Goal: Task Accomplishment & Management: Manage account settings

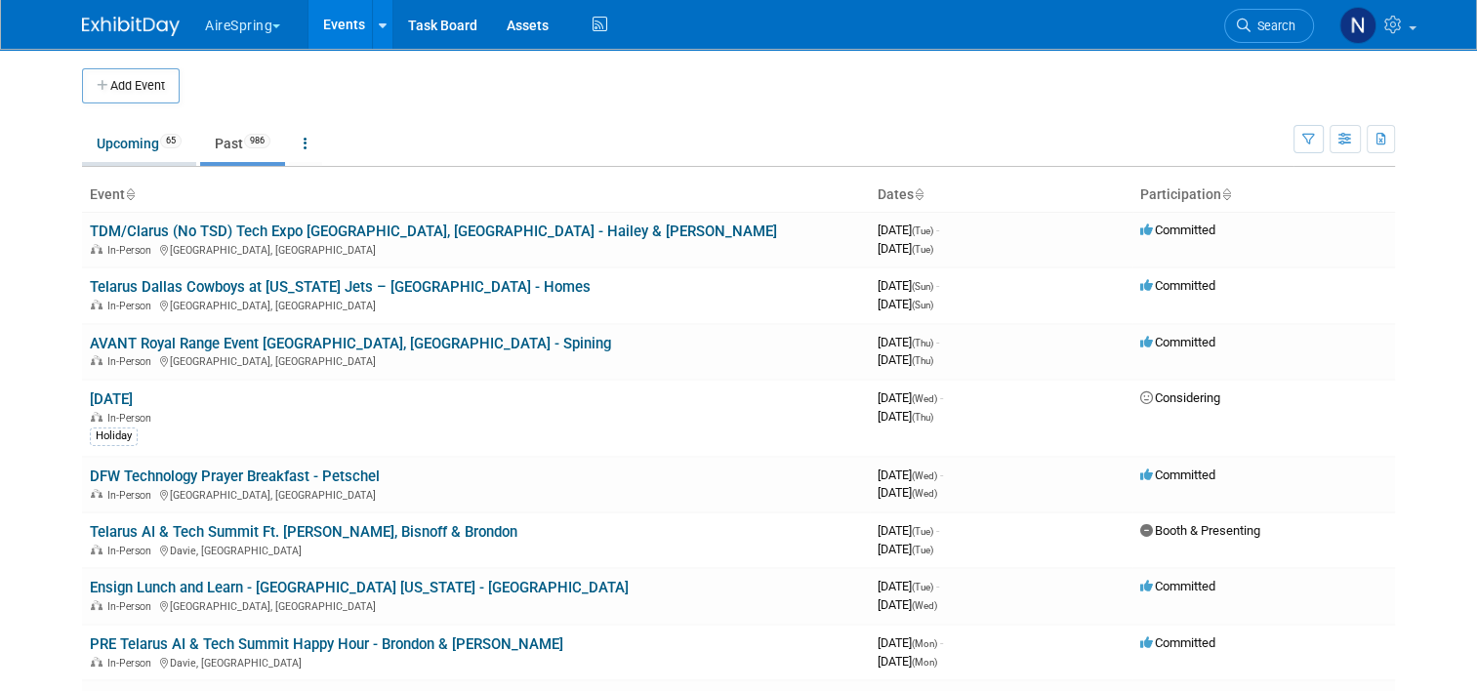
click at [121, 144] on link "Upcoming 65" at bounding box center [139, 143] width 114 height 37
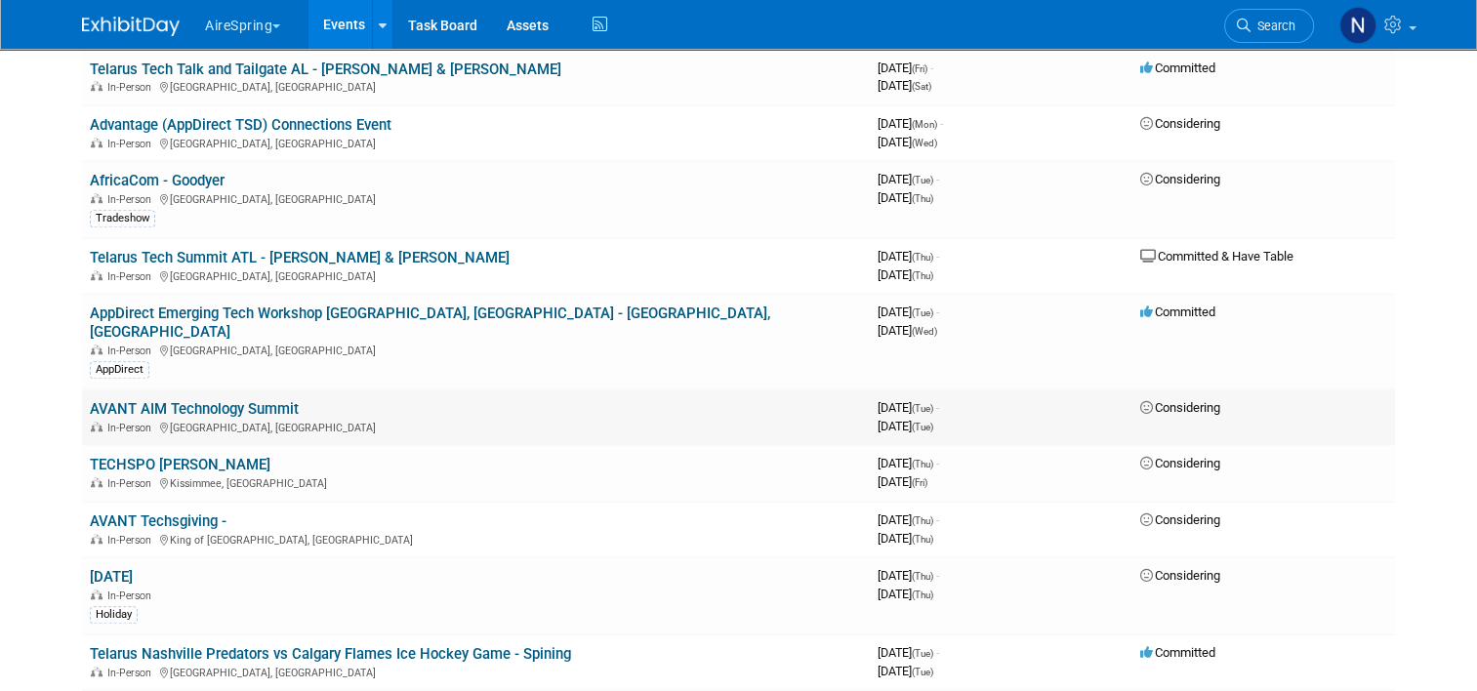
scroll to position [1562, 0]
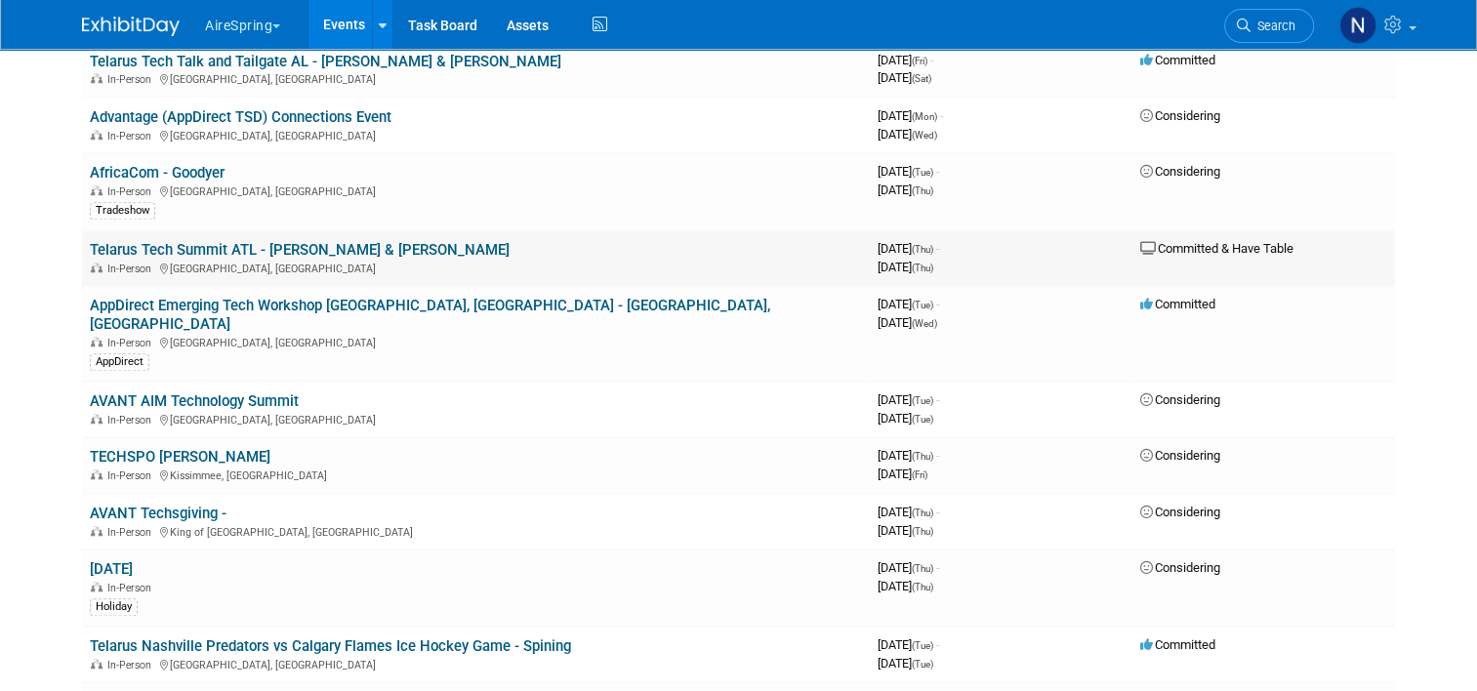
click at [205, 241] on link "Telarus Tech Summit ATL - [PERSON_NAME] & [PERSON_NAME]" at bounding box center [300, 250] width 420 height 18
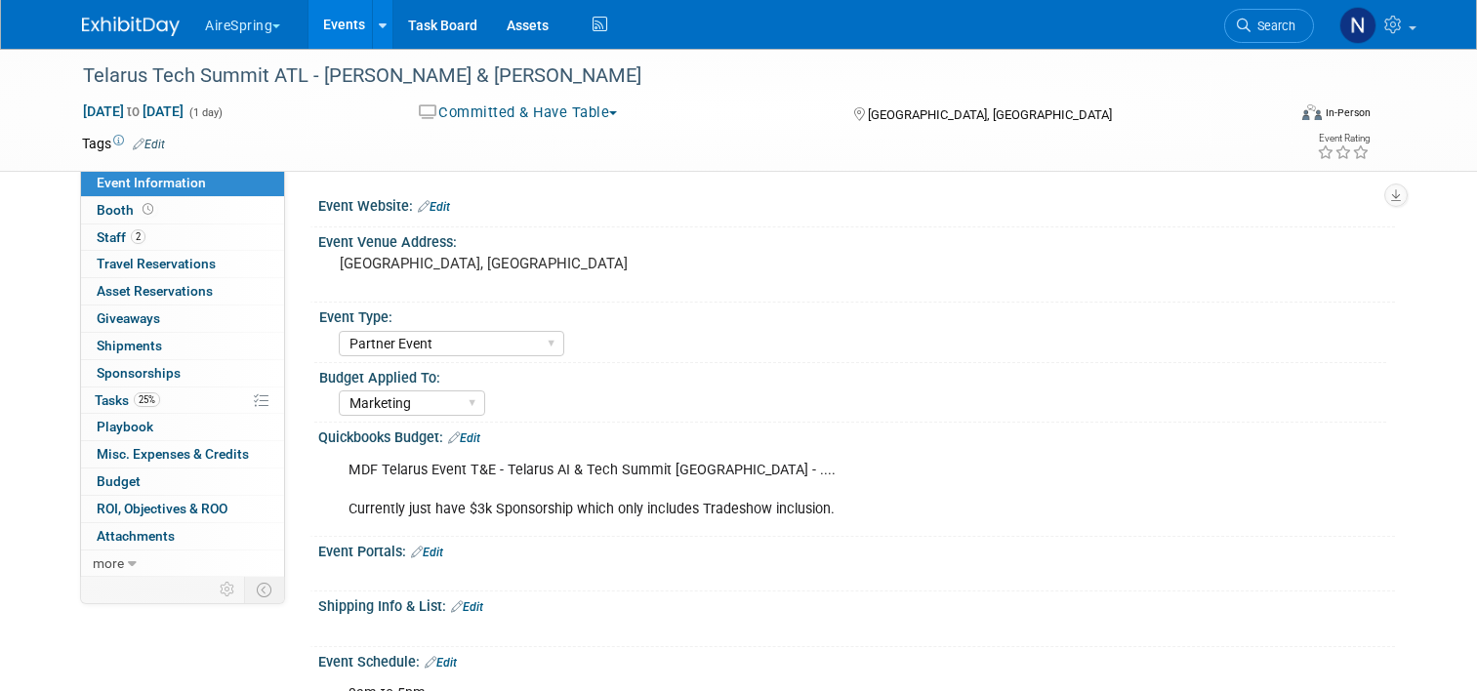
select select "Partner Event"
select select "Marketing"
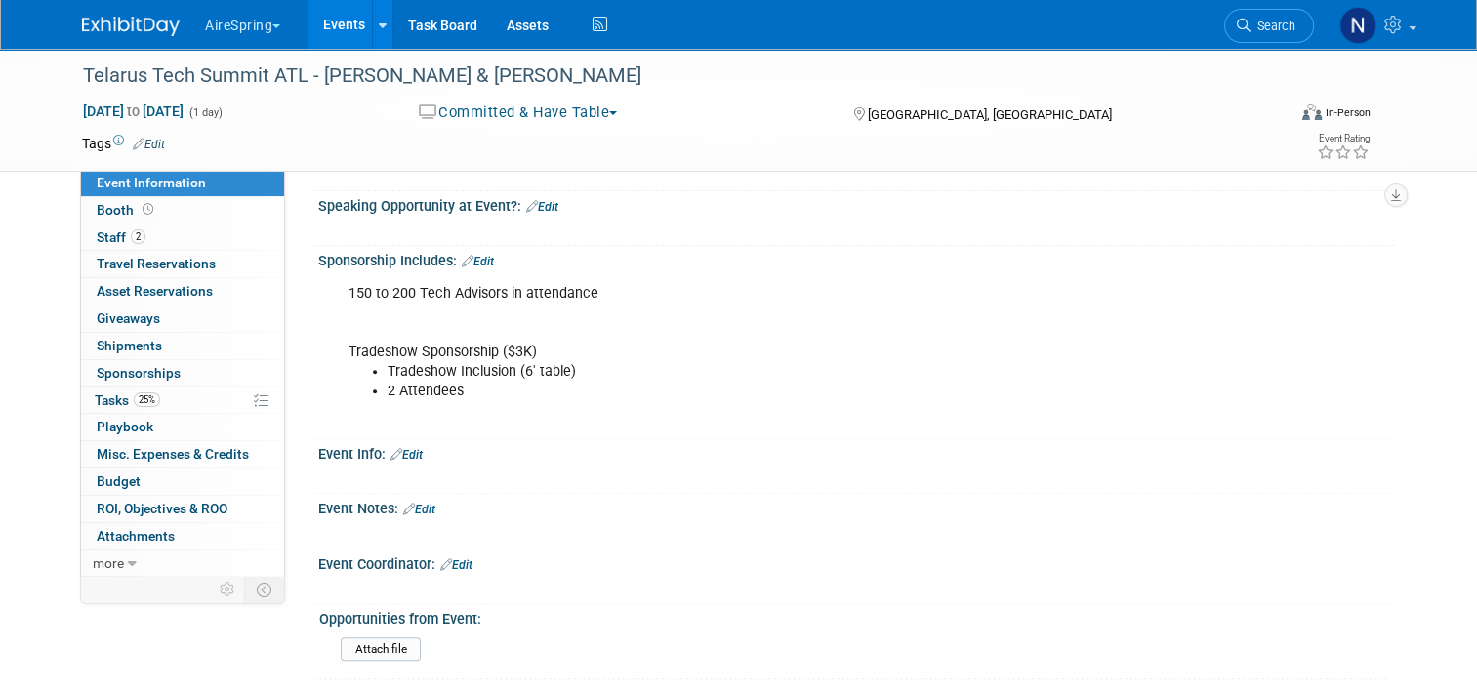
scroll to position [195, 0]
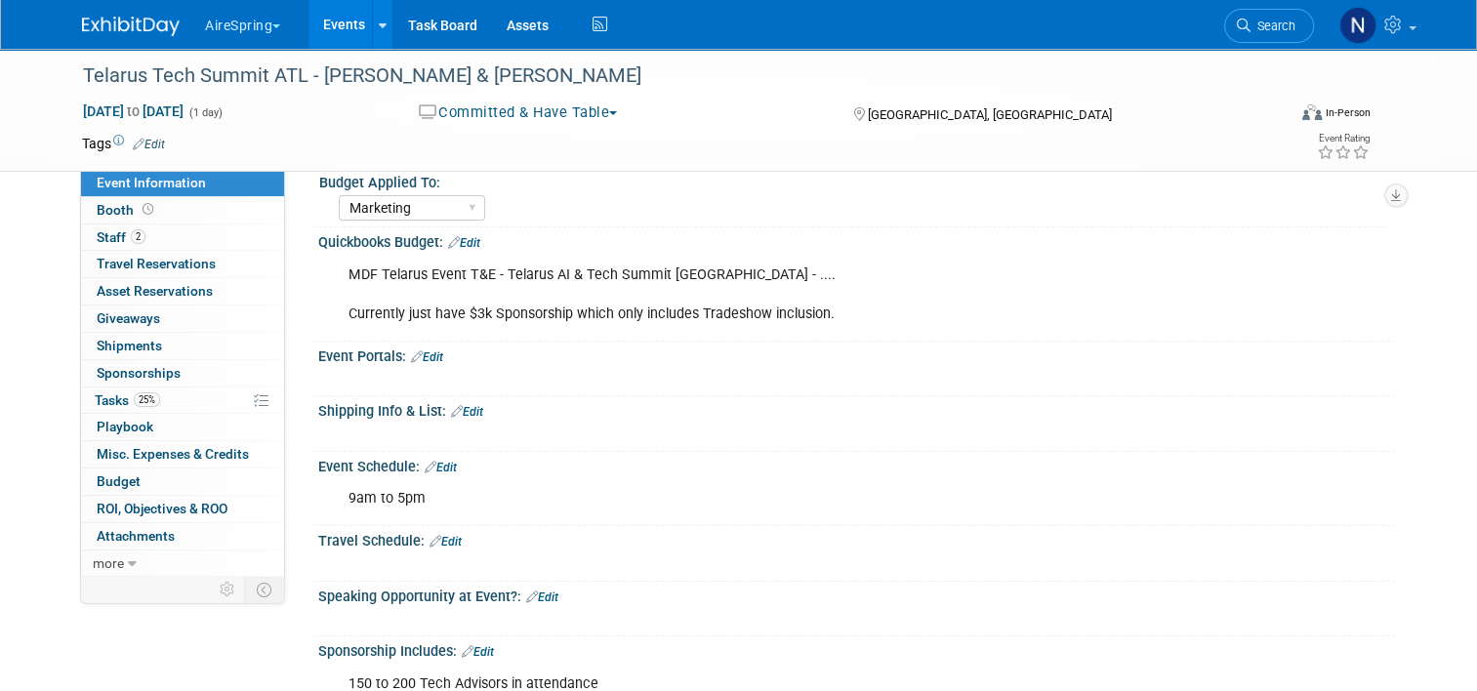
click at [316, 8] on link "Events" at bounding box center [343, 24] width 71 height 49
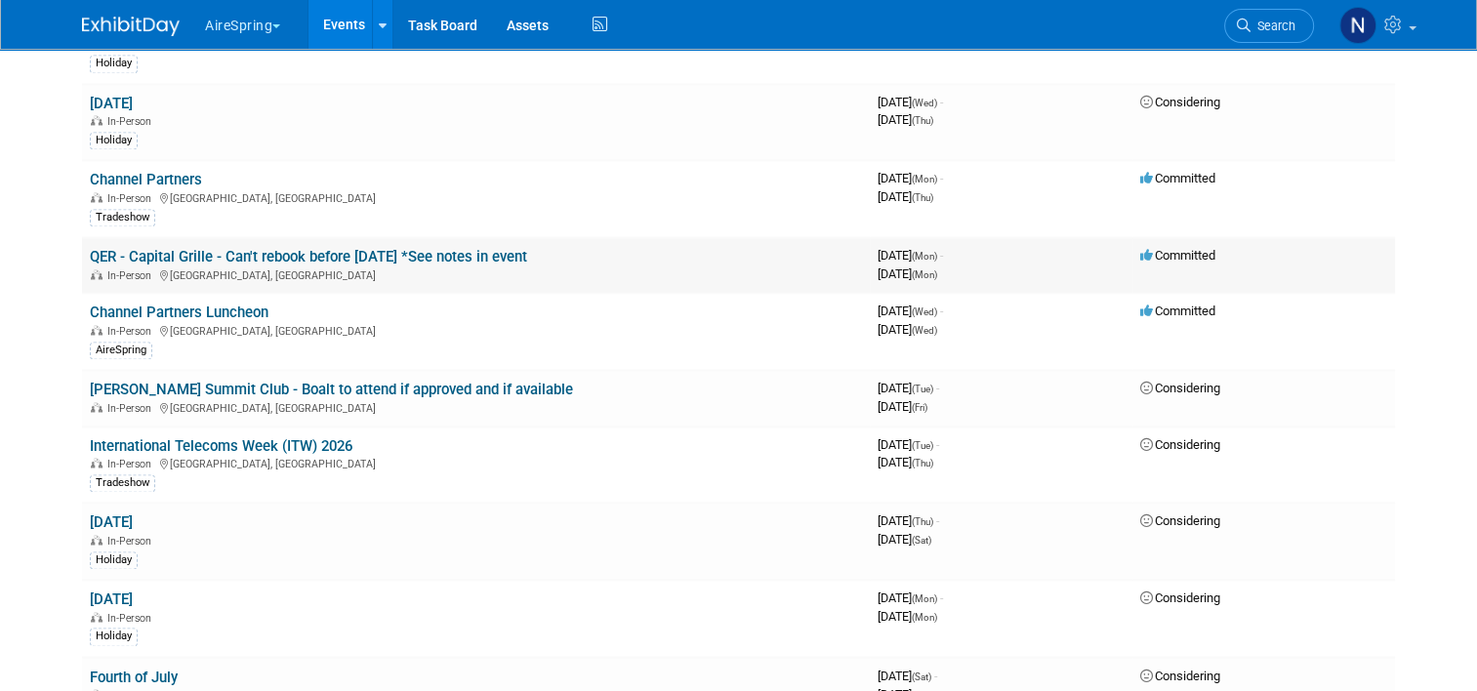
scroll to position [2830, 0]
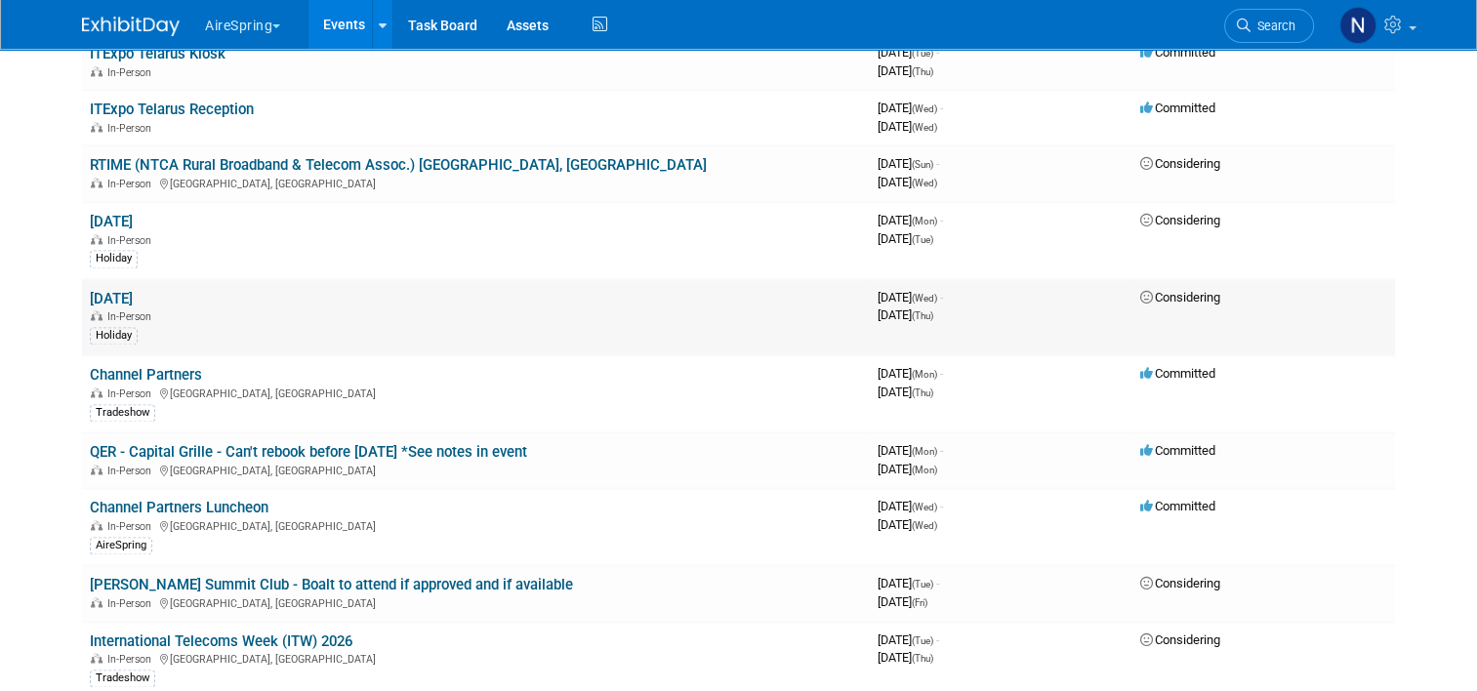
click at [396, 324] on div "Holiday" at bounding box center [476, 334] width 772 height 20
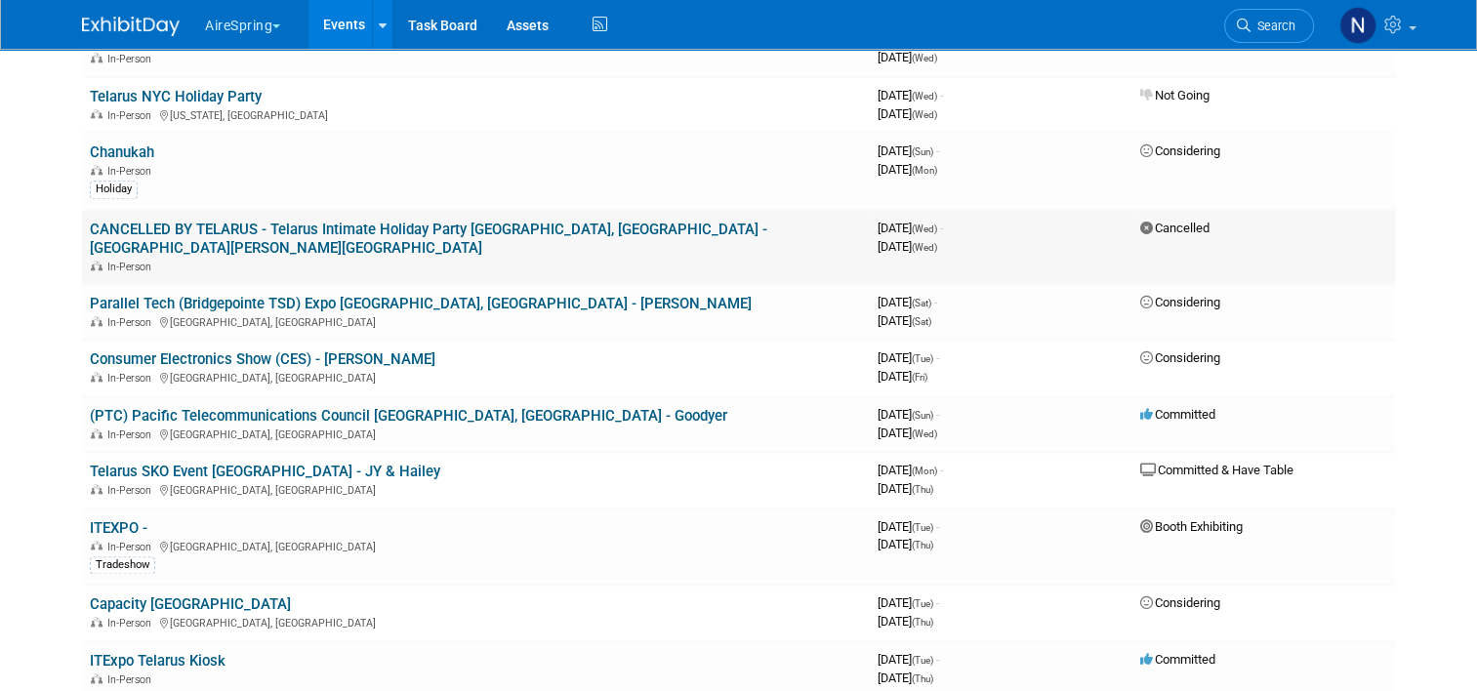
scroll to position [2245, 0]
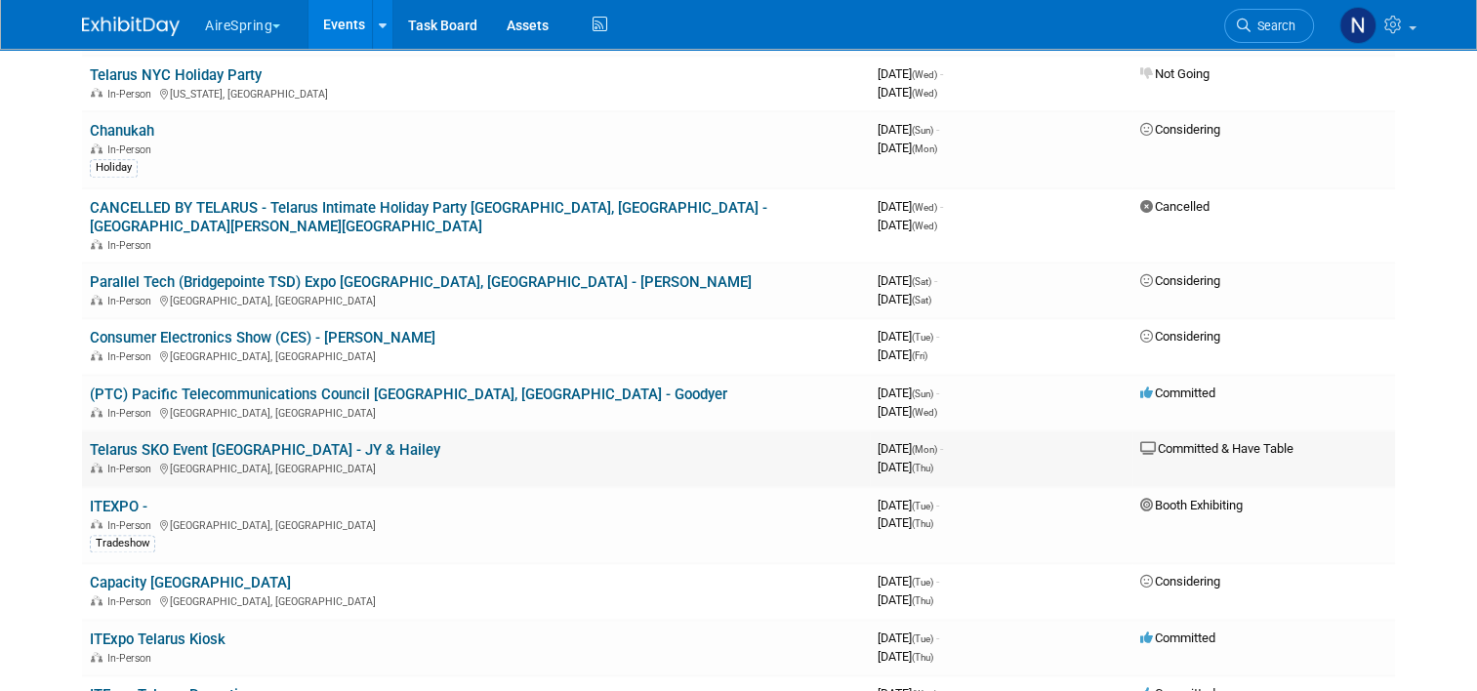
click at [221, 441] on link "Telarus SKO Event [GEOGRAPHIC_DATA] - JY & Hailey" at bounding box center [265, 450] width 350 height 18
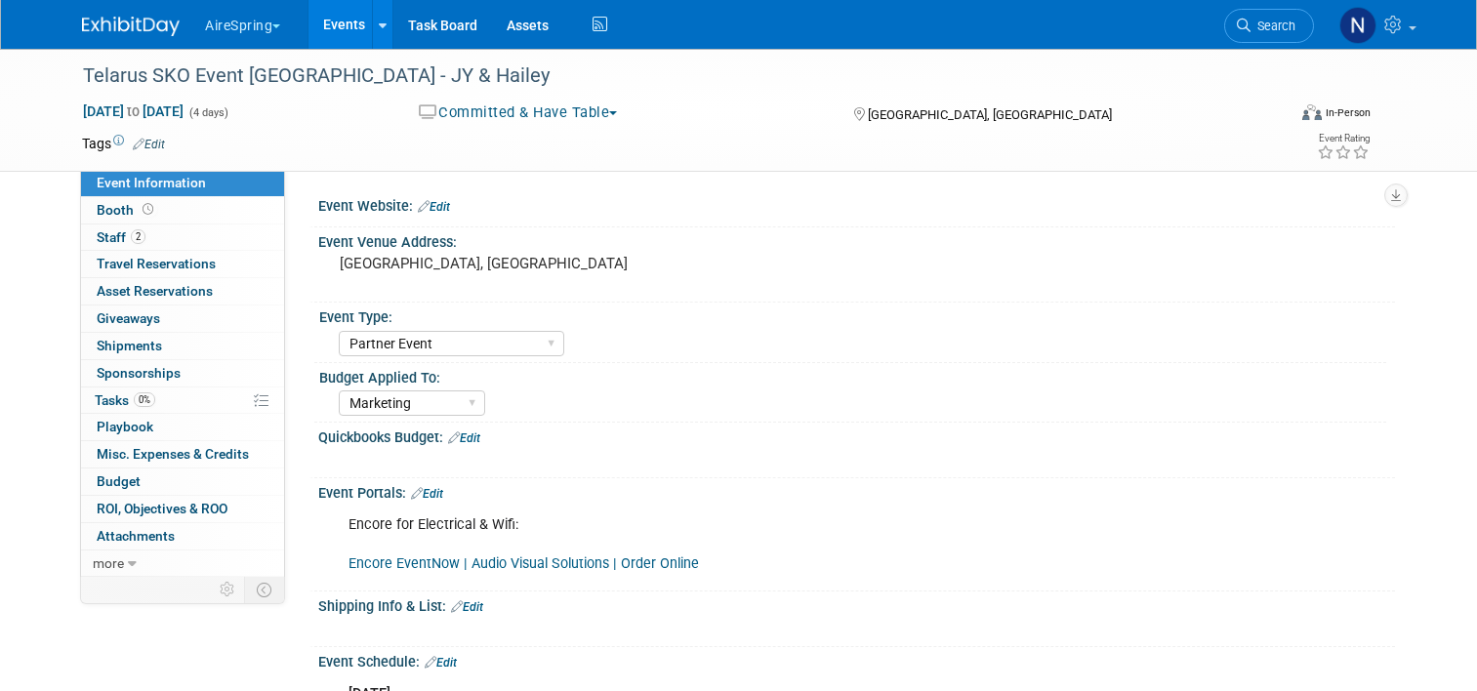
select select "Partner Event"
select select "Marketing"
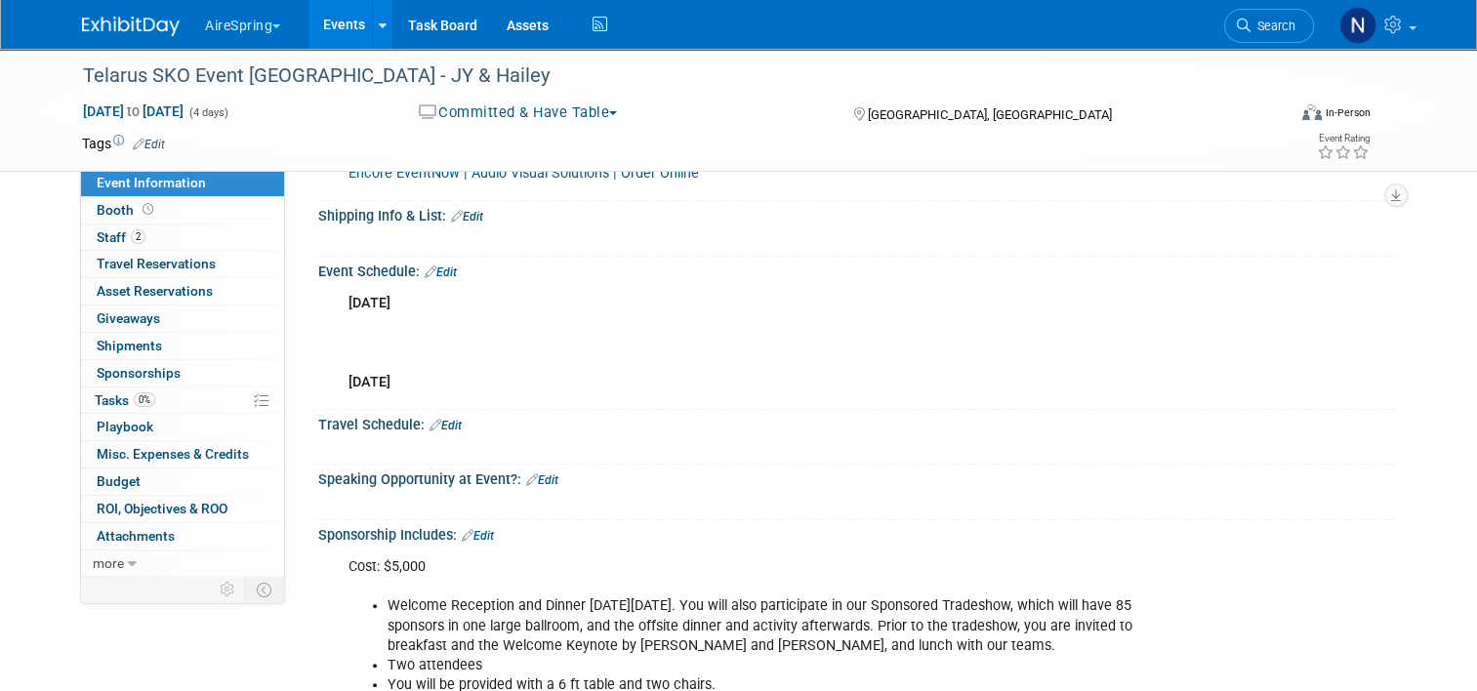
click at [445, 419] on link "Edit" at bounding box center [445, 426] width 32 height 14
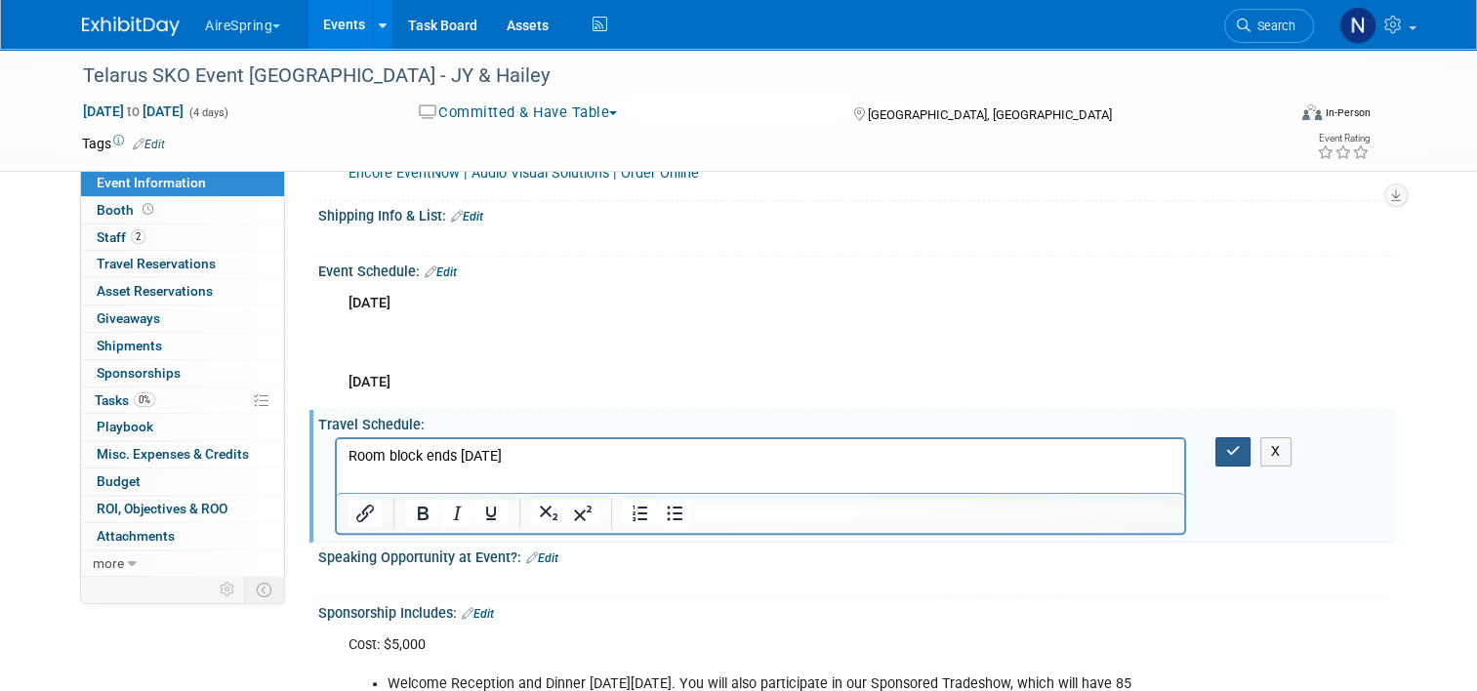
click at [1241, 451] on icon "button" at bounding box center [1233, 451] width 15 height 14
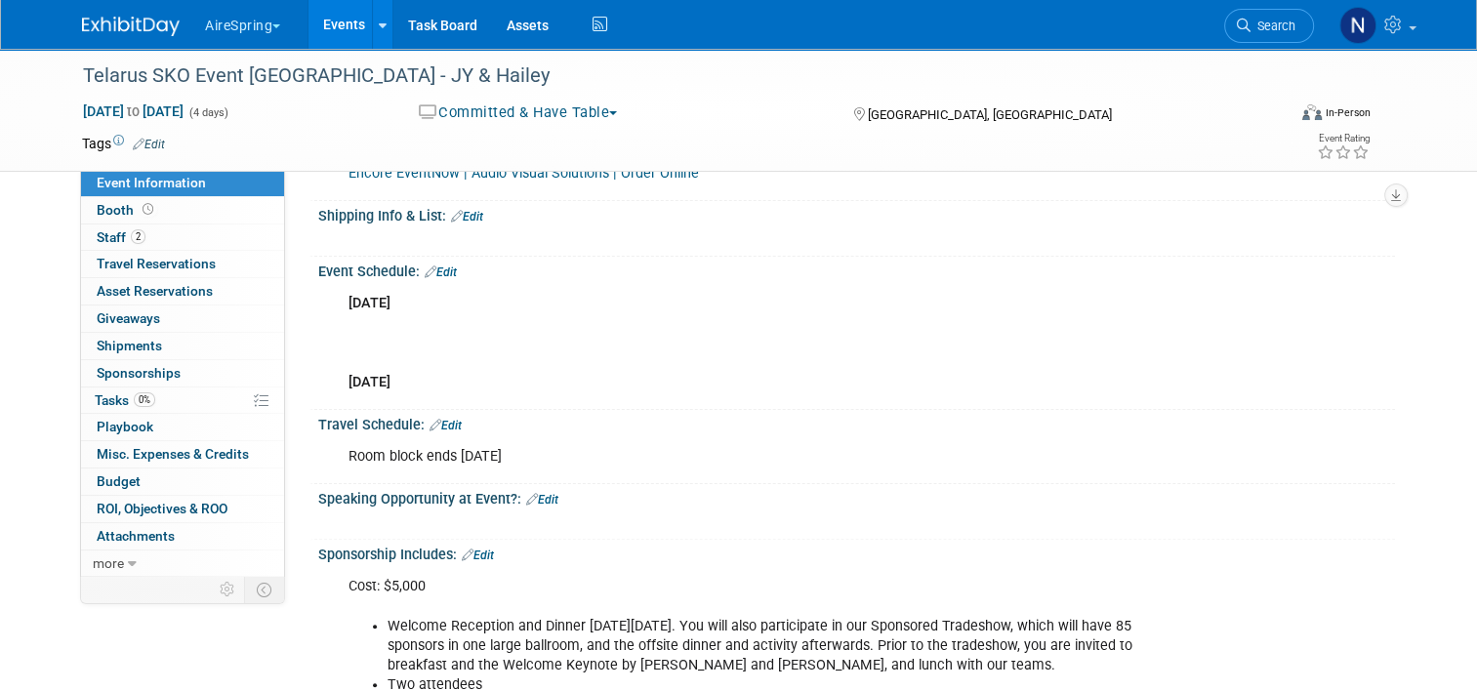
click at [351, 21] on link "Events" at bounding box center [343, 24] width 71 height 49
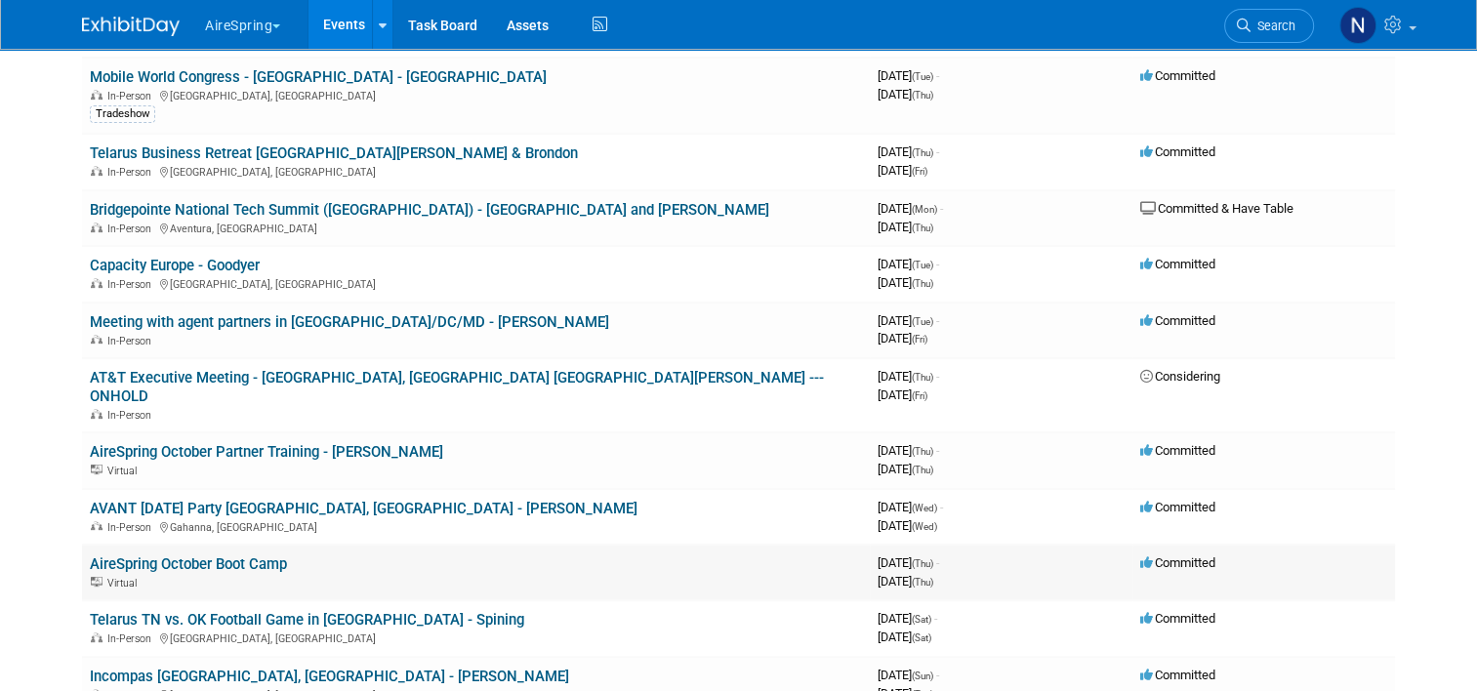
scroll to position [781, 0]
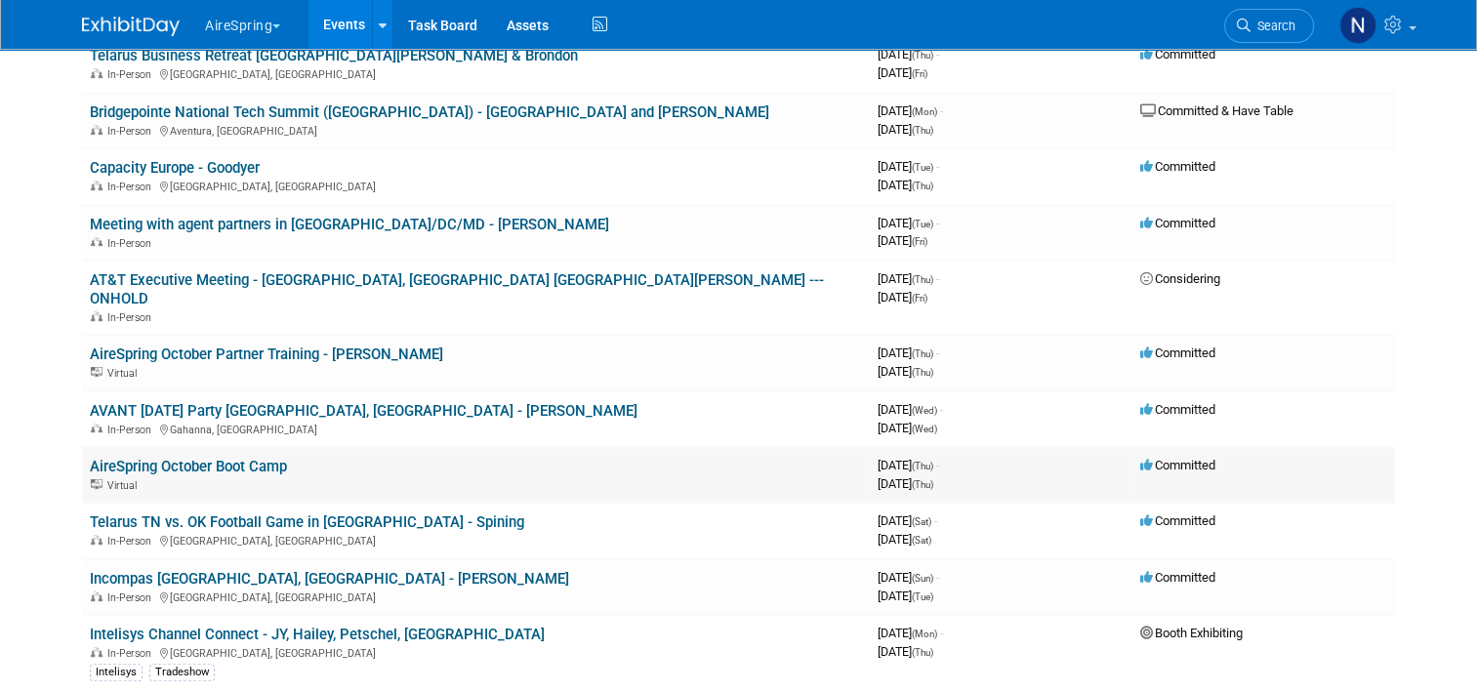
click at [272, 458] on link "AireSpring October Boot Camp" at bounding box center [188, 467] width 197 height 18
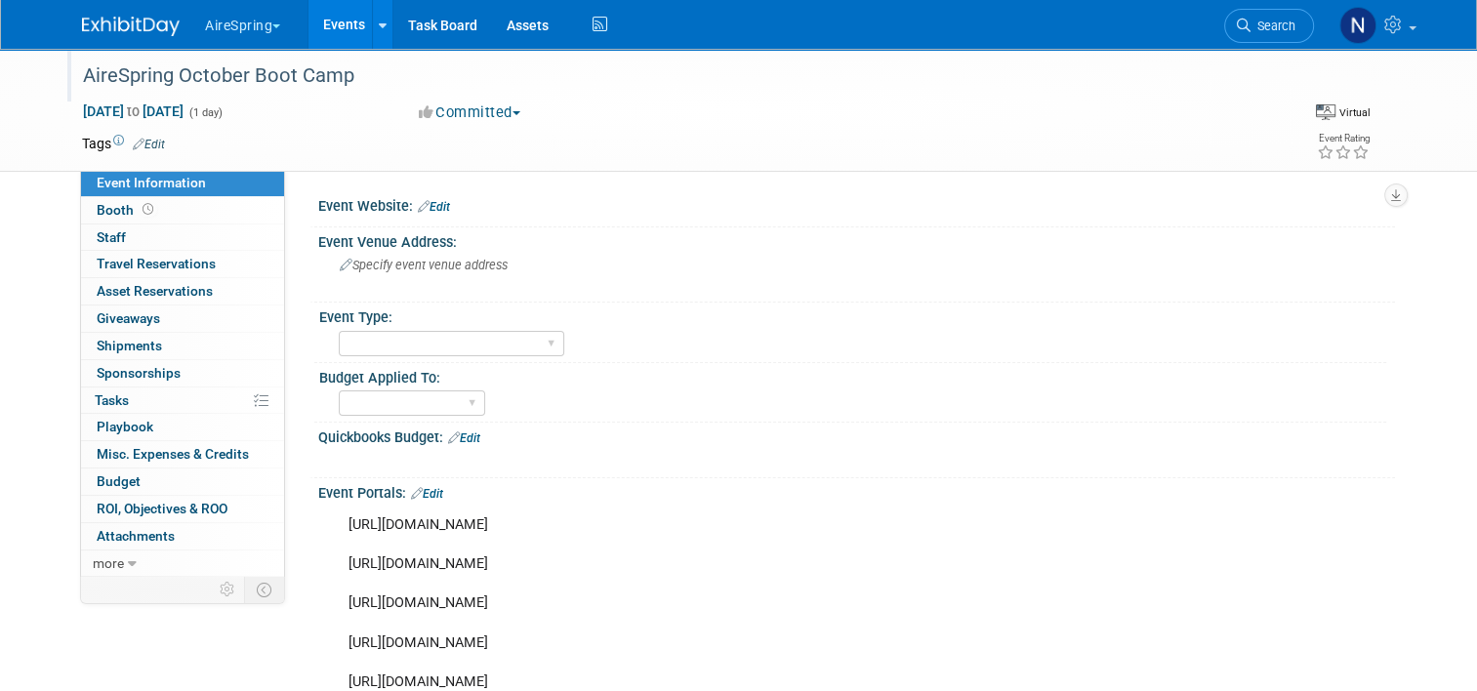
click at [499, 82] on div "AireSpring October Boot Camp" at bounding box center [668, 76] width 1185 height 35
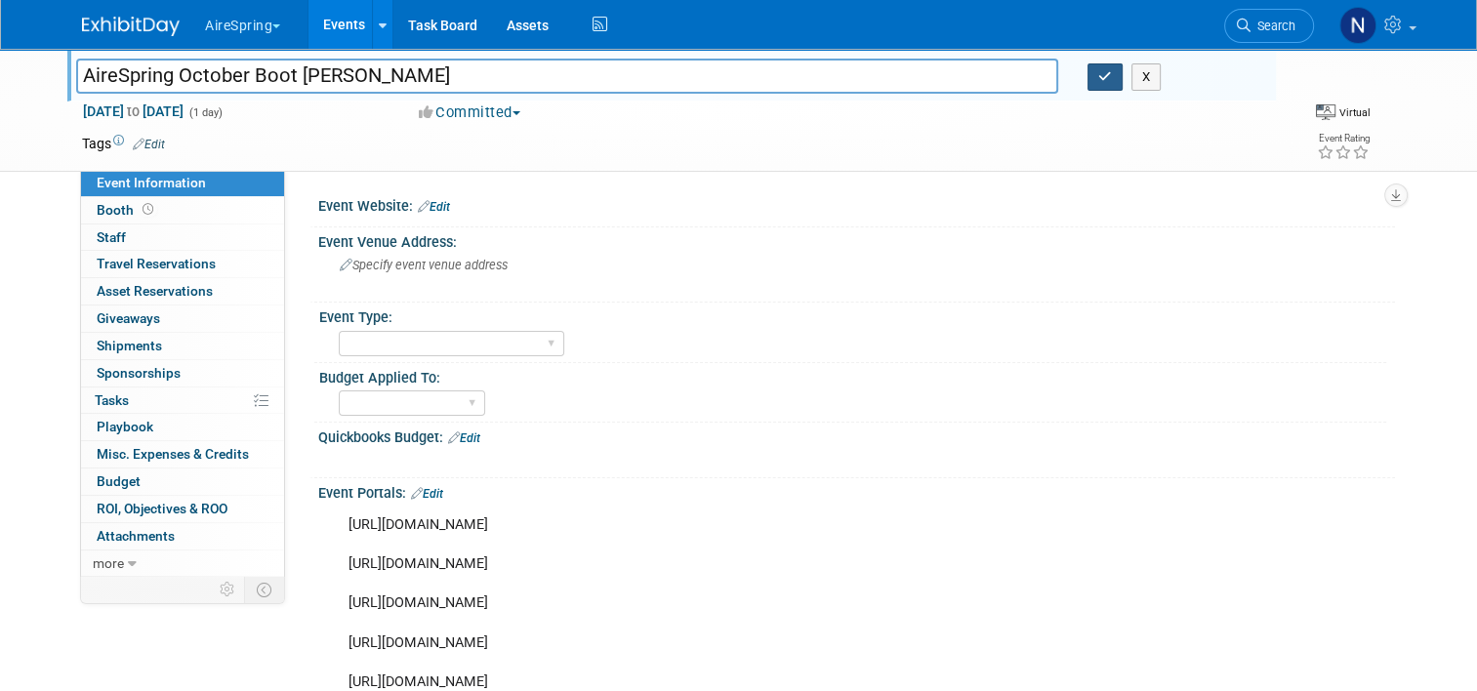
type input "AireSpring October Boot [PERSON_NAME]"
click at [1122, 79] on button "button" at bounding box center [1104, 76] width 35 height 27
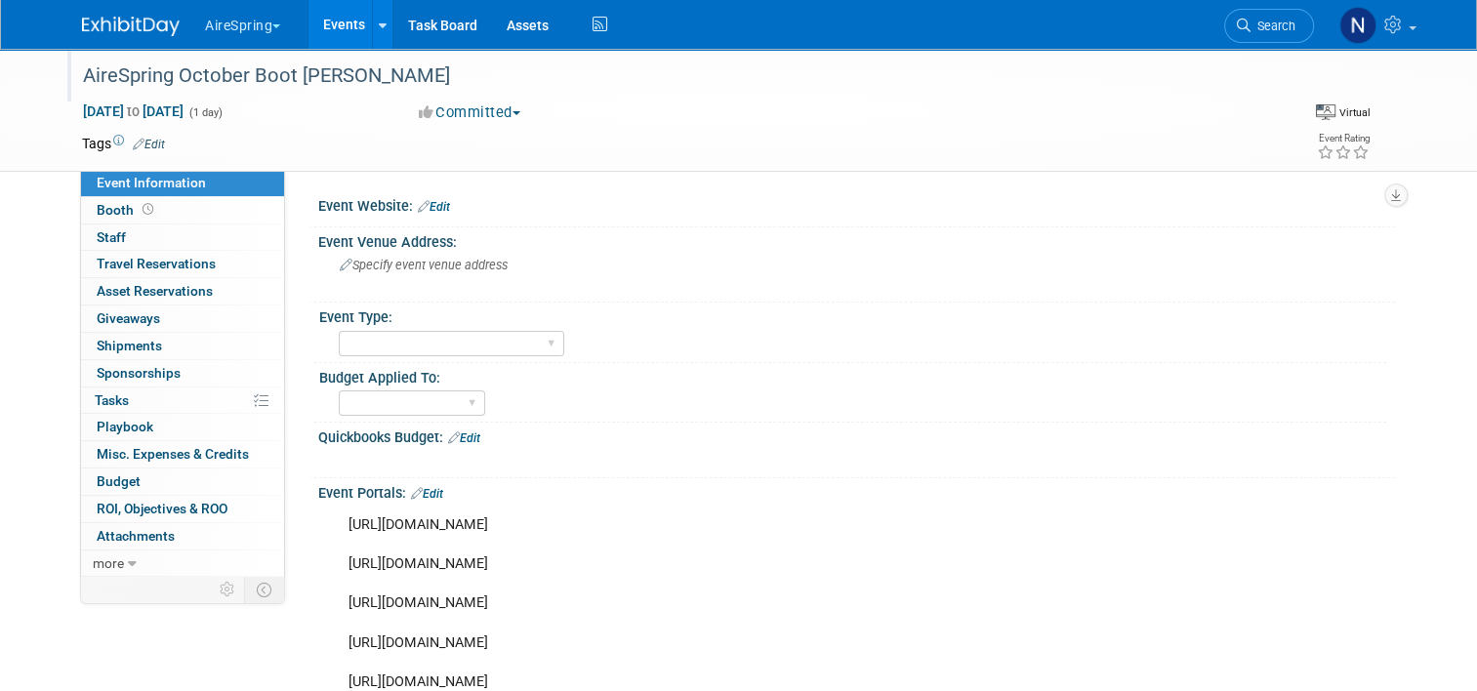
click at [327, 39] on link "Events" at bounding box center [343, 24] width 71 height 49
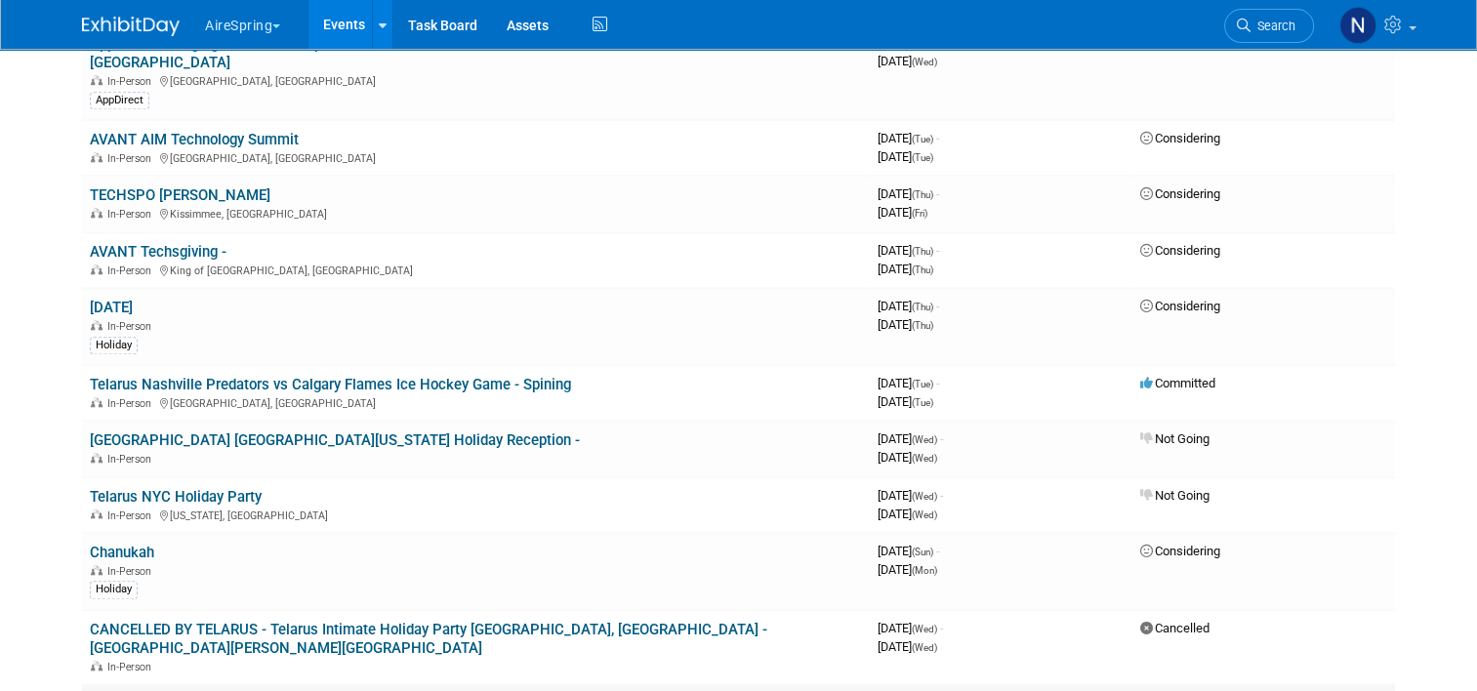
scroll to position [1854, 0]
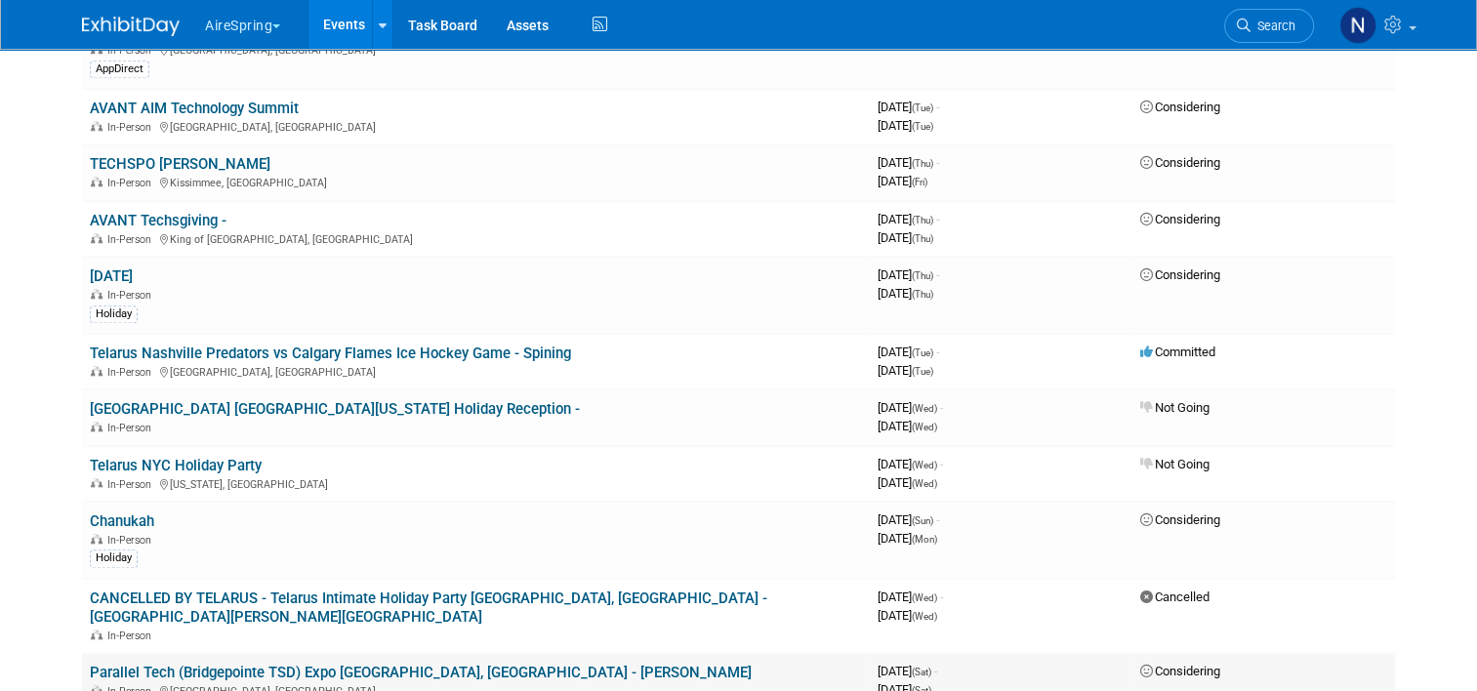
click at [460, 664] on link "Parallel Tech (Bridgepointe TSD) Expo [GEOGRAPHIC_DATA], [GEOGRAPHIC_DATA] - [P…" at bounding box center [421, 673] width 662 height 18
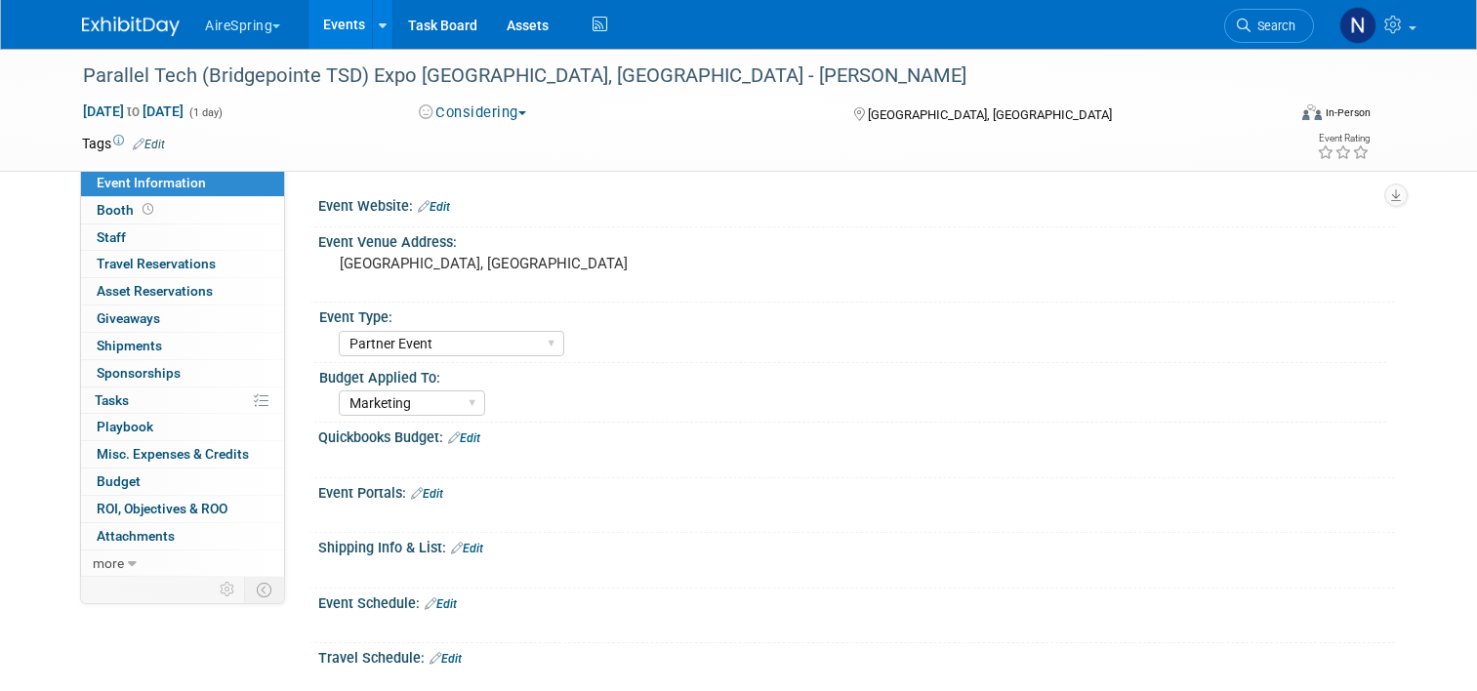
select select "Partner Event"
select select "Marketing"
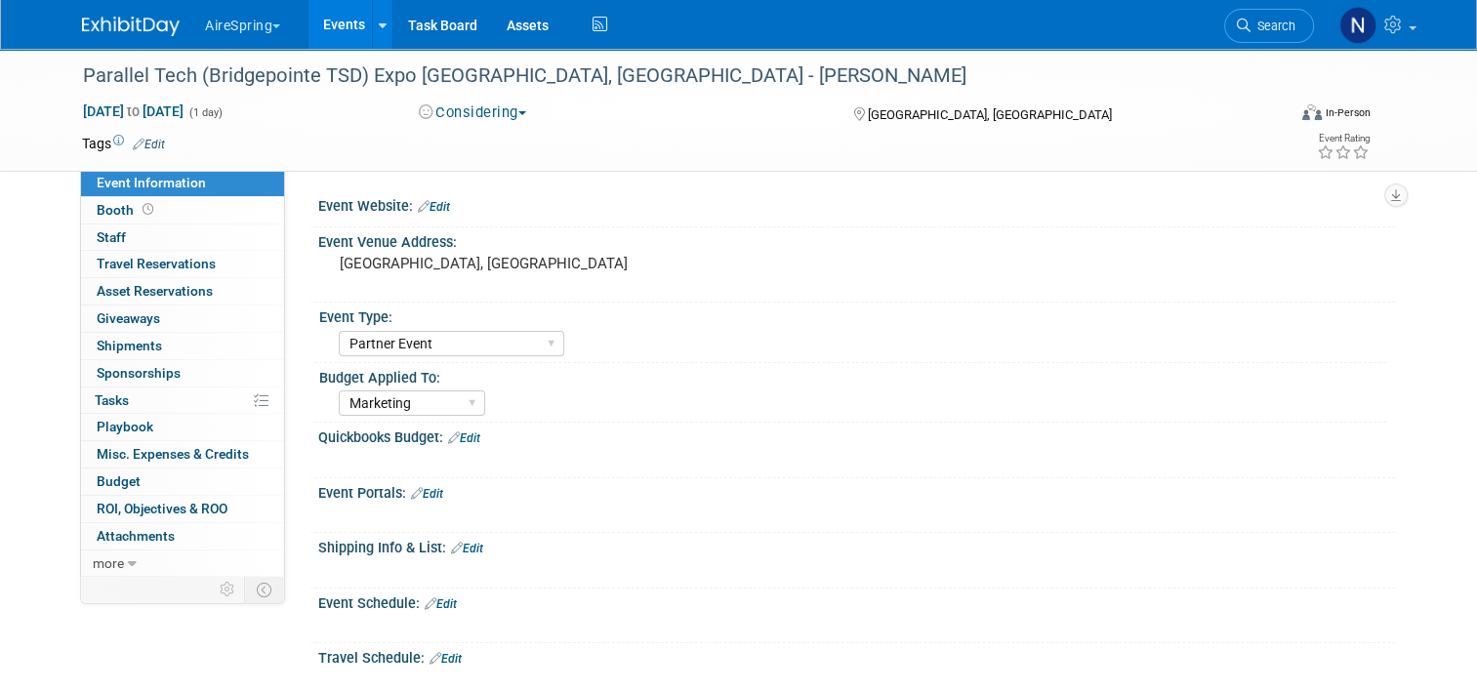
scroll to position [390, 0]
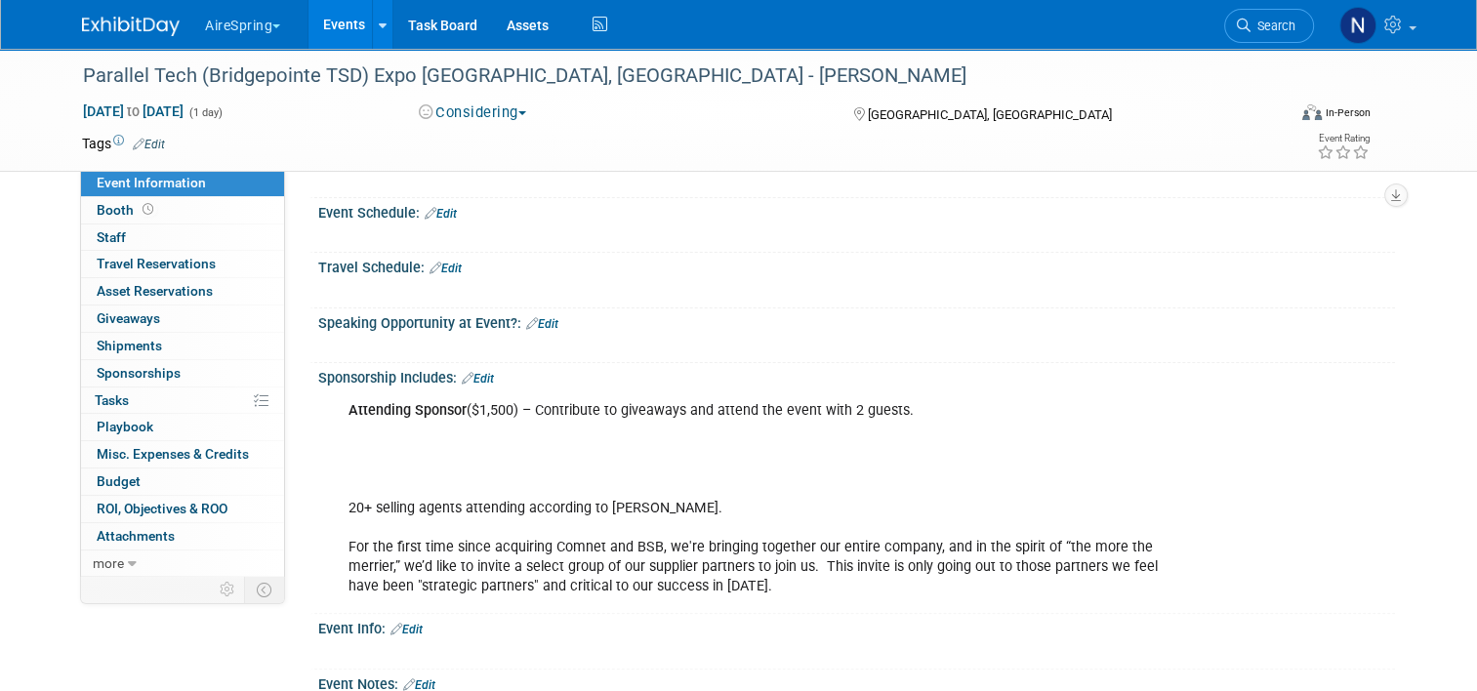
click at [317, 21] on link "Events" at bounding box center [343, 24] width 71 height 49
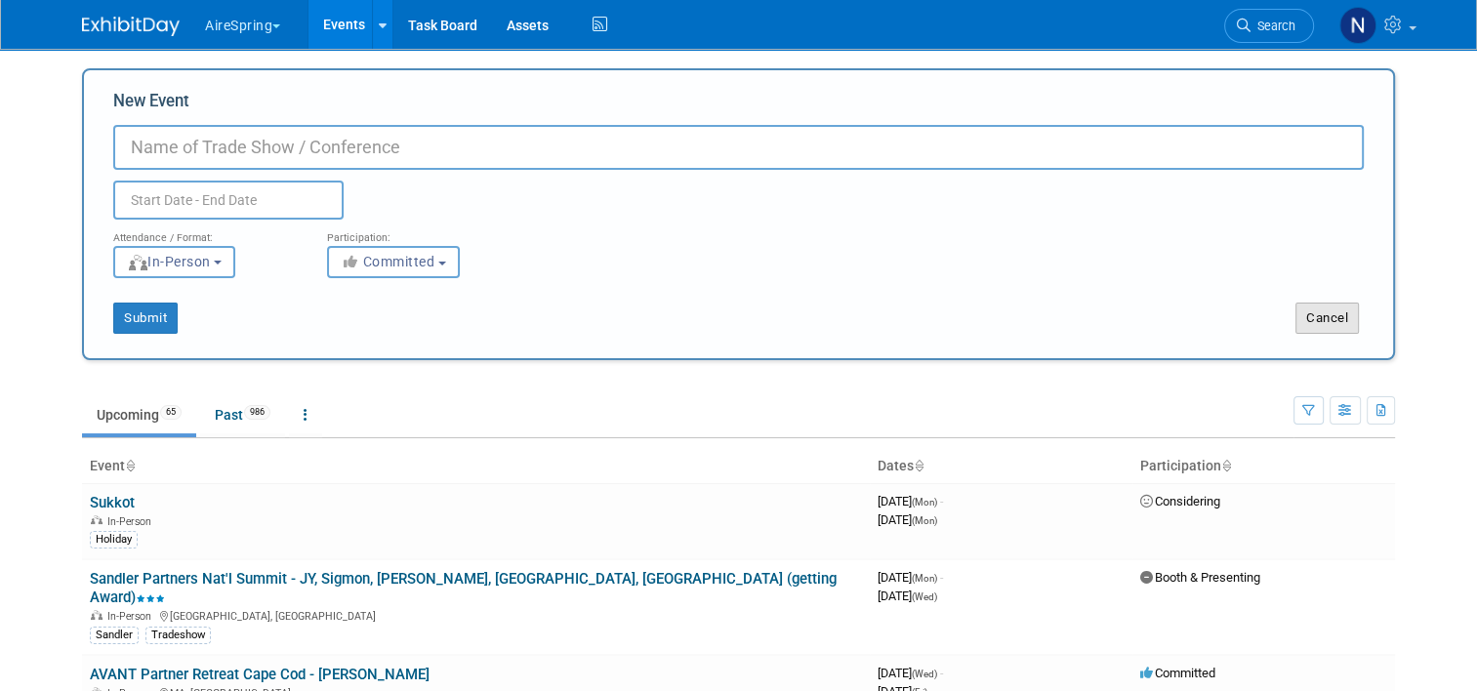
click at [1321, 309] on button "Cancel" at bounding box center [1326, 318] width 63 height 31
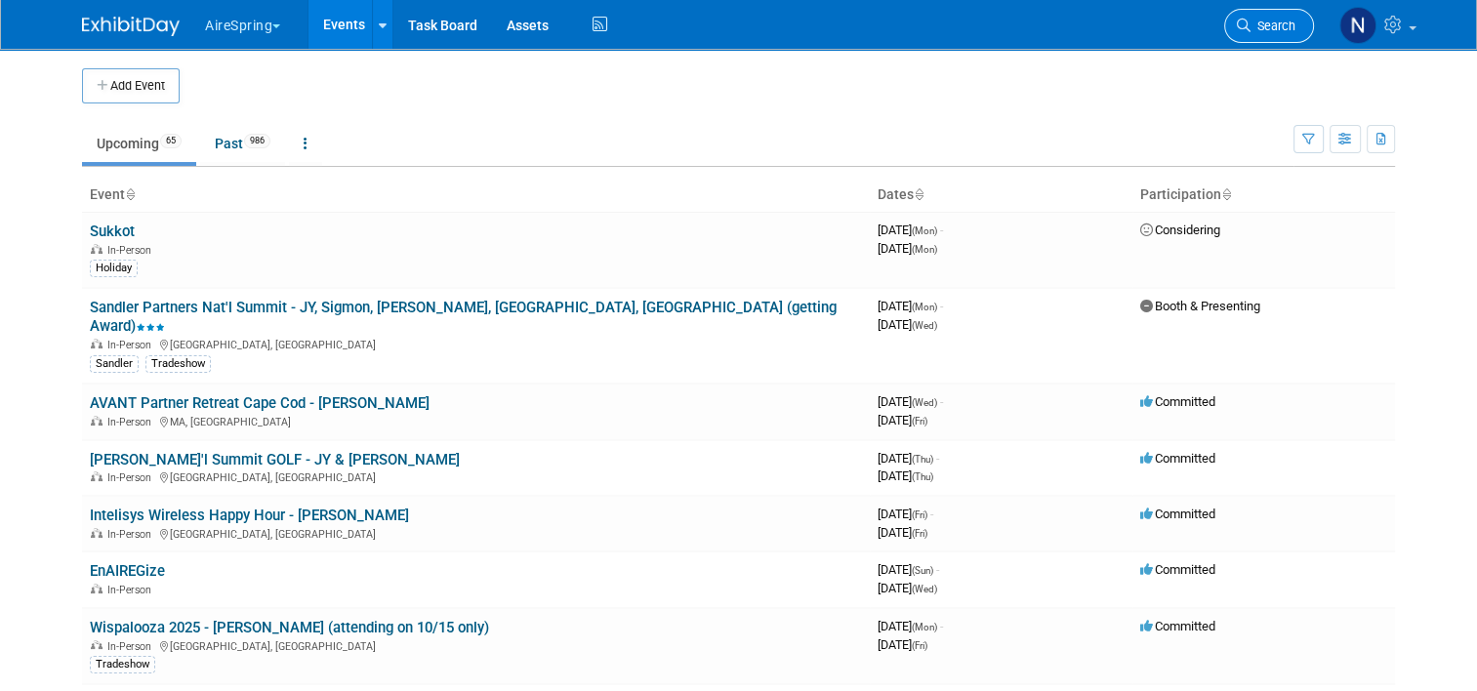
click at [1262, 27] on span "Search" at bounding box center [1272, 26] width 45 height 15
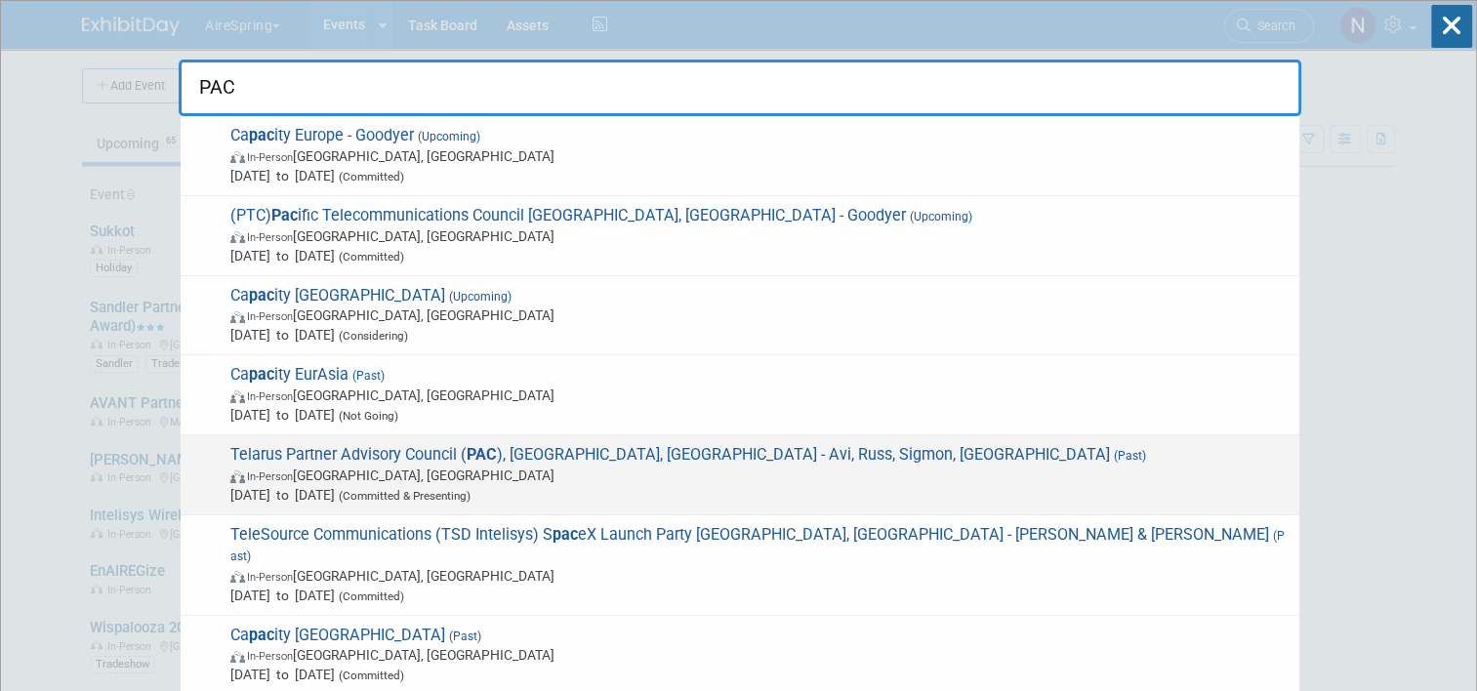
type input "PAC"
click at [753, 472] on span "In-Person Dallas, TX" at bounding box center [759, 476] width 1059 height 20
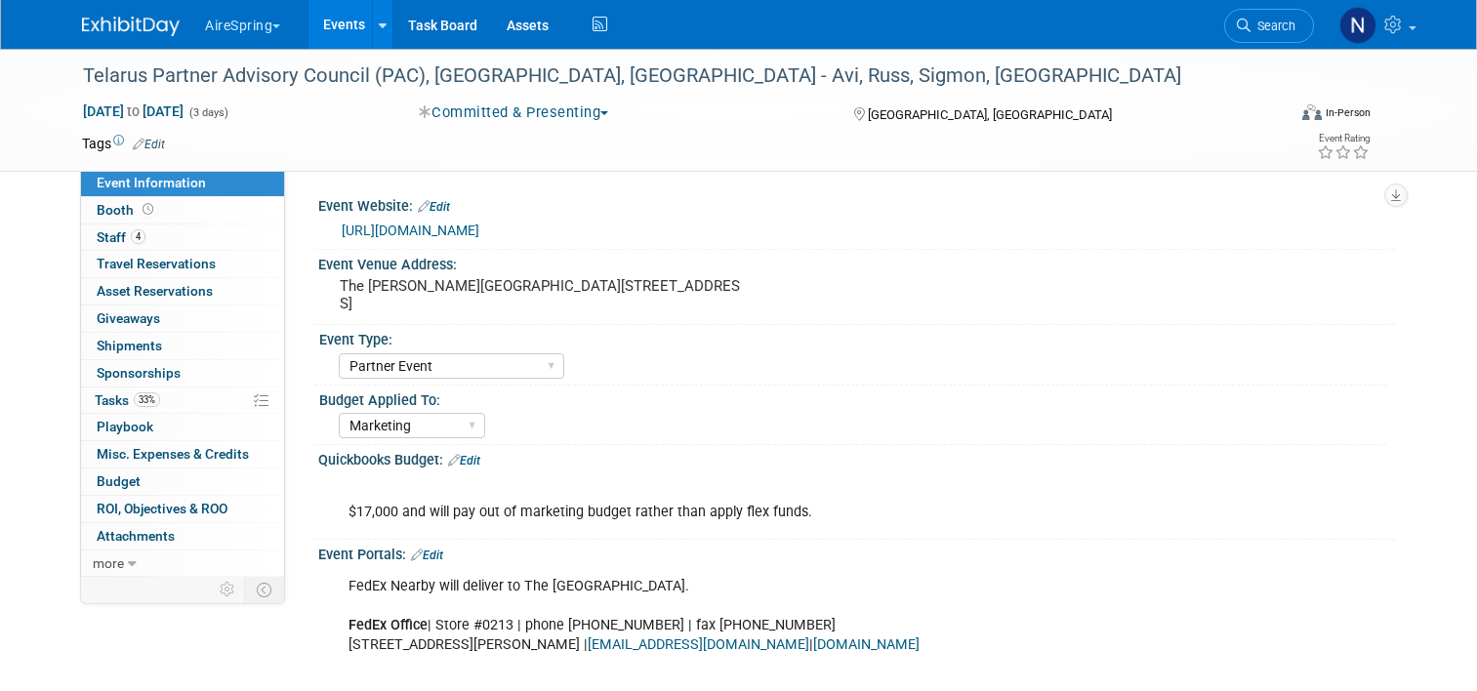
select select "Partner Event"
select select "Marketing"
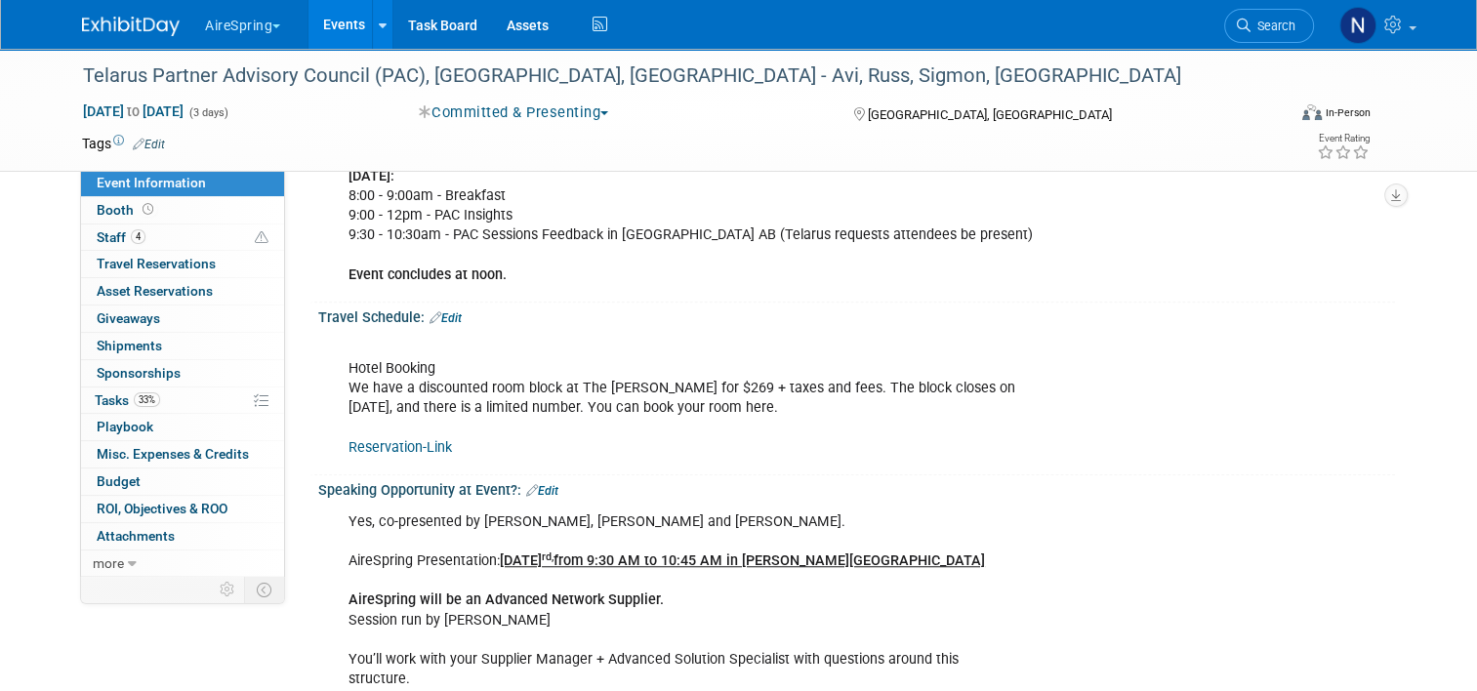
scroll to position [1366, 0]
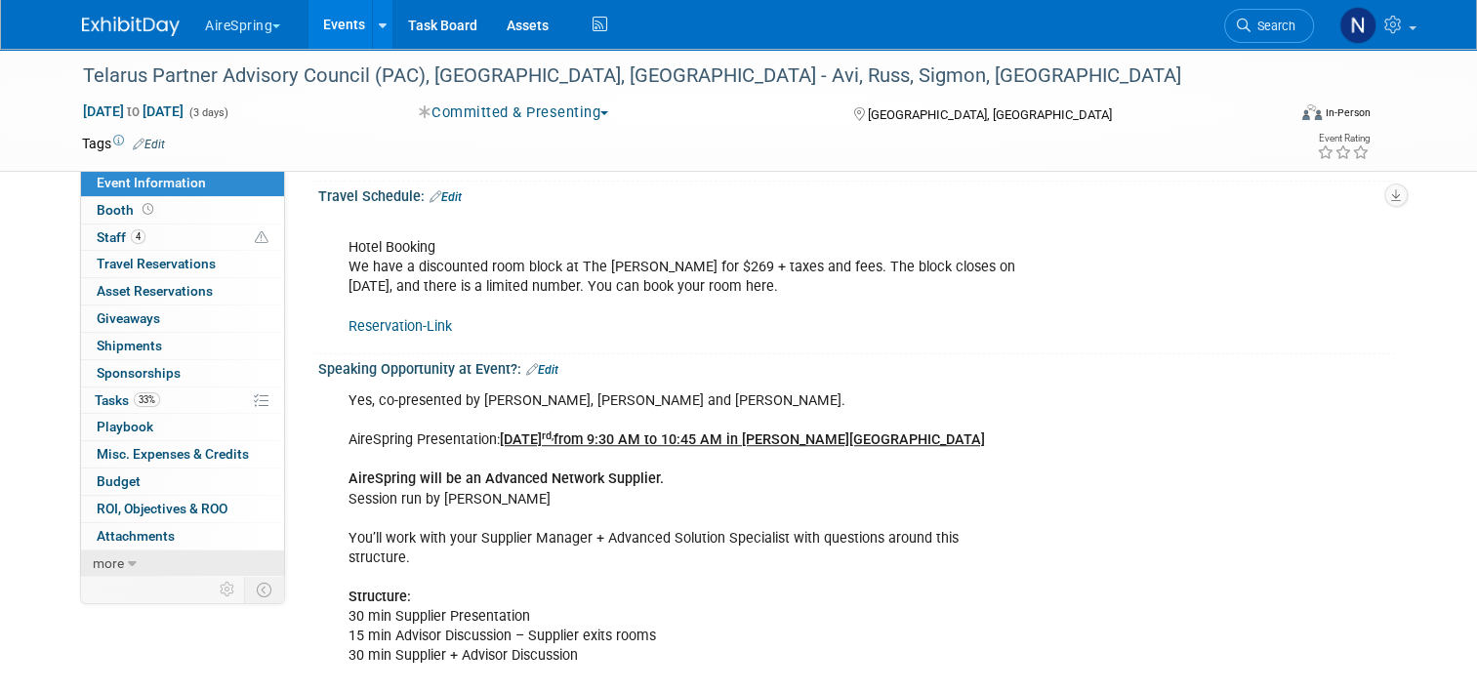
click at [169, 555] on link "more" at bounding box center [182, 563] width 203 height 26
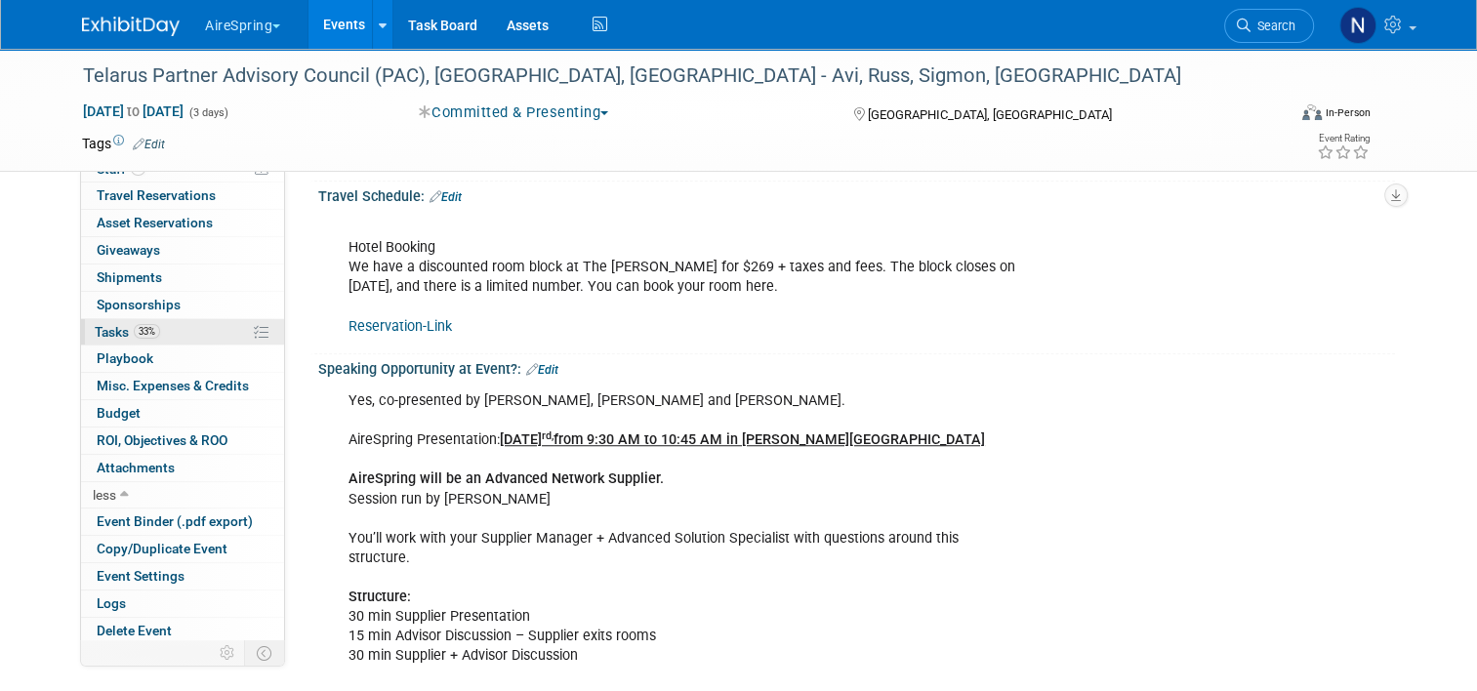
click at [185, 328] on link "33% Tasks 33%" at bounding box center [182, 332] width 203 height 26
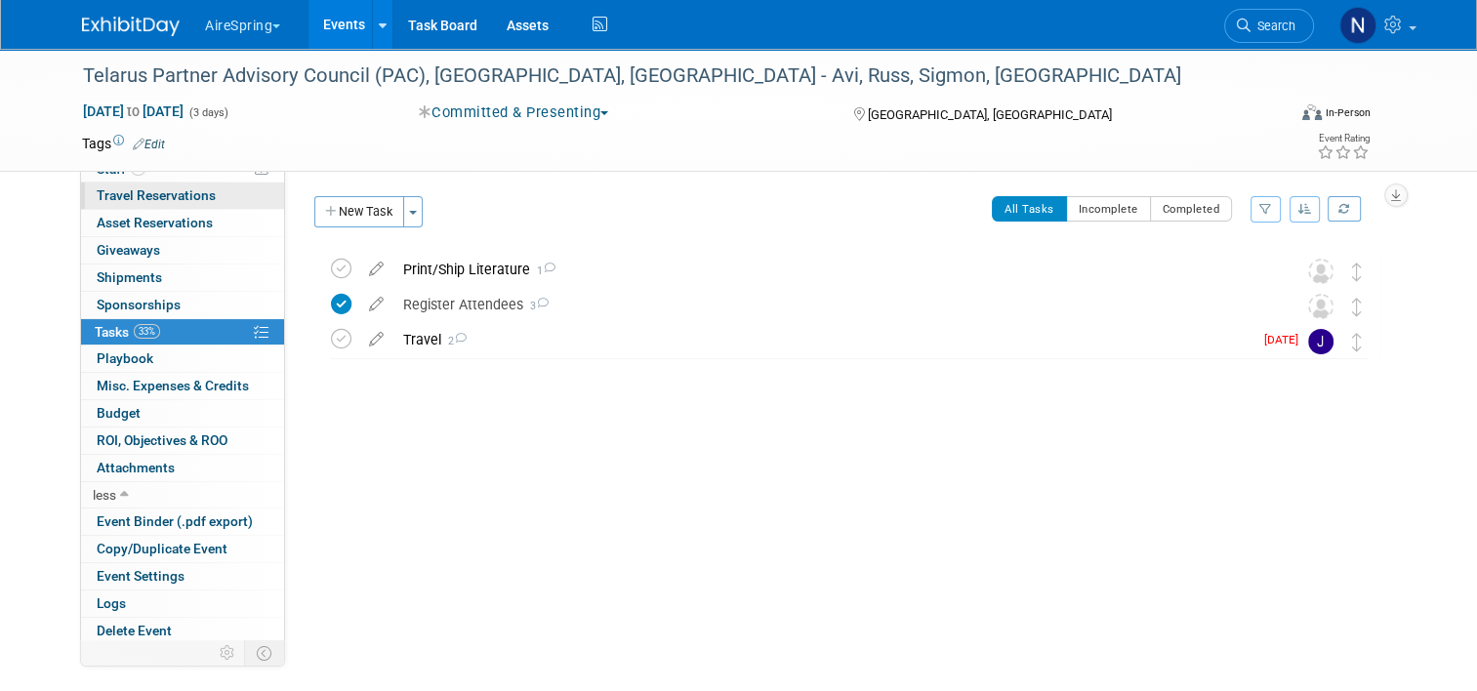
scroll to position [0, 0]
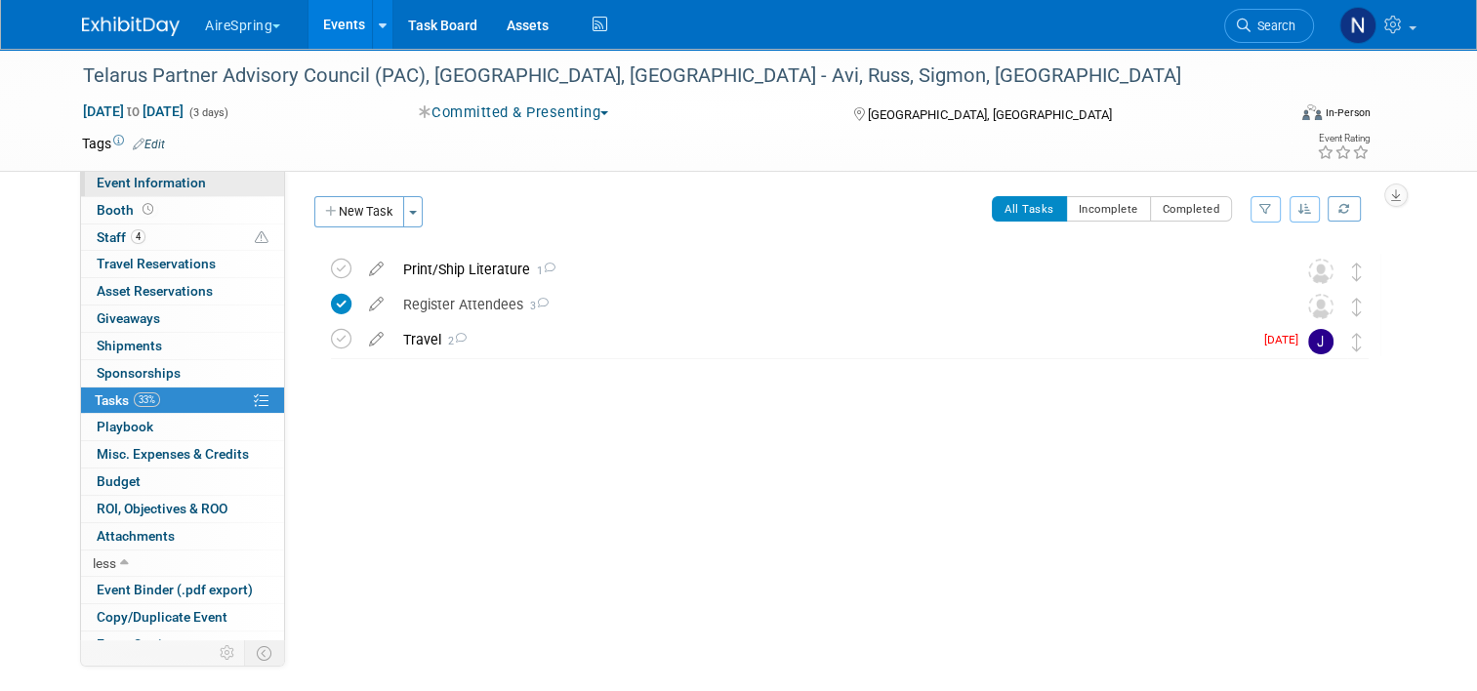
click at [190, 180] on span "Event Information" at bounding box center [151, 183] width 109 height 16
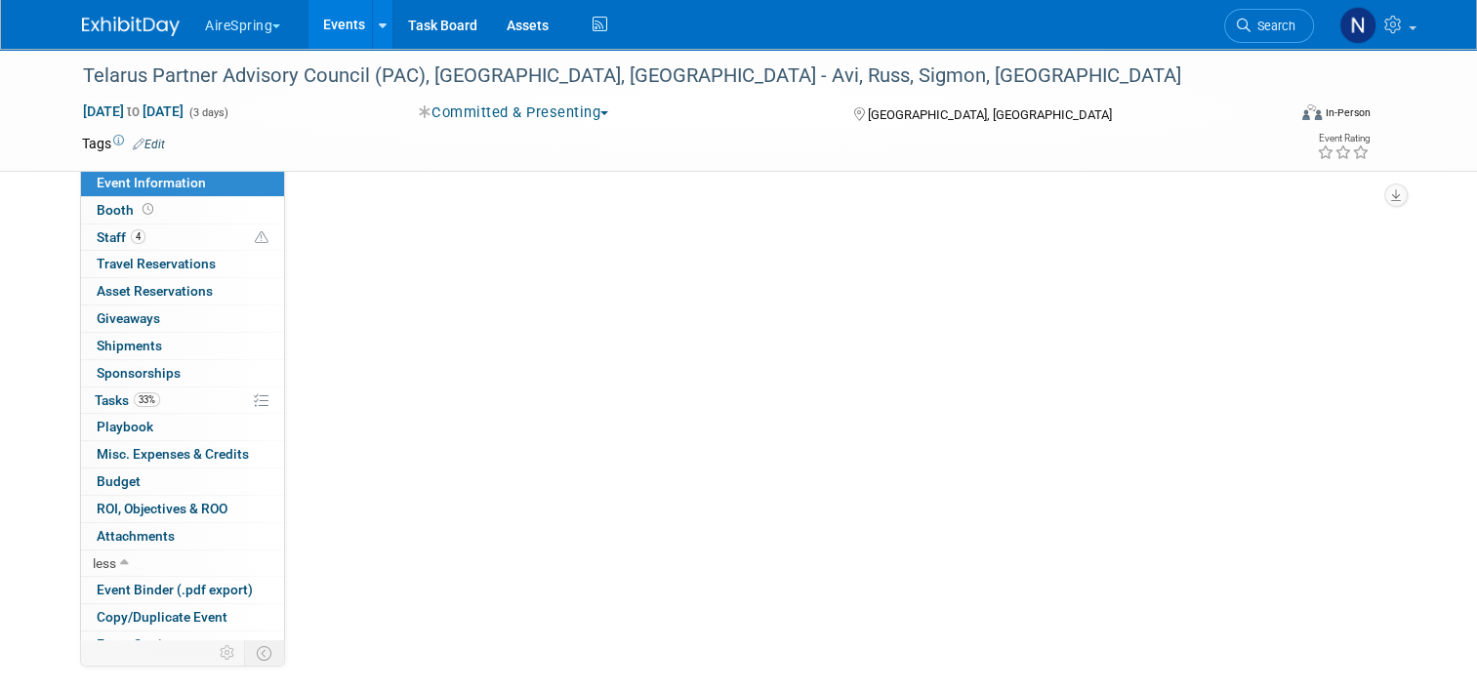
select select "Partner Event"
select select "Marketing"
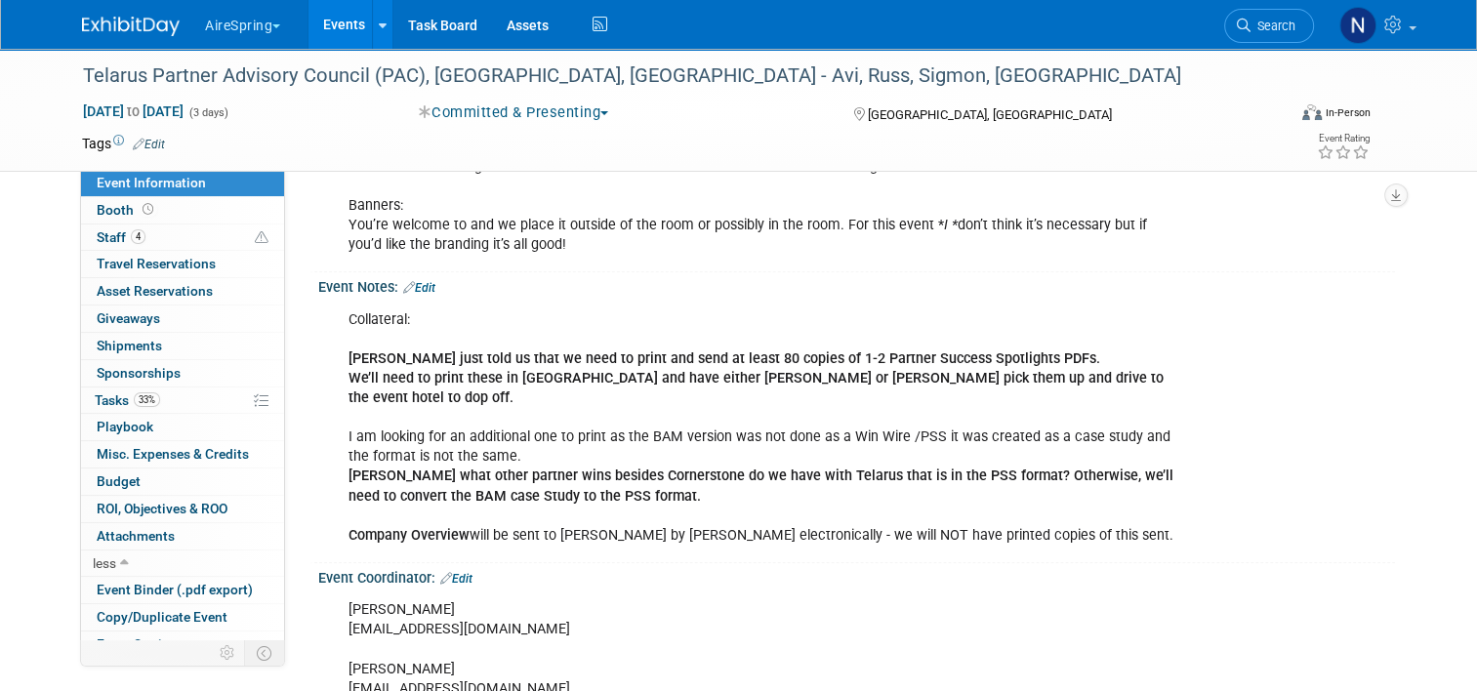
scroll to position [2252, 0]
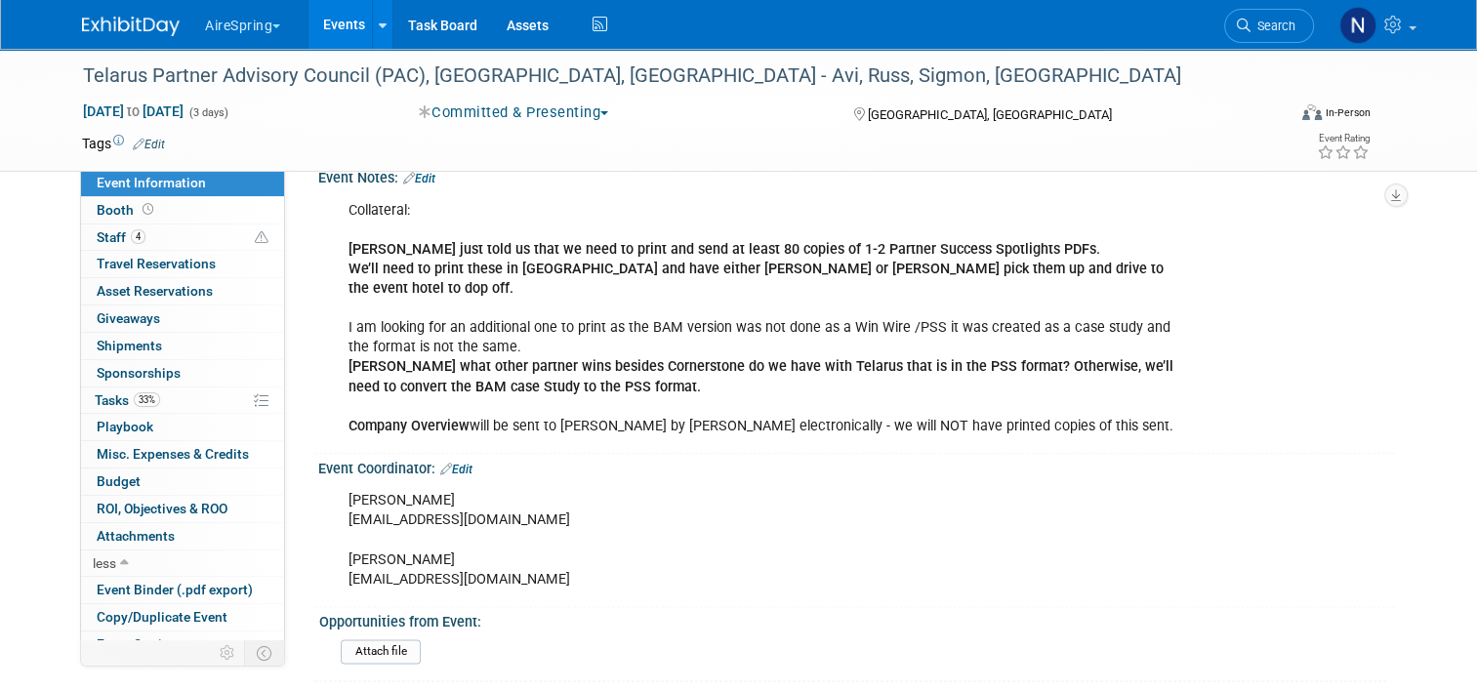
click at [316, 21] on link "Events" at bounding box center [343, 24] width 71 height 49
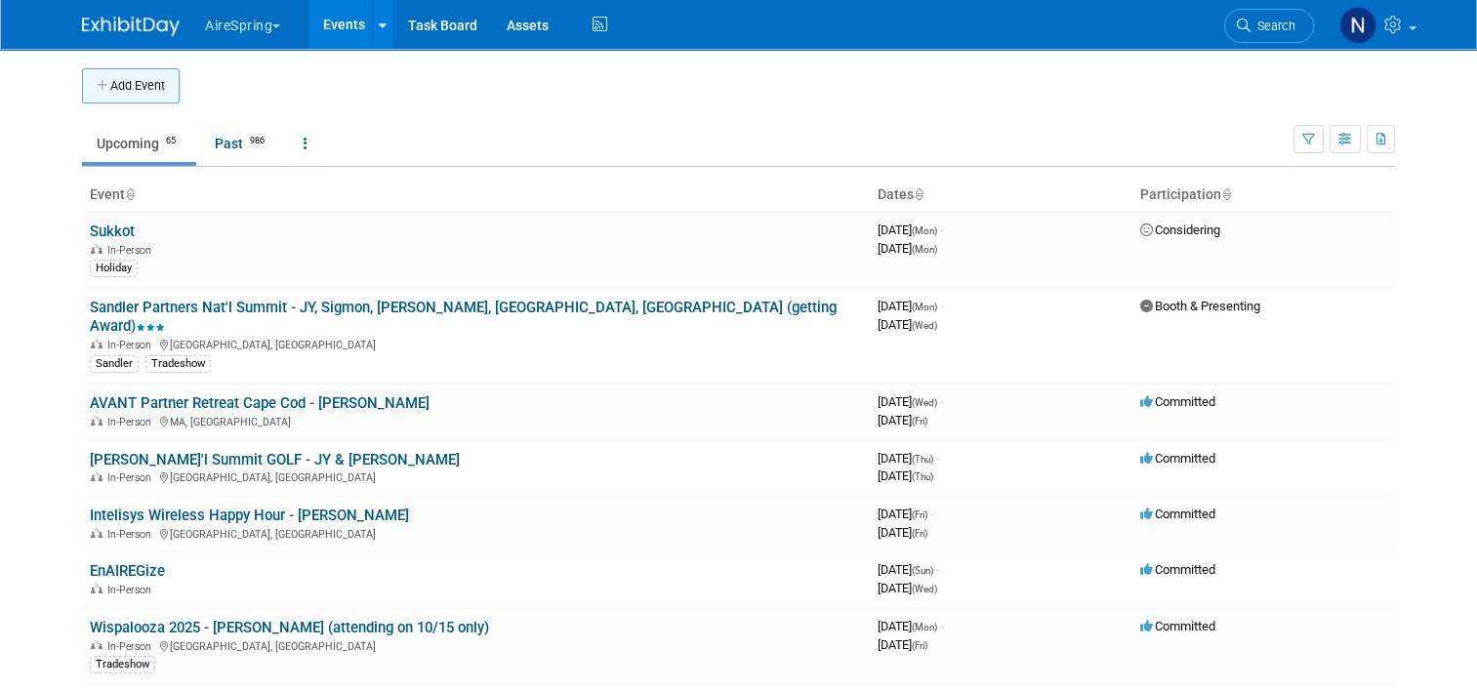
click at [155, 86] on button "Add Event" at bounding box center [131, 85] width 98 height 35
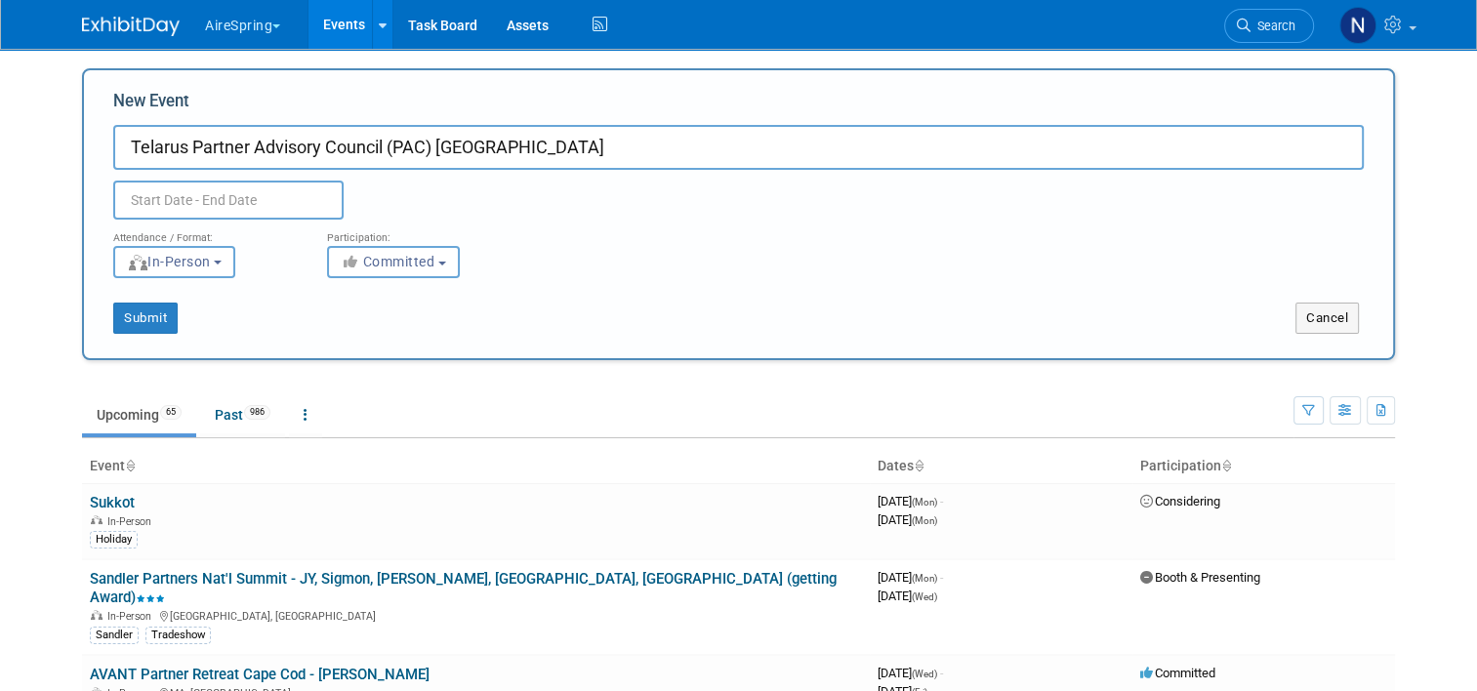
type input "Telarus Partner Advisory Council (PAC) [GEOGRAPHIC_DATA]"
click at [207, 189] on input "text" at bounding box center [228, 200] width 230 height 39
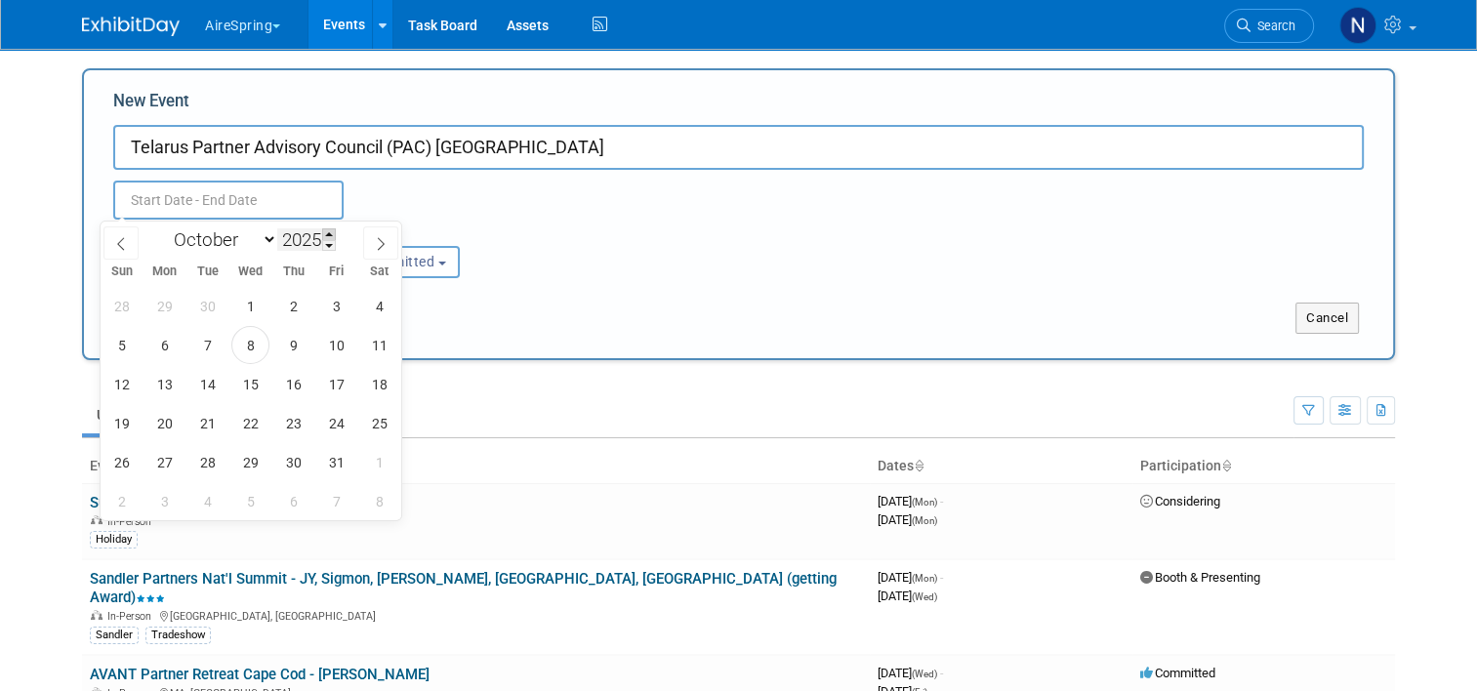
click at [325, 235] on span at bounding box center [329, 234] width 14 height 12
type input "2026"
click at [129, 246] on span at bounding box center [120, 242] width 35 height 33
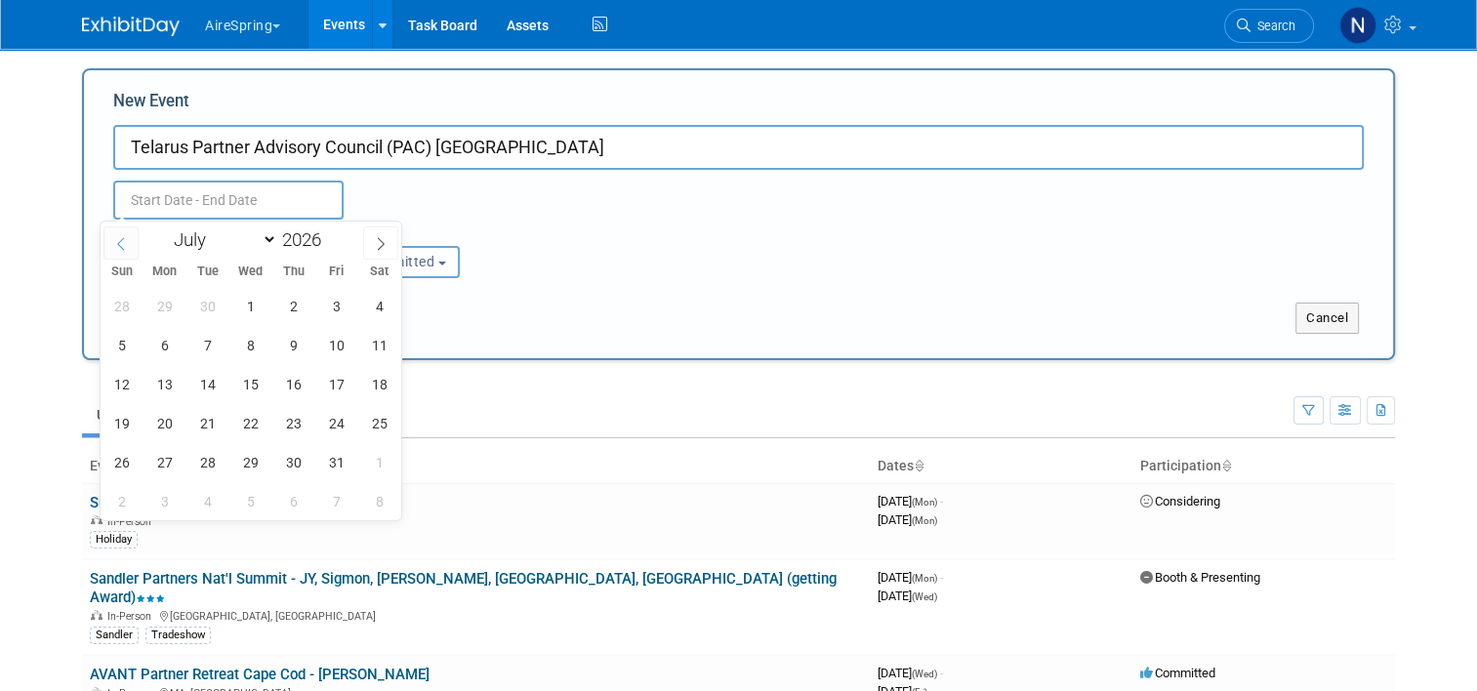
click at [129, 246] on span at bounding box center [120, 242] width 35 height 33
select select "2"
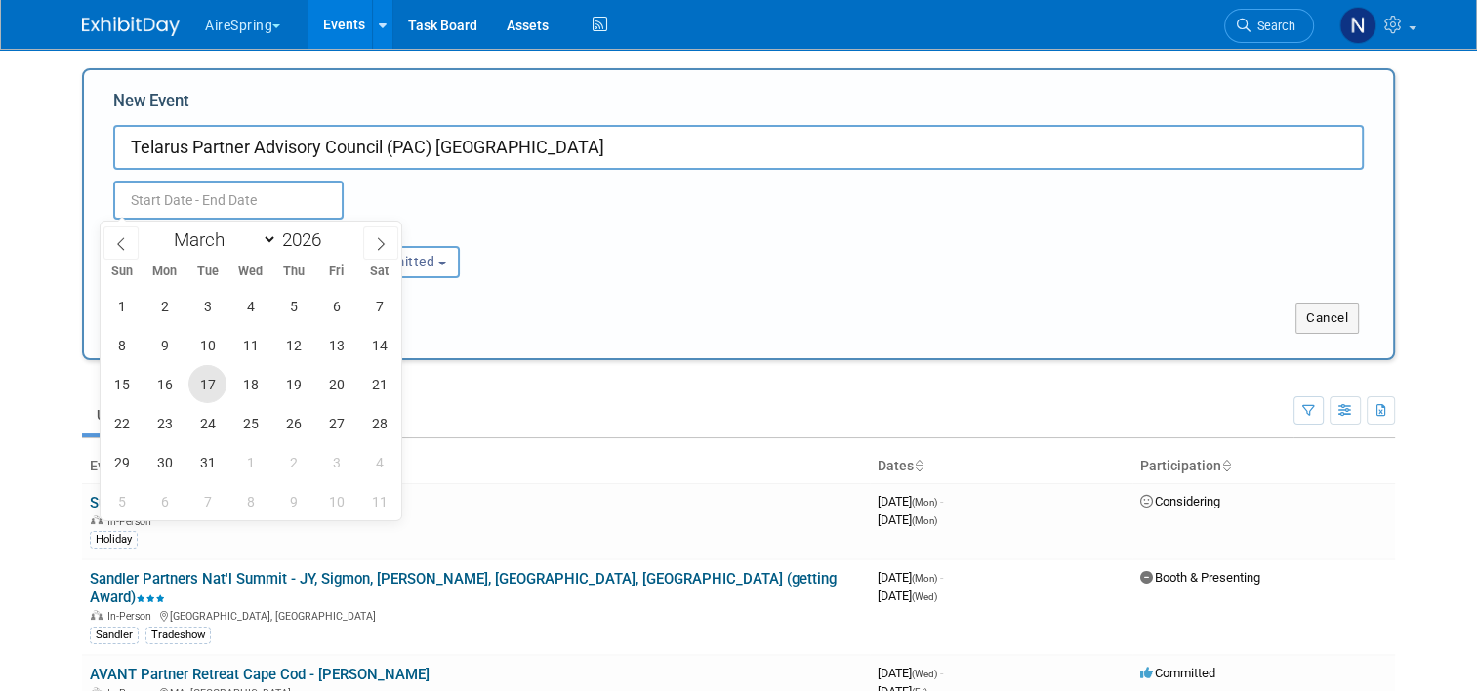
click at [210, 385] on span "17" at bounding box center [207, 384] width 38 height 38
click at [299, 385] on span "19" at bounding box center [293, 384] width 38 height 38
type input "Mar 17, 2026 to Mar 19, 2026"
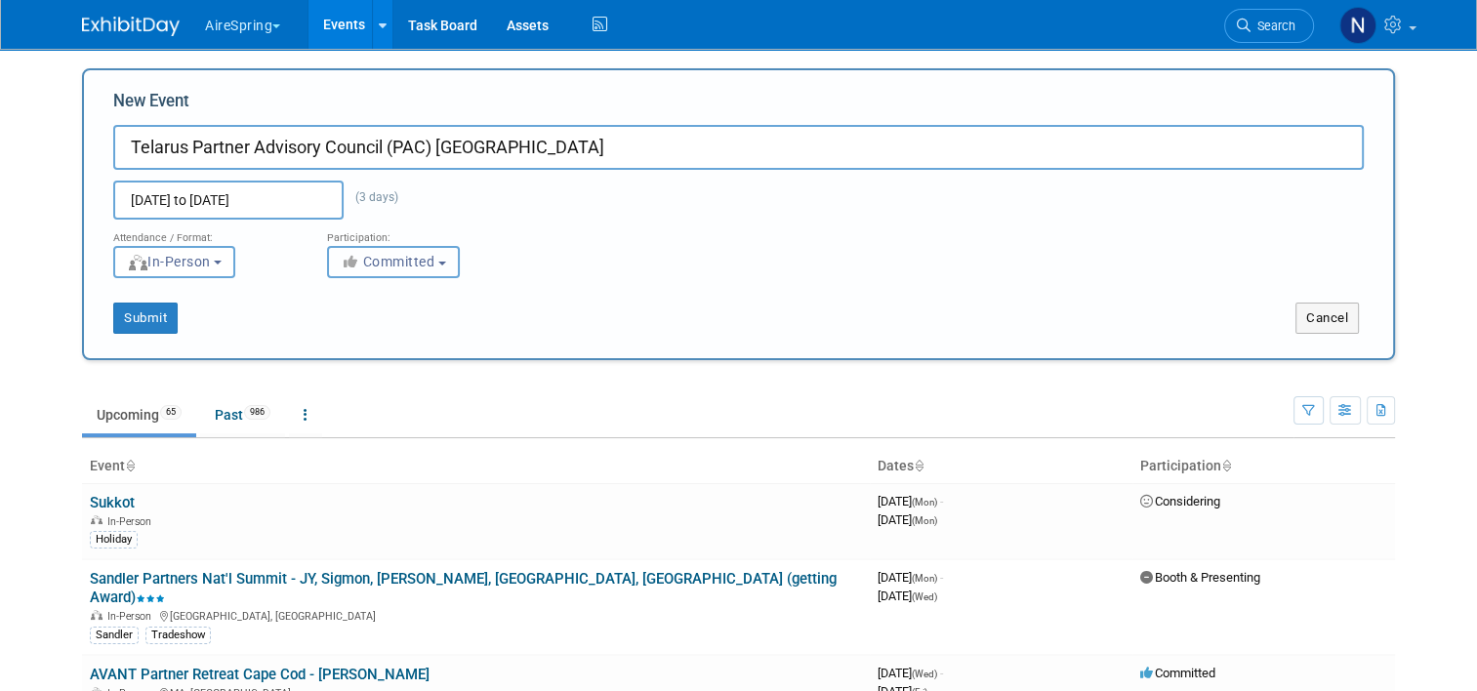
click at [429, 271] on button "Committed" at bounding box center [393, 262] width 133 height 32
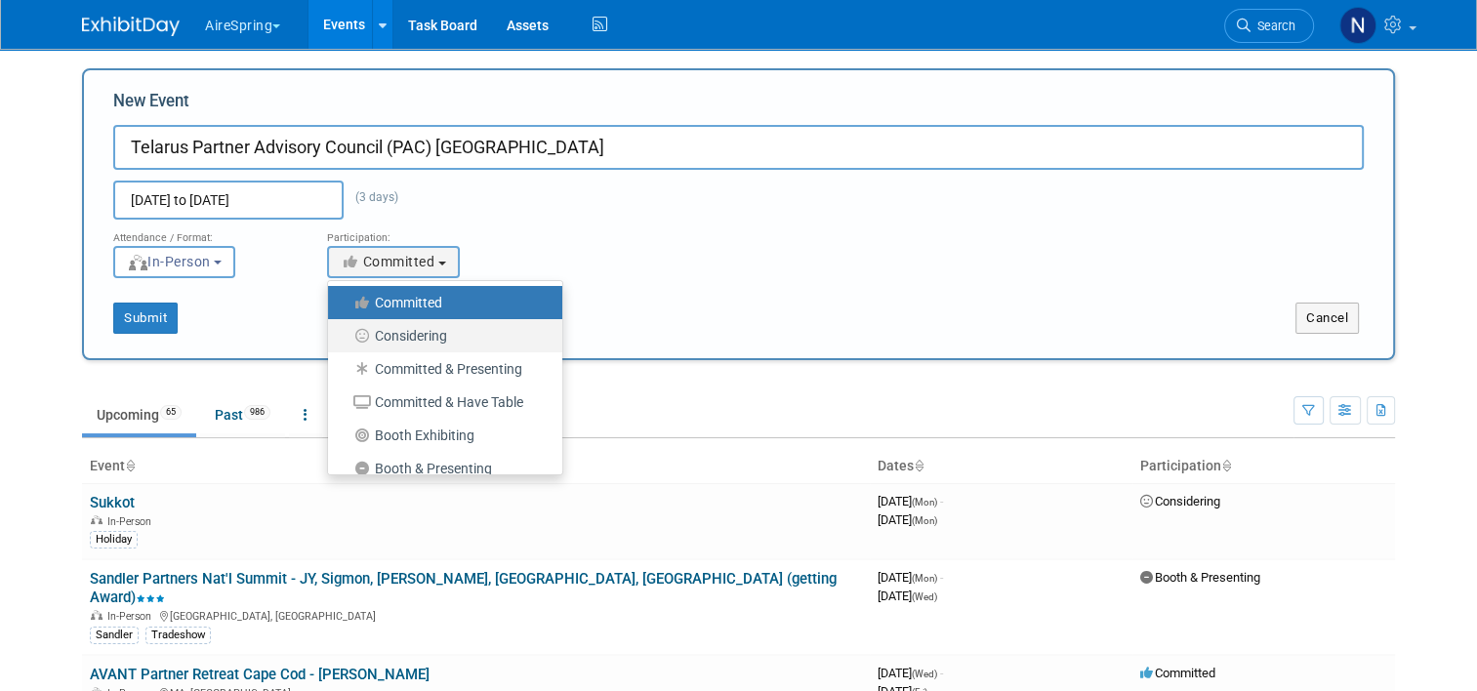
click at [425, 346] on label "Considering" at bounding box center [440, 335] width 205 height 25
click at [346, 343] on input "Considering" at bounding box center [339, 336] width 13 height 13
select select "2"
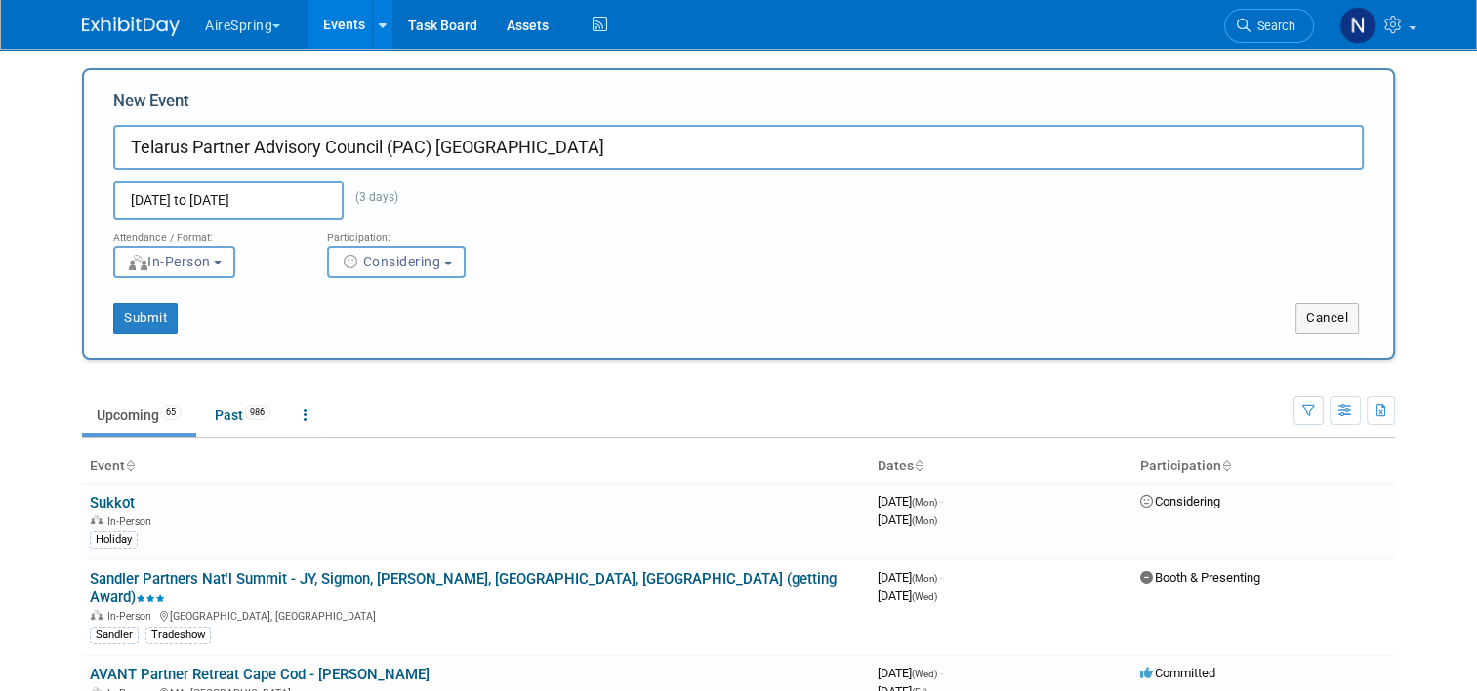
click at [152, 334] on div "New Event Telarus Partner Advisory Council (PAC) New Orleans Mar 17, 2026 to Ma…" at bounding box center [738, 214] width 1313 height 292
click at [146, 317] on button "Submit" at bounding box center [145, 318] width 64 height 31
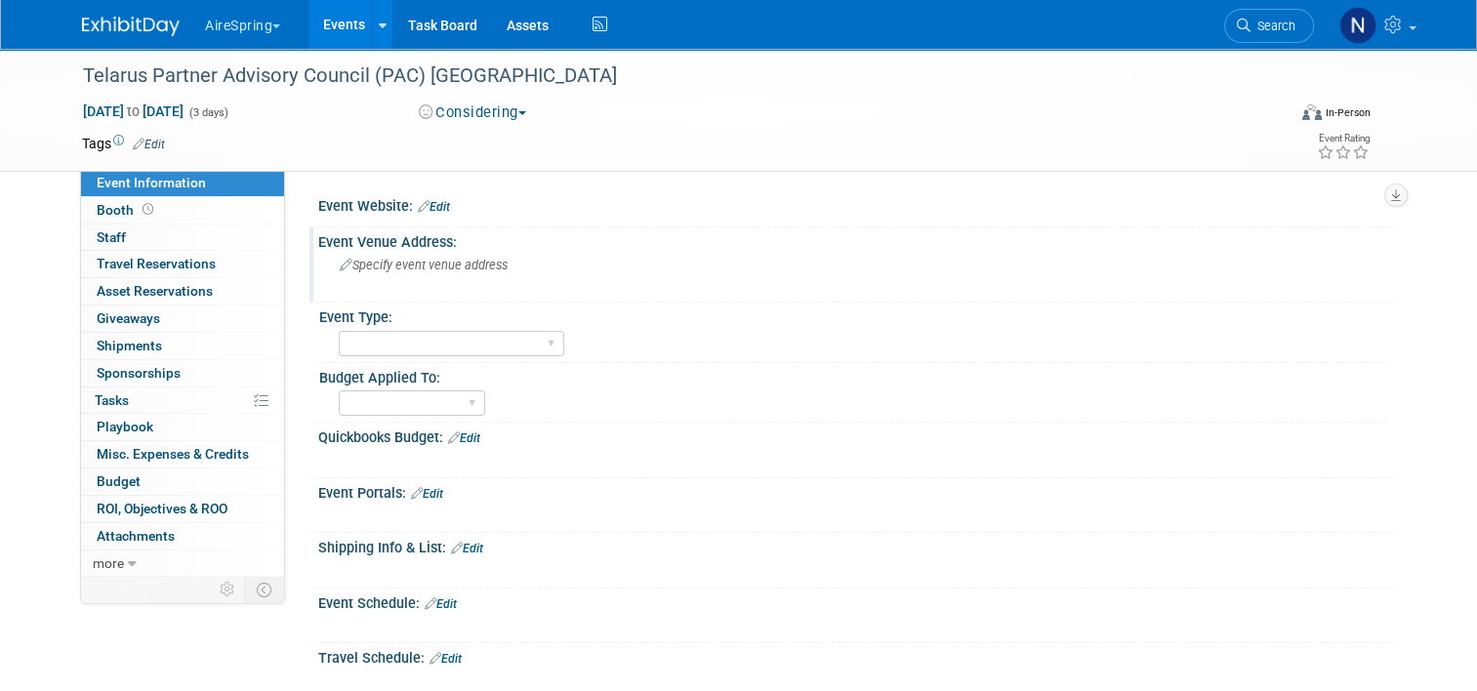
click at [452, 270] on span "Specify event venue address" at bounding box center [424, 265] width 168 height 15
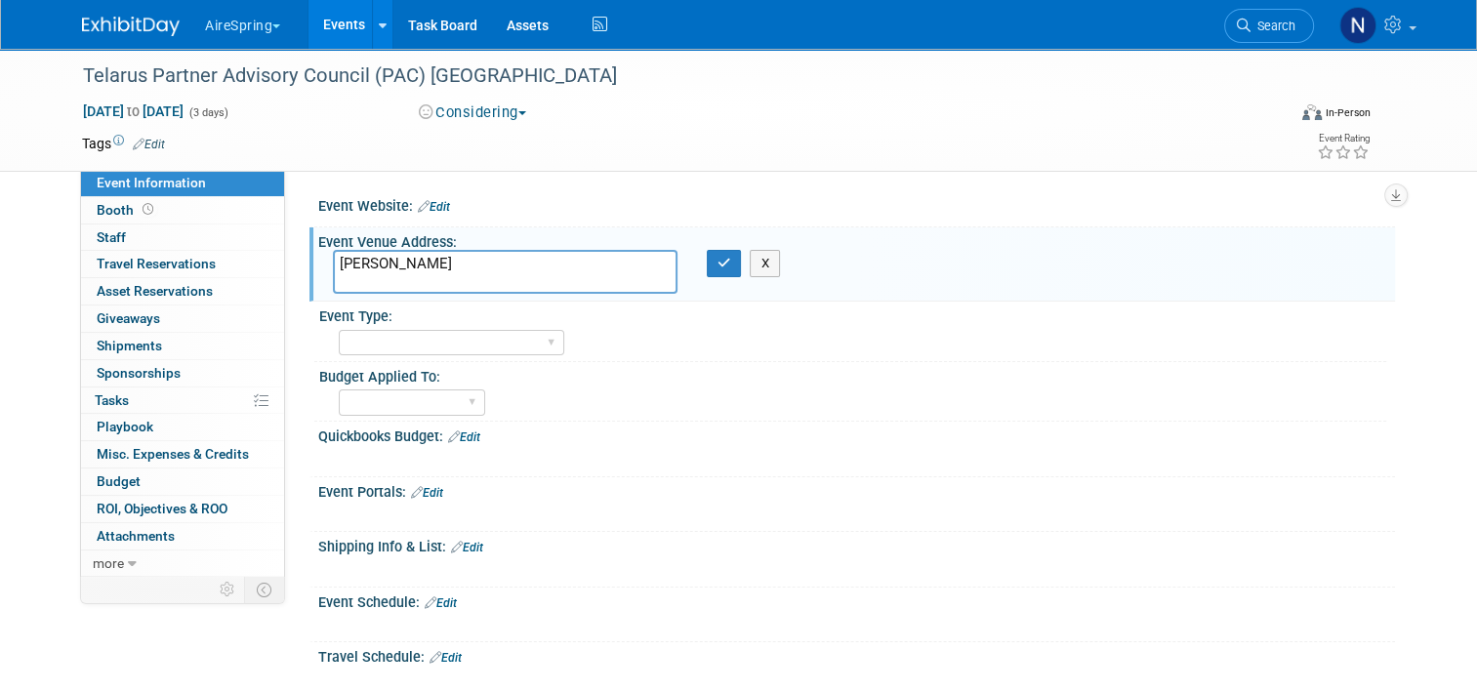
paste textarea "Driveway Entrance on, 614 Canal Street, 611 Common St, New Orleans, LA 70130"
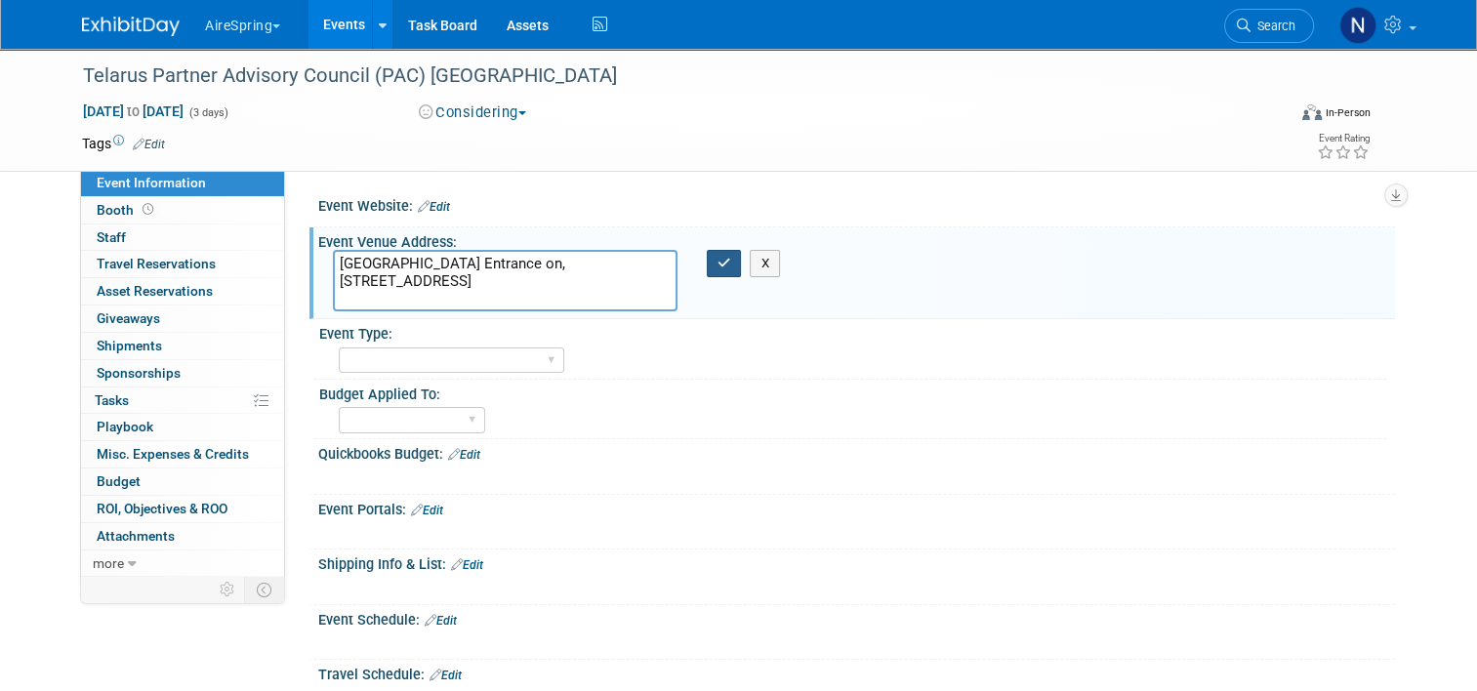
type textarea "JW Marriott Driveway Entrance on, 614 Canal Street, 611 Common St, New Orleans,…"
click at [708, 263] on button "button" at bounding box center [724, 263] width 35 height 27
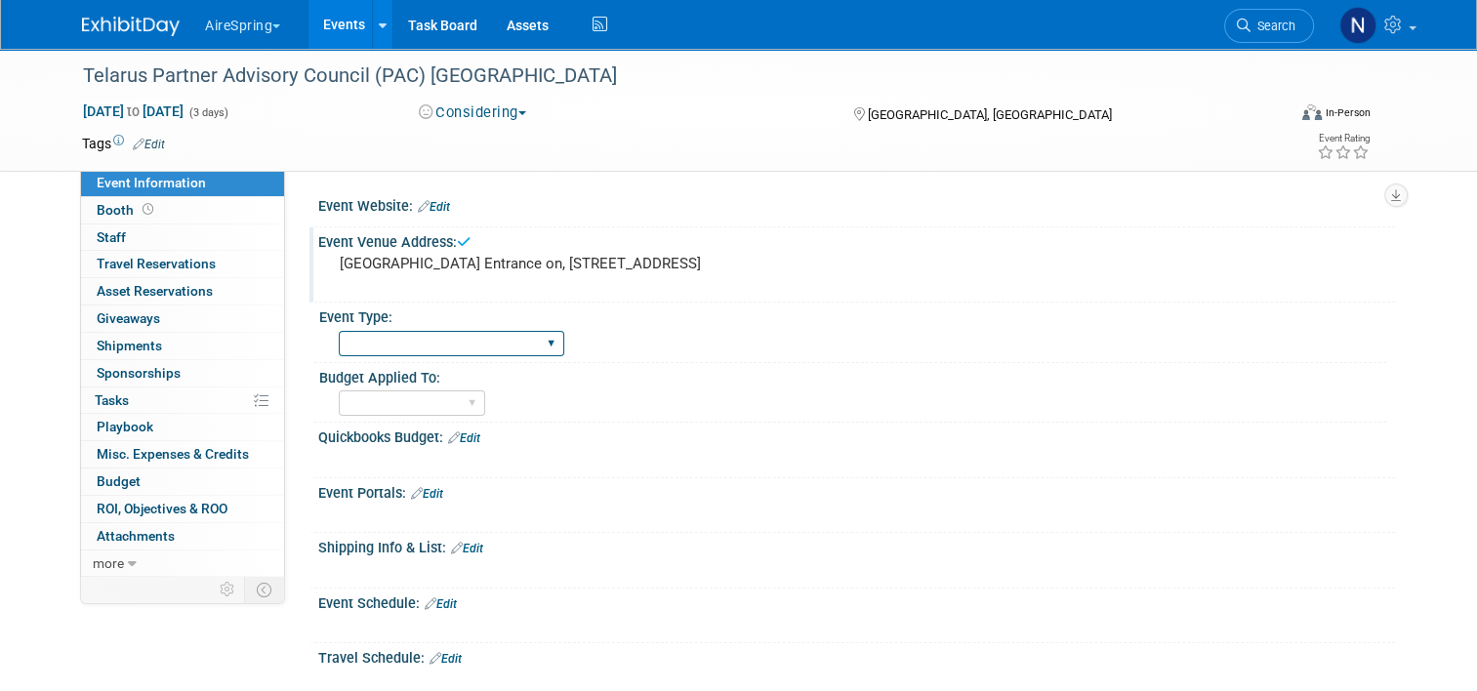
click at [430, 354] on select "AireSpring Event AireSpring Internal Partner Event Training Tradeshow - Exhibit…" at bounding box center [451, 344] width 225 height 26
select select "Partner Event"
click at [339, 346] on select "AireSpring Event AireSpring Internal Partner Event Training Tradeshow - Exhibit…" at bounding box center [451, 344] width 225 height 26
click at [458, 417] on select "Marketing Sales Operations Customer" at bounding box center [412, 403] width 146 height 26
select select "Marketing"
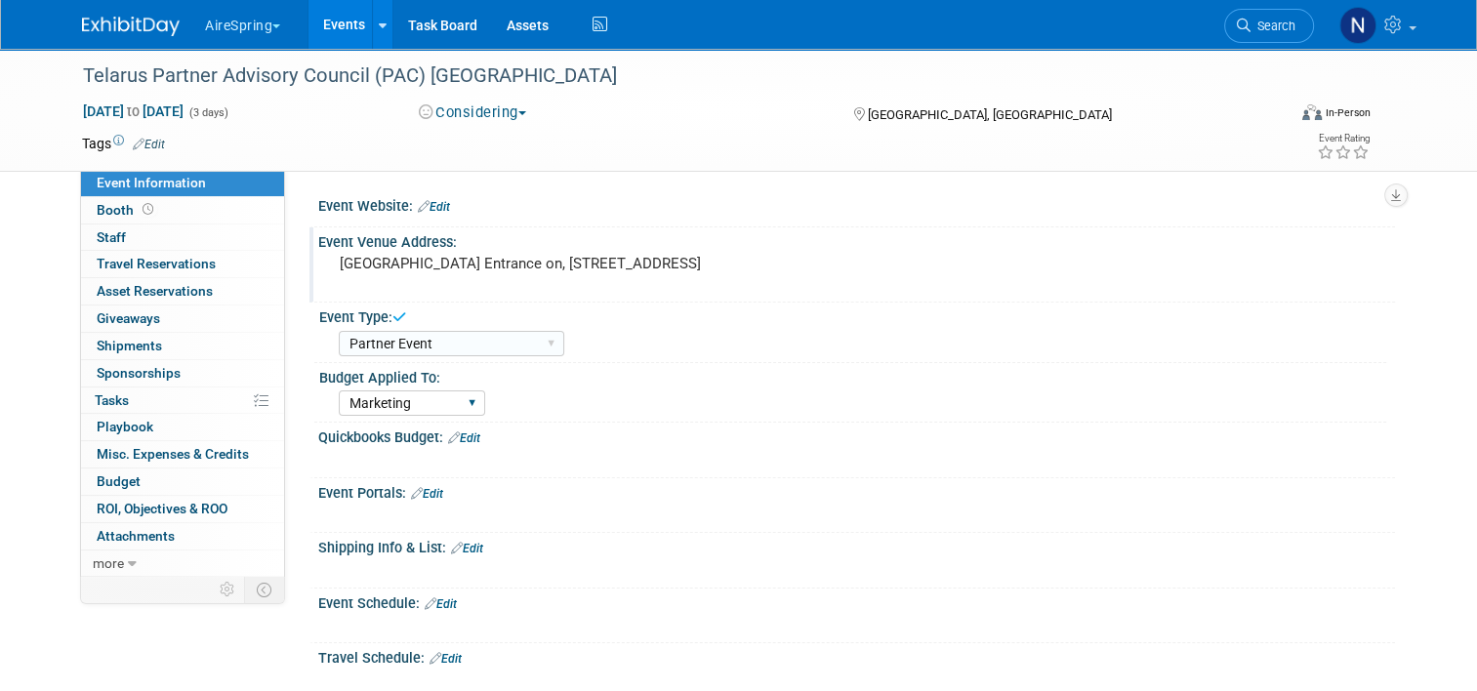
click at [339, 406] on select "Marketing Sales Operations Customer" at bounding box center [412, 403] width 146 height 26
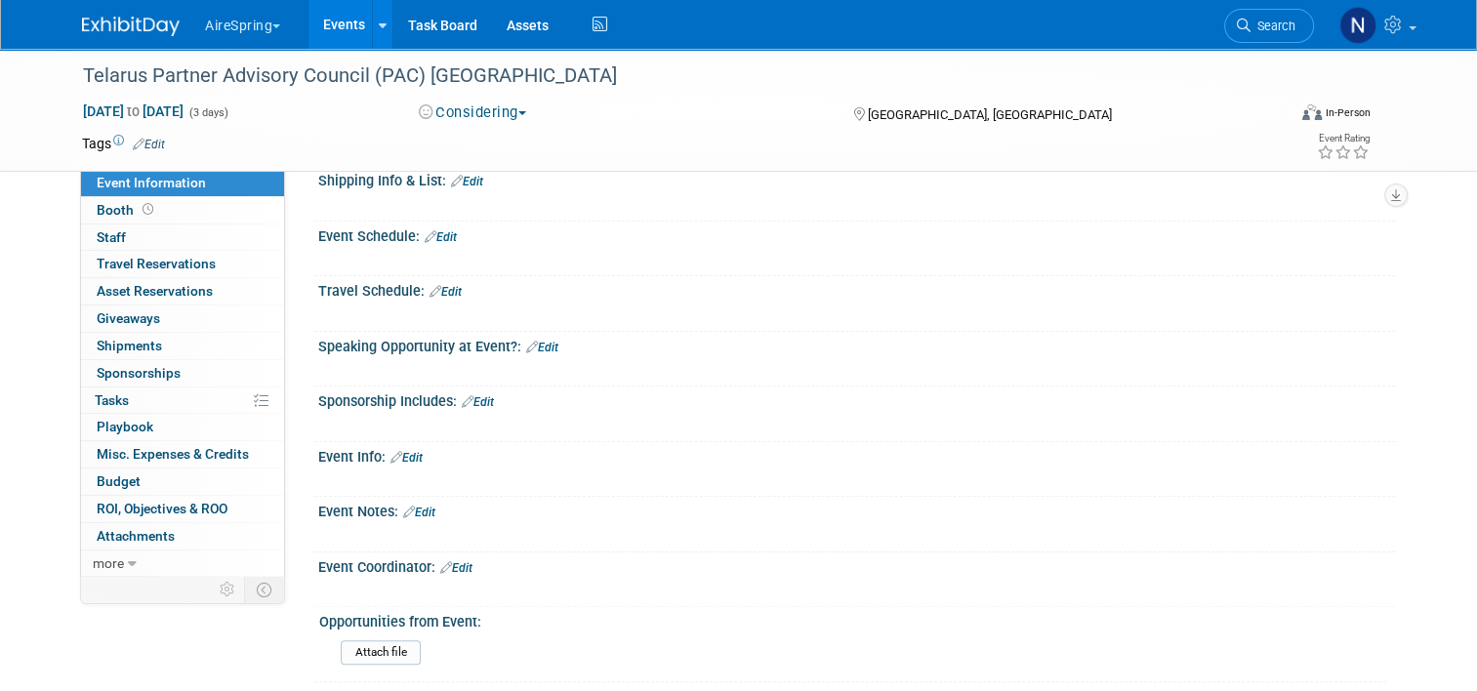
scroll to position [488, 0]
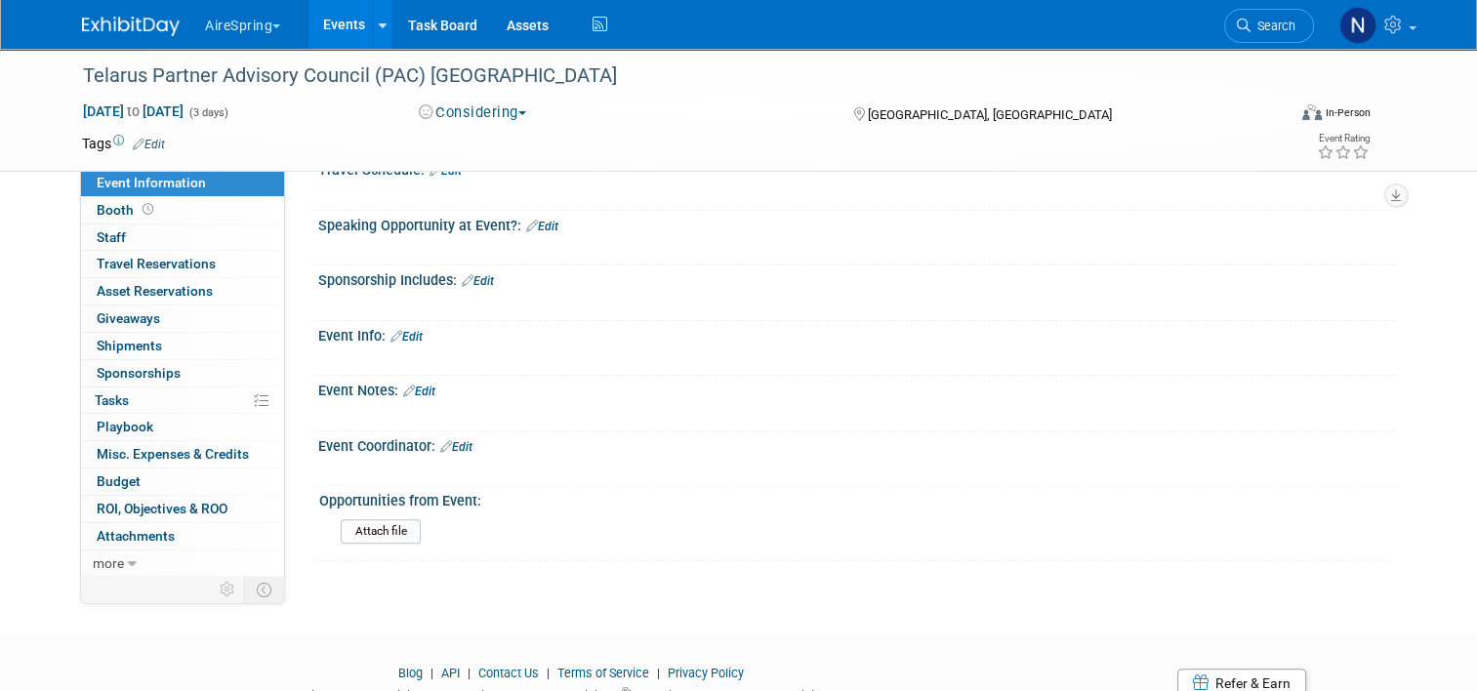
click at [490, 291] on div "Sponsorship Includes: Edit" at bounding box center [856, 277] width 1077 height 25
click at [479, 288] on link "Edit" at bounding box center [478, 281] width 32 height 14
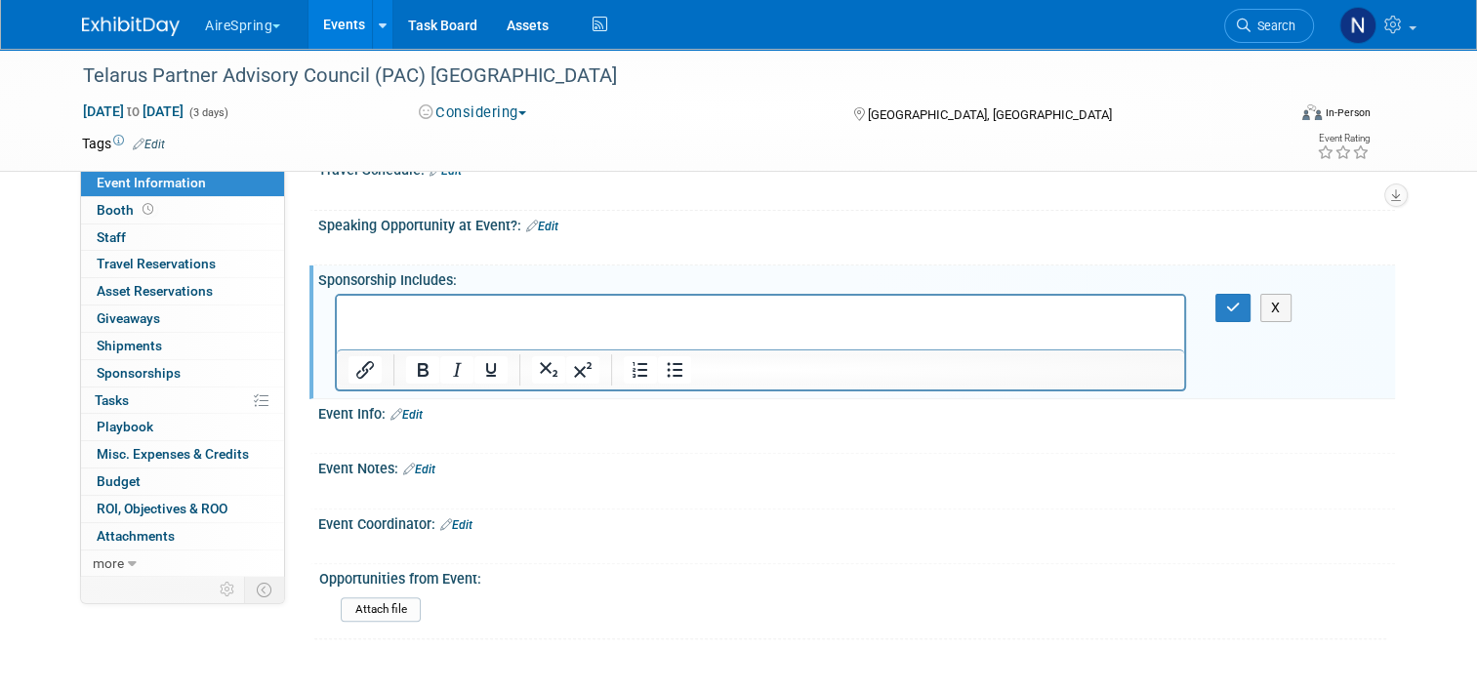
scroll to position [0, 0]
click at [1241, 314] on icon "button" at bounding box center [1233, 308] width 15 height 14
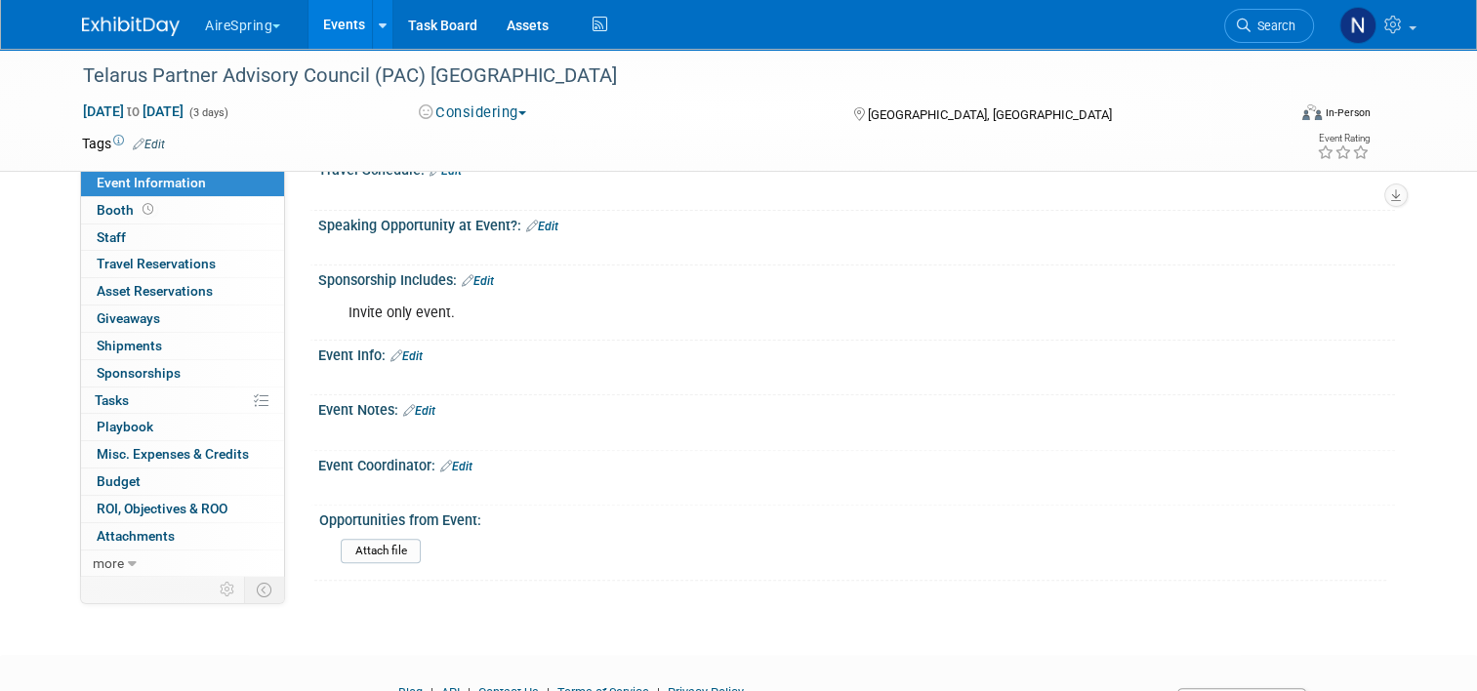
click at [312, 8] on link "Events" at bounding box center [343, 24] width 71 height 49
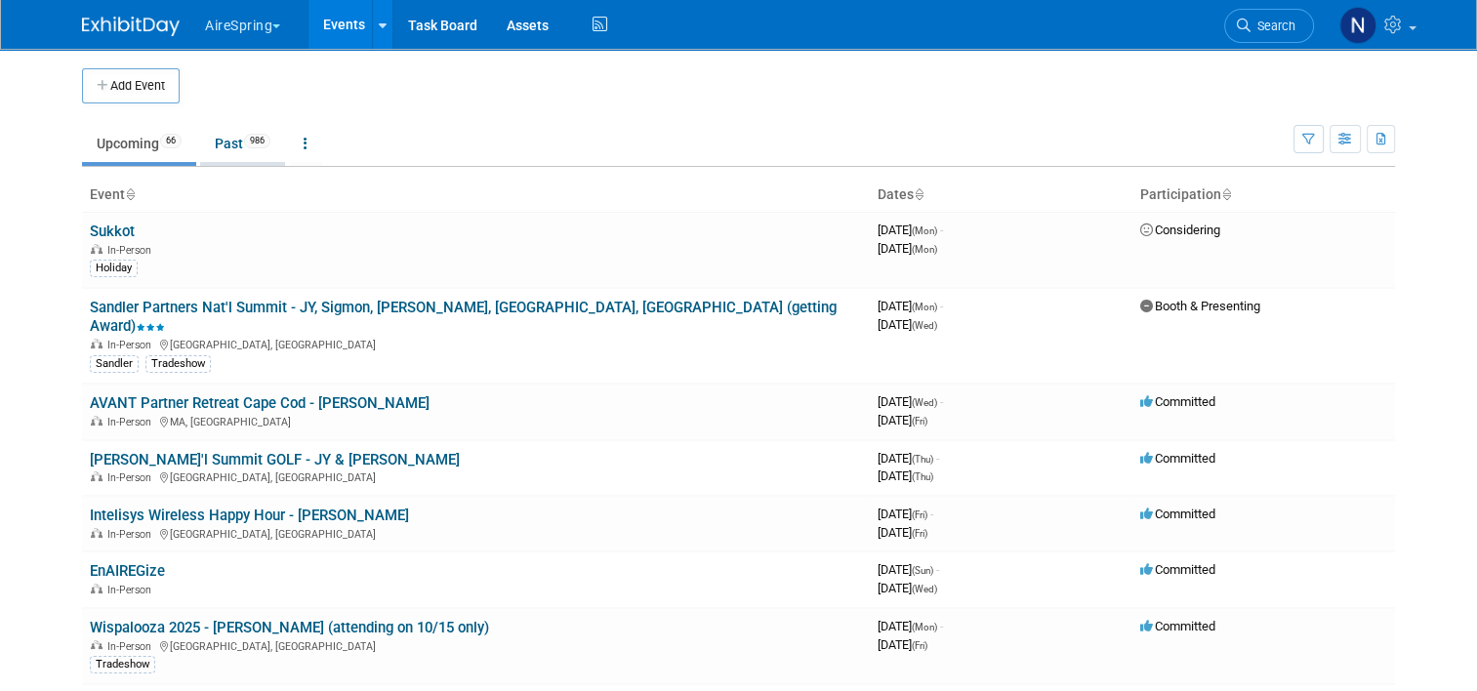
click at [219, 143] on link "Past 986" at bounding box center [242, 143] width 85 height 37
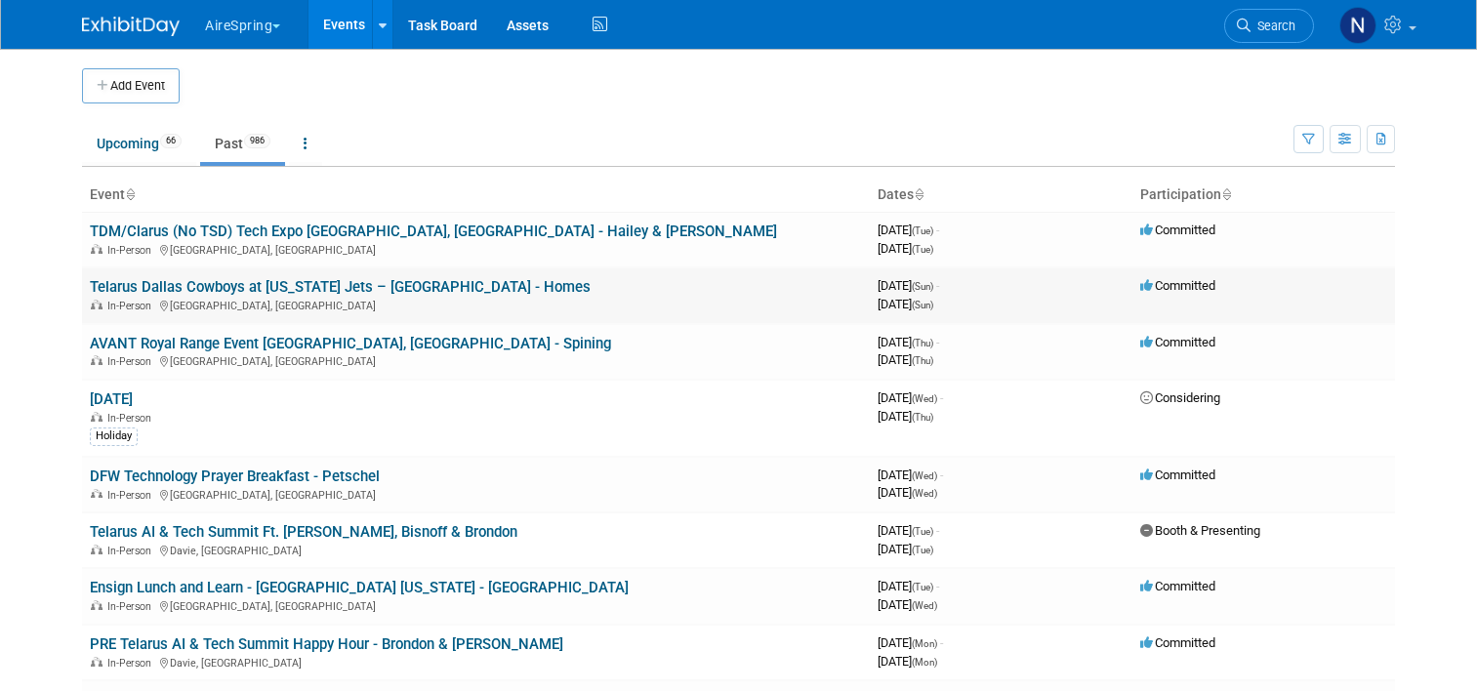
click at [306, 289] on link "Telarus Dallas Cowboys at [US_STATE] Jets – [GEOGRAPHIC_DATA] - Homes" at bounding box center [340, 287] width 501 height 18
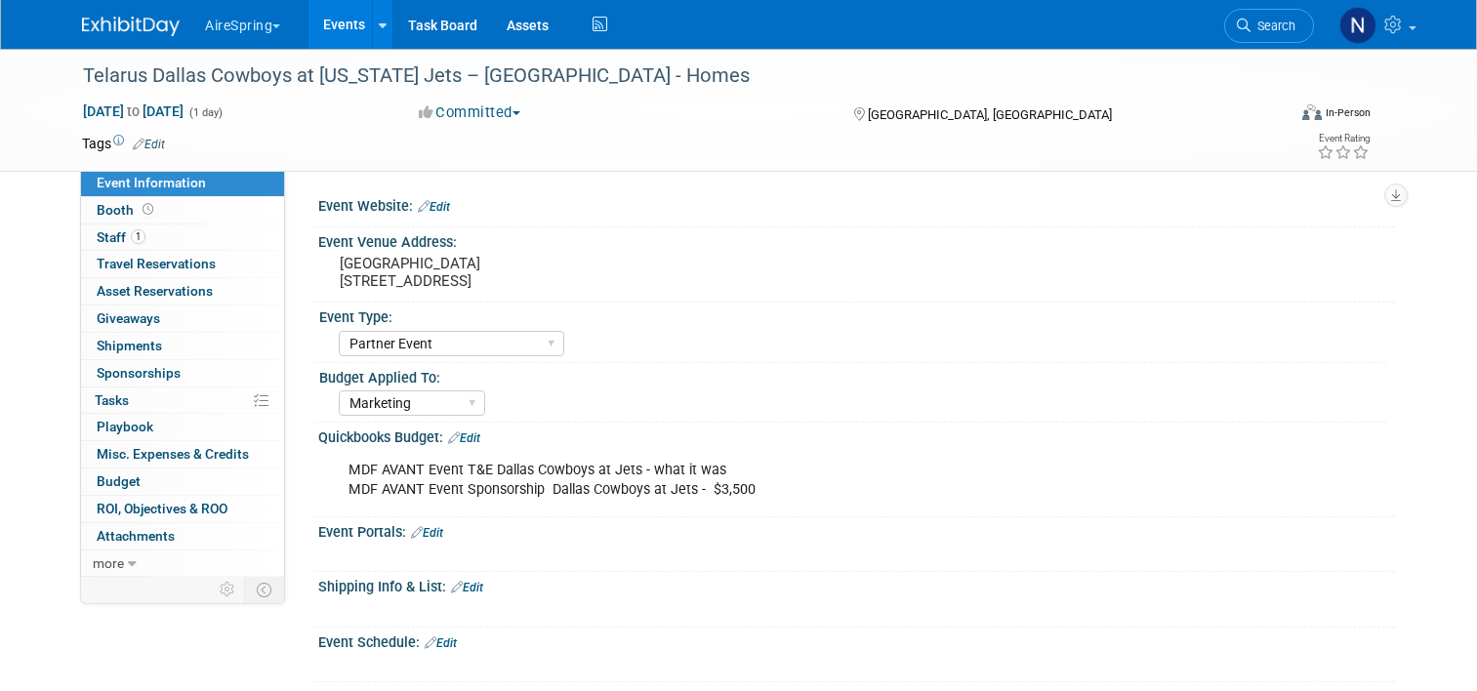
select select "Partner Event"
select select "Marketing"
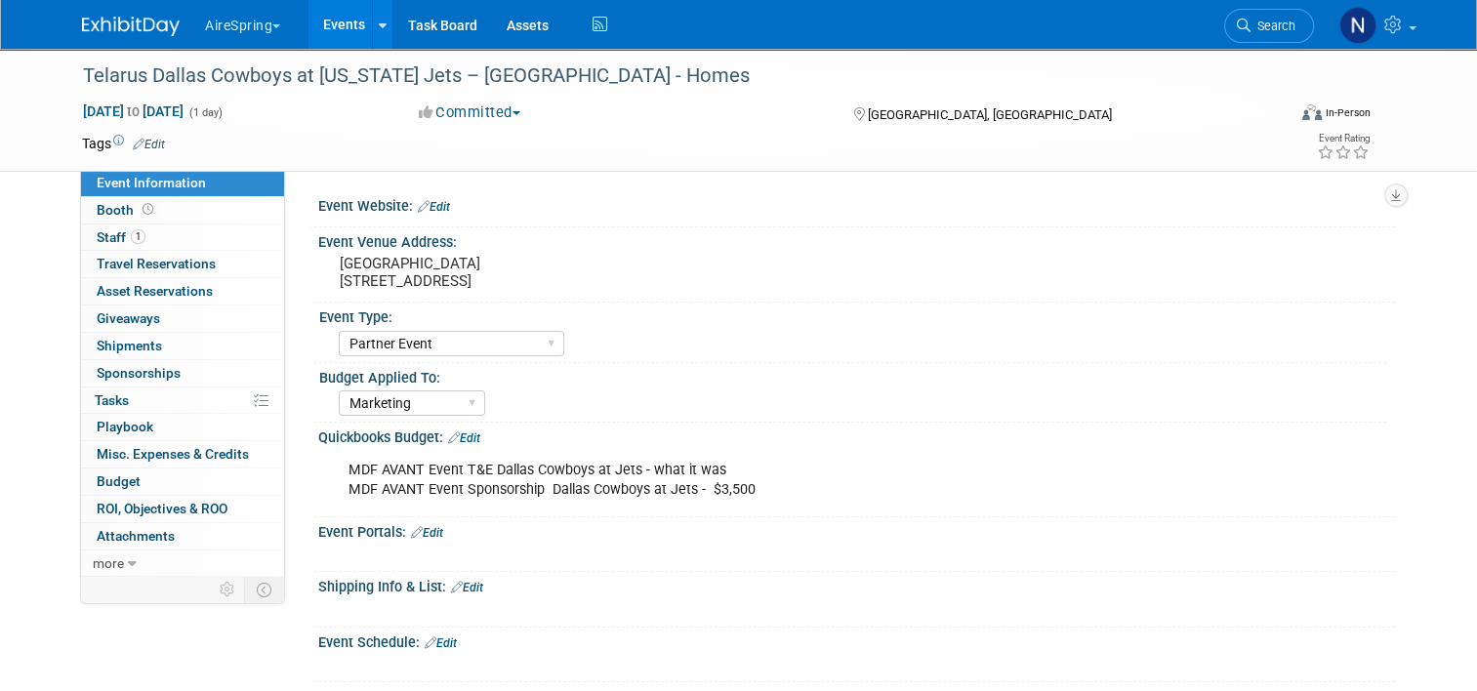
click at [473, 437] on link "Edit" at bounding box center [464, 438] width 32 height 14
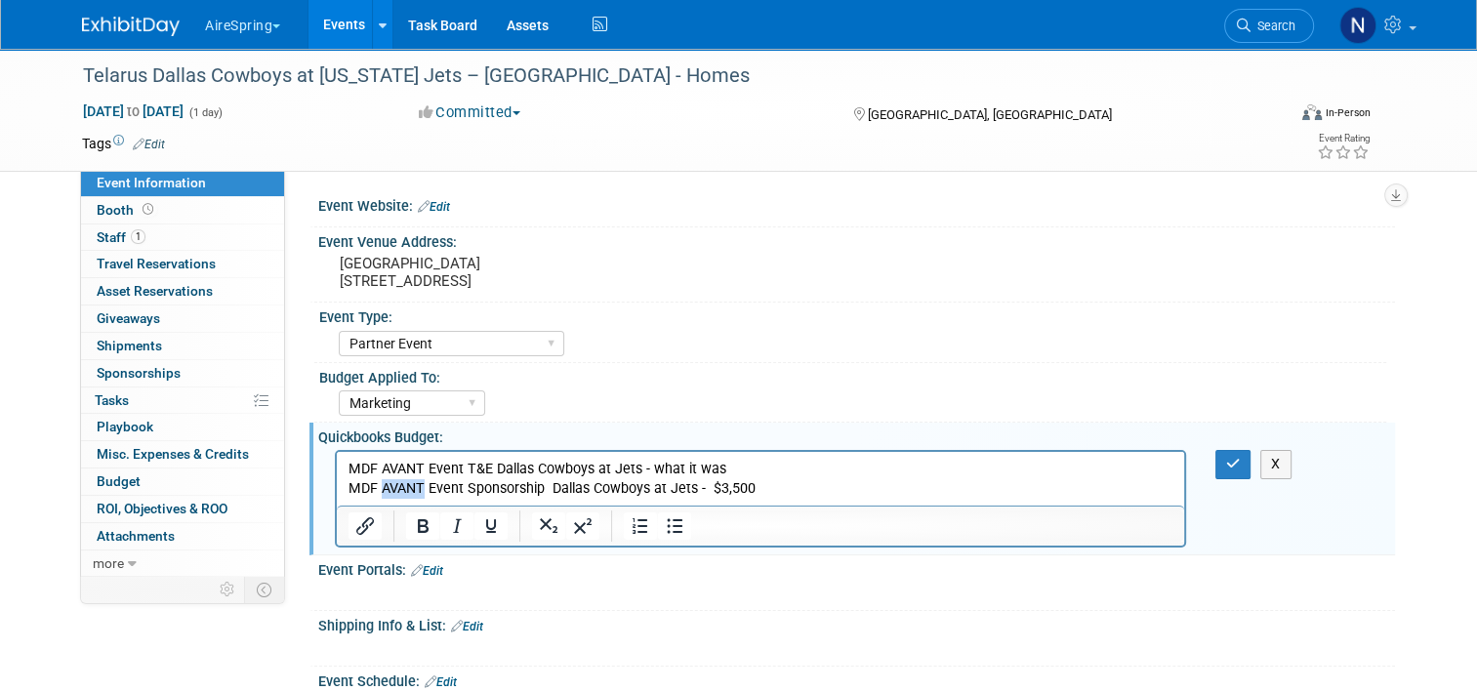
drag, startPoint x: 425, startPoint y: 492, endPoint x: 383, endPoint y: 492, distance: 42.0
click at [383, 492] on p "MDF AVANT Event T&E Dallas Cowboys at Jets - what it was MDF AVANT Event Sponso…" at bounding box center [760, 479] width 825 height 39
drag, startPoint x: 424, startPoint y: 468, endPoint x: 384, endPoint y: 474, distance: 40.6
click at [384, 474] on p "MDF AVANT Event T&E Dallas Cowboys at Jets - what it was MDF Telarus Event Spon…" at bounding box center [760, 479] width 825 height 39
drag, startPoint x: 1251, startPoint y: 468, endPoint x: 1242, endPoint y: 476, distance: 13.1
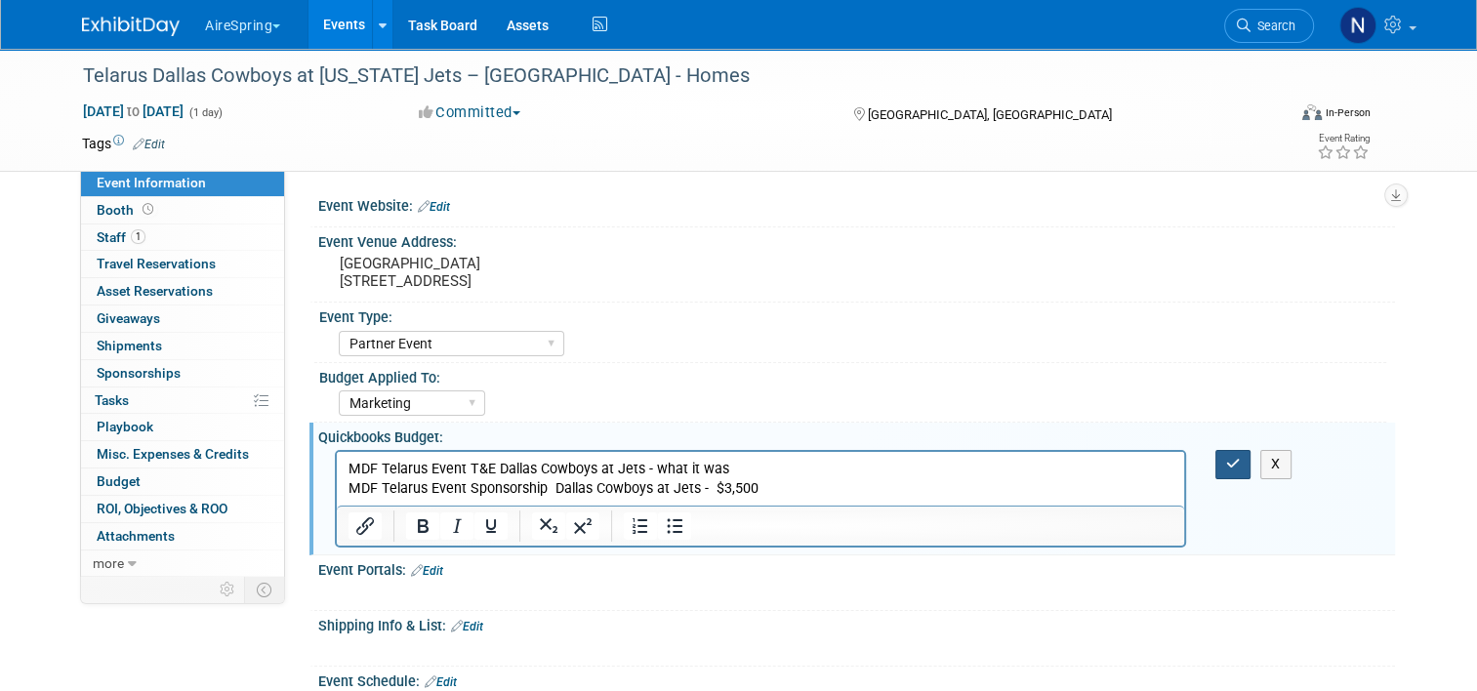
click at [1250, 468] on button "button" at bounding box center [1233, 464] width 36 height 28
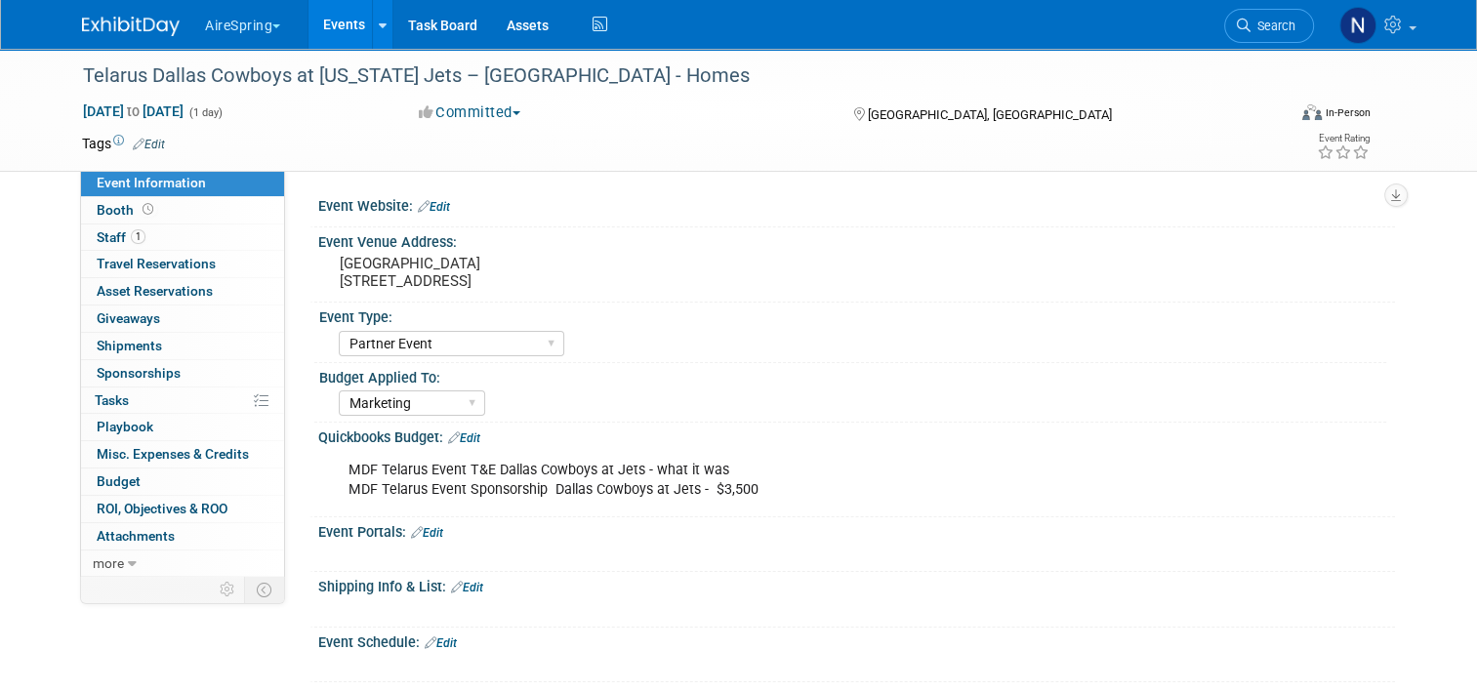
click at [332, 28] on link "Events" at bounding box center [343, 24] width 71 height 49
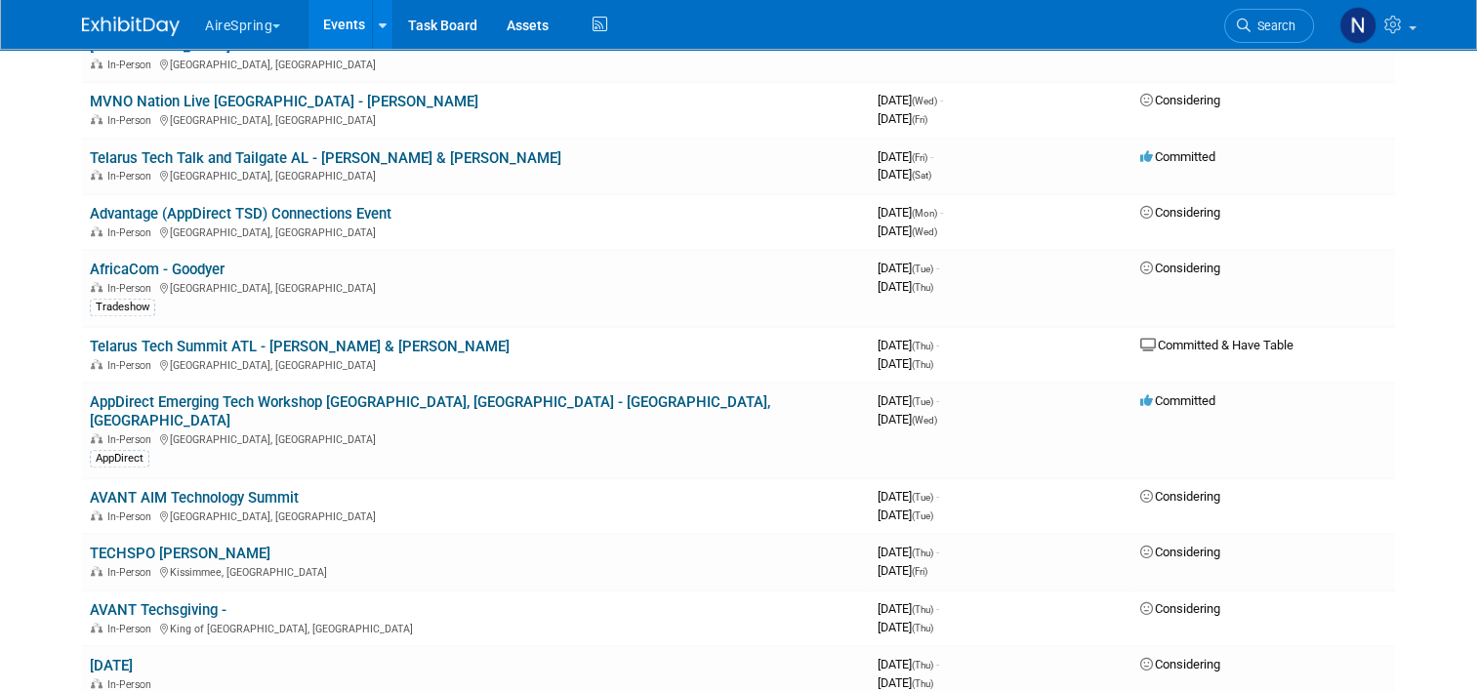
scroll to position [1464, 0]
click at [175, 602] on link "AVANT Techsgiving -" at bounding box center [158, 611] width 137 height 18
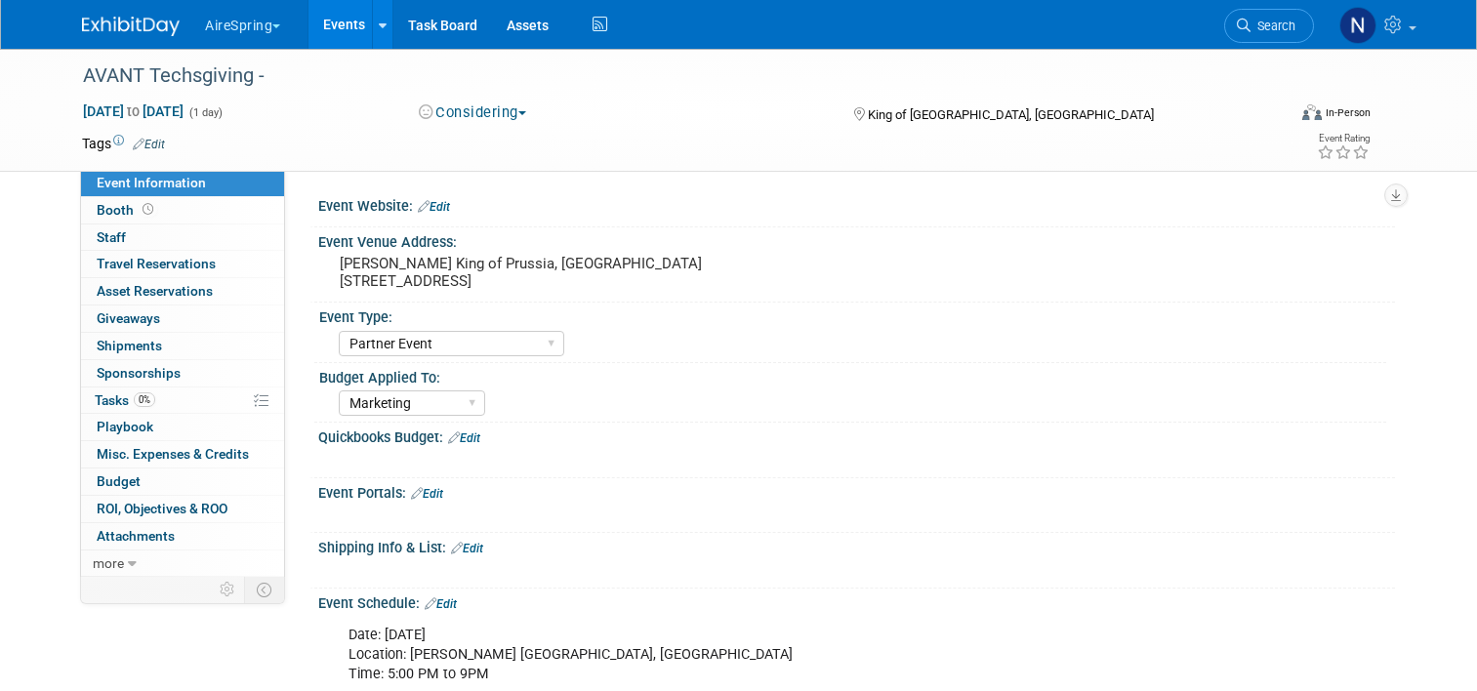
select select "Partner Event"
select select "Marketing"
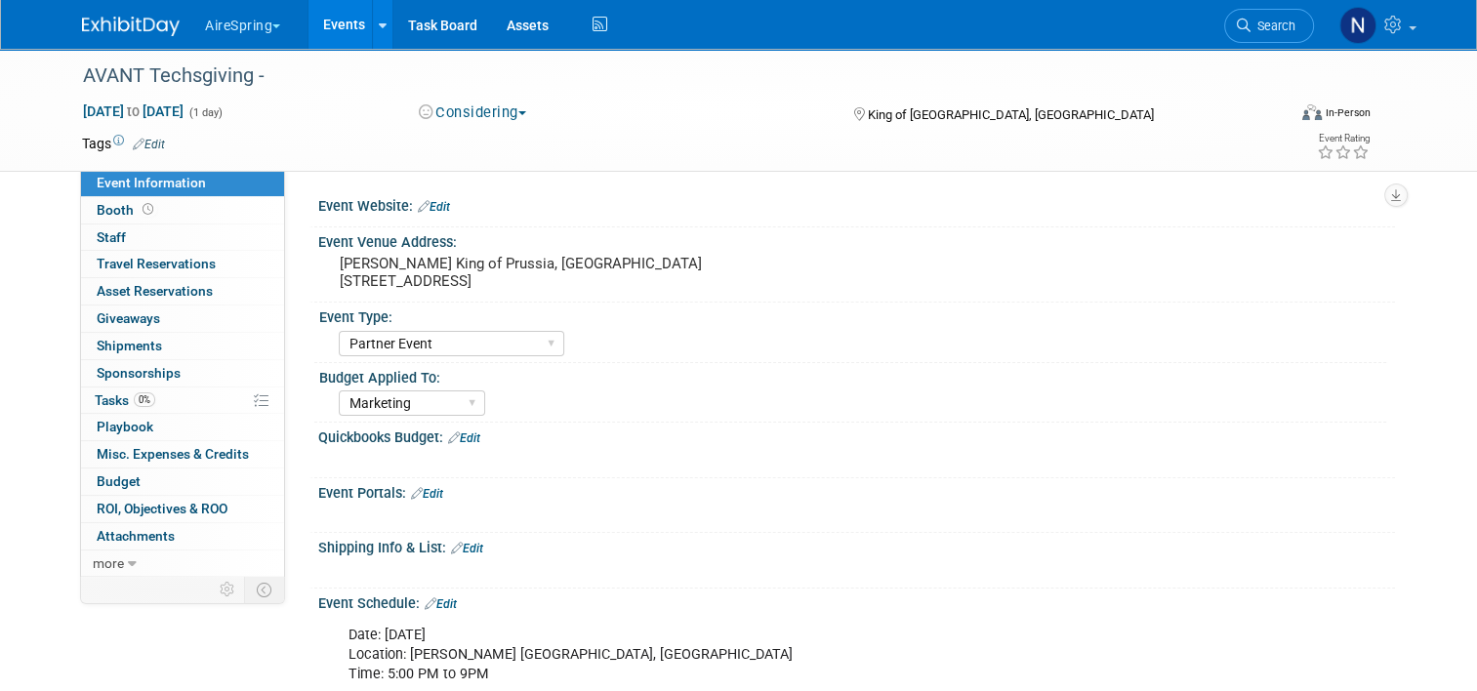
click at [474, 109] on button "Considering" at bounding box center [473, 112] width 122 height 20
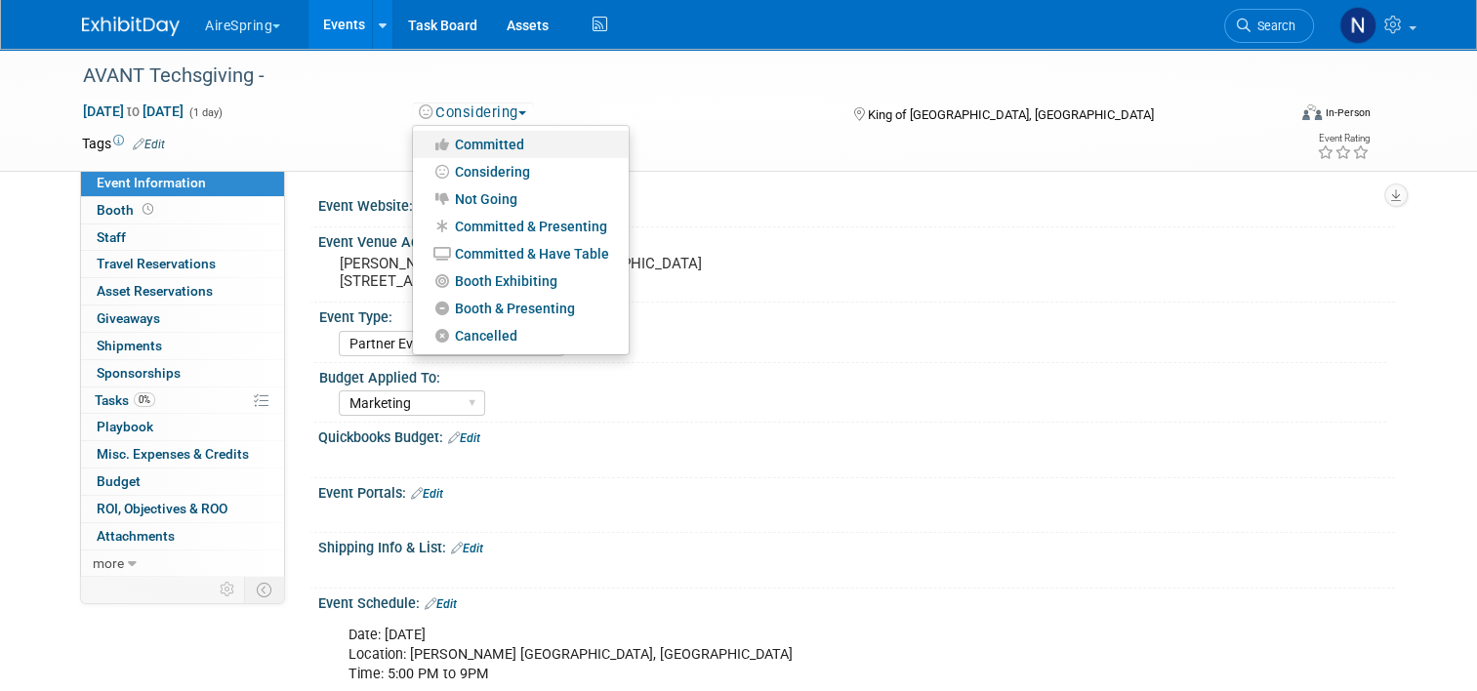
click at [496, 148] on link "Committed" at bounding box center [521, 144] width 216 height 27
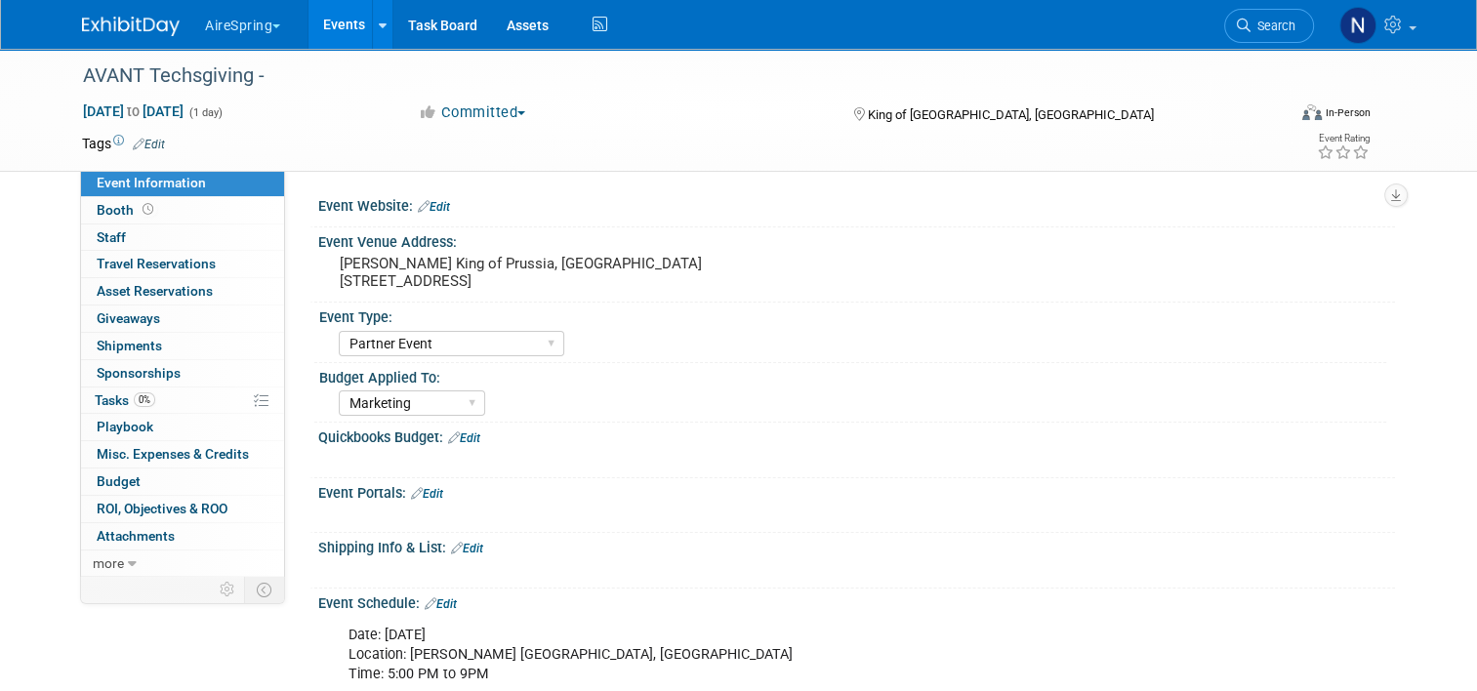
click at [323, 34] on link "Events" at bounding box center [343, 24] width 71 height 49
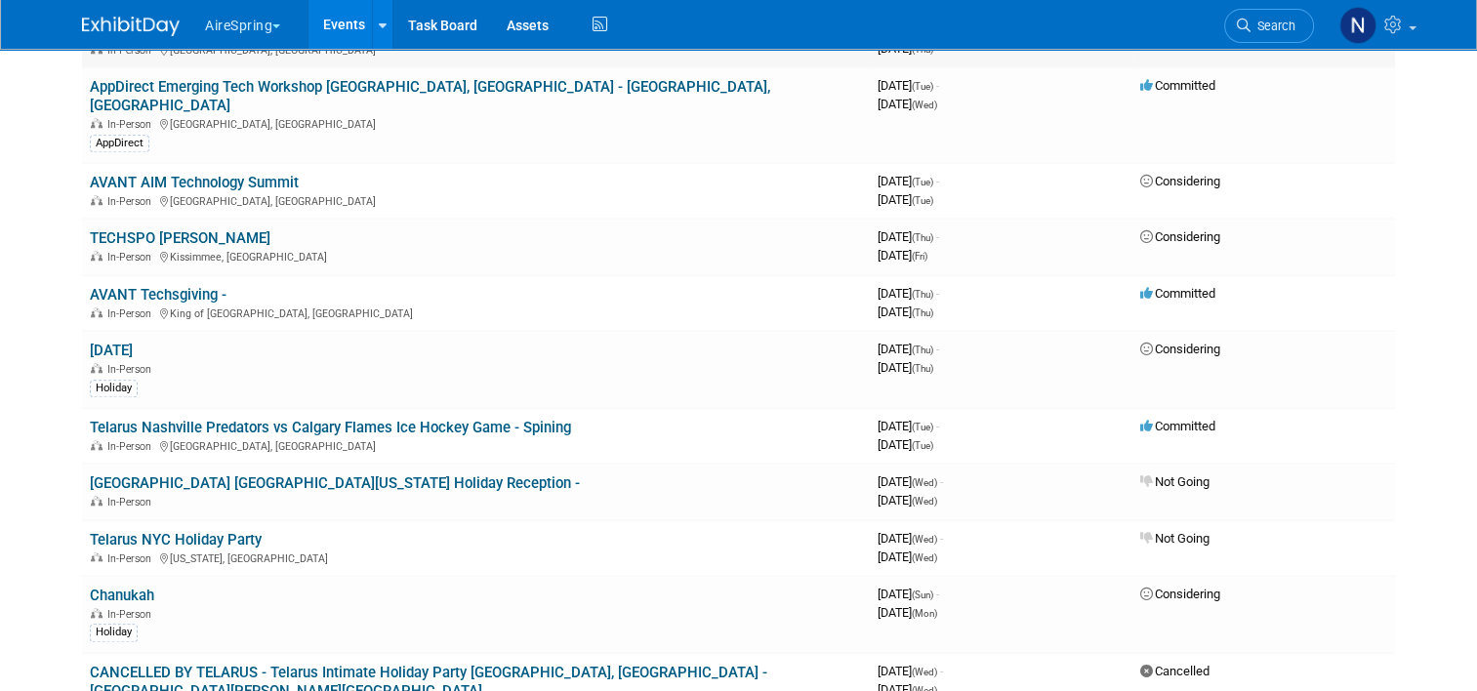
scroll to position [2050, 0]
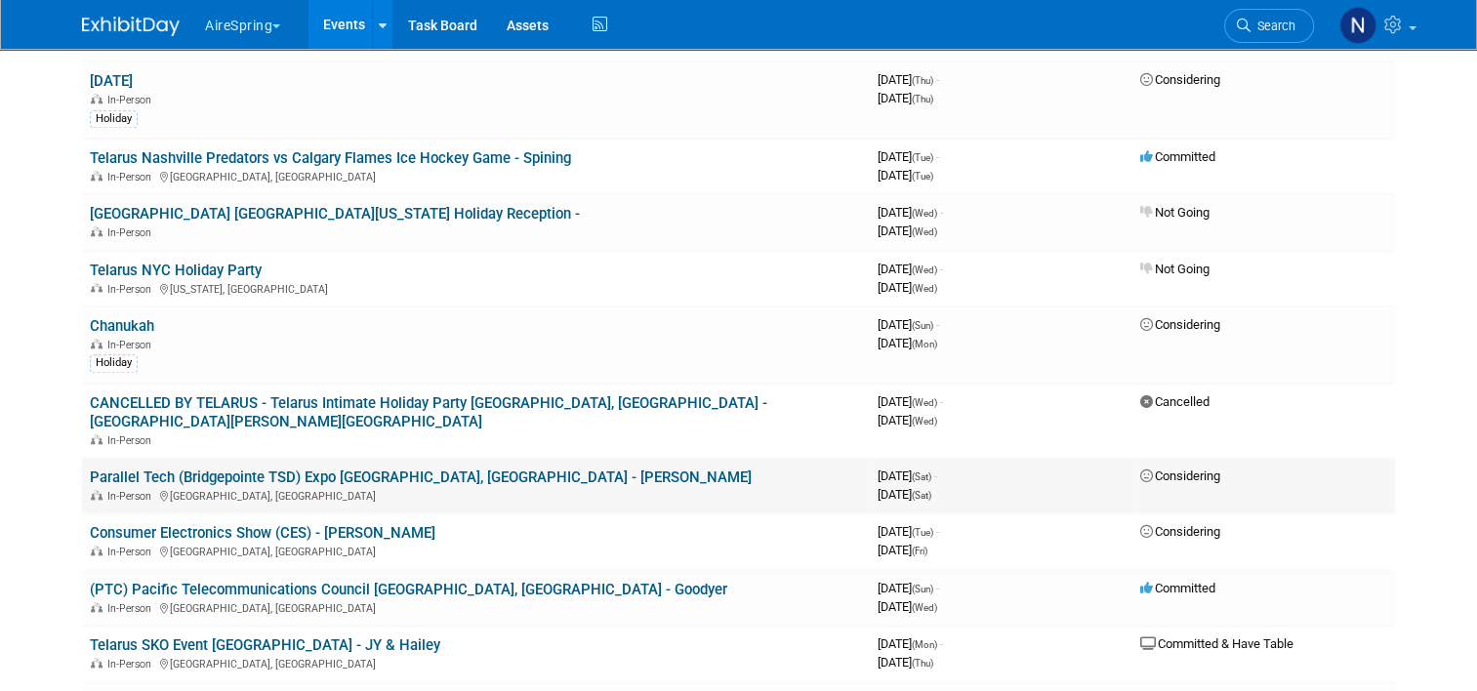
click at [316, 468] on link "Parallel Tech (Bridgepointe TSD) Expo [GEOGRAPHIC_DATA], [GEOGRAPHIC_DATA] - [P…" at bounding box center [421, 477] width 662 height 18
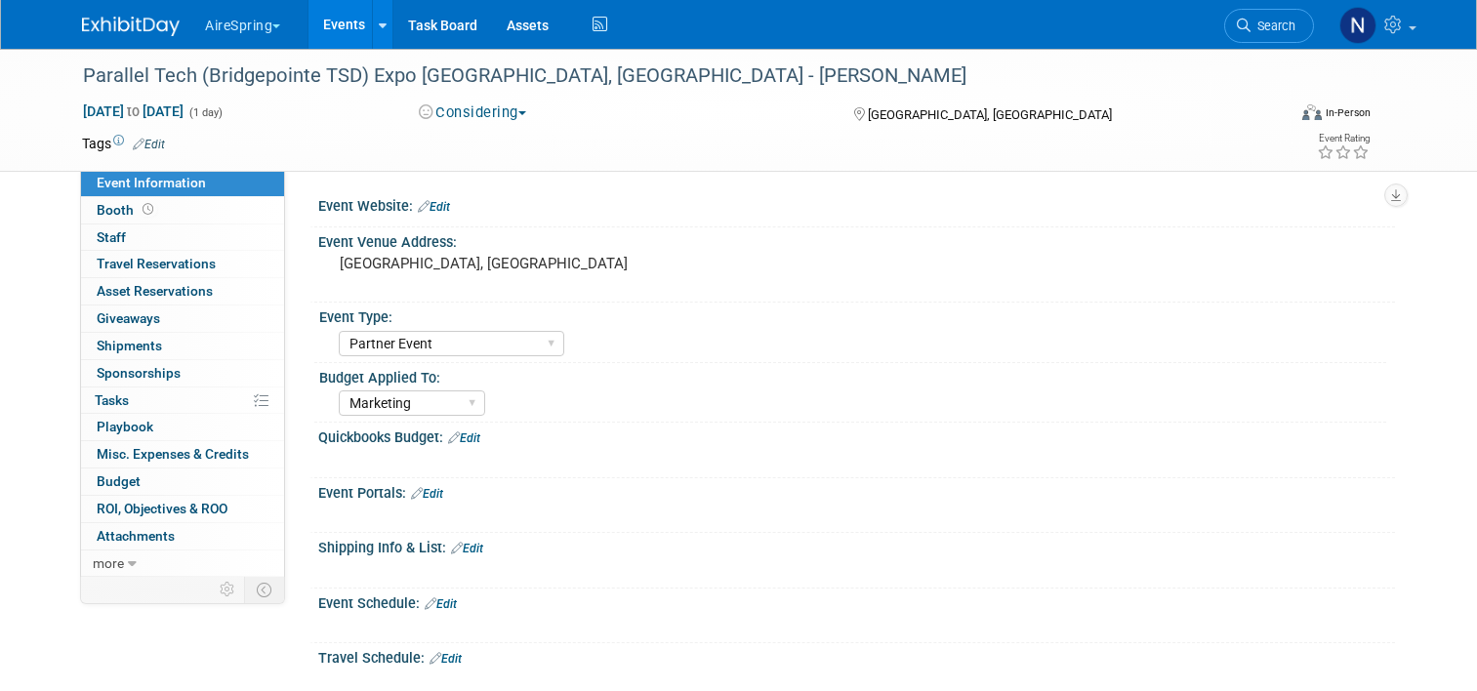
select select "Partner Event"
select select "Marketing"
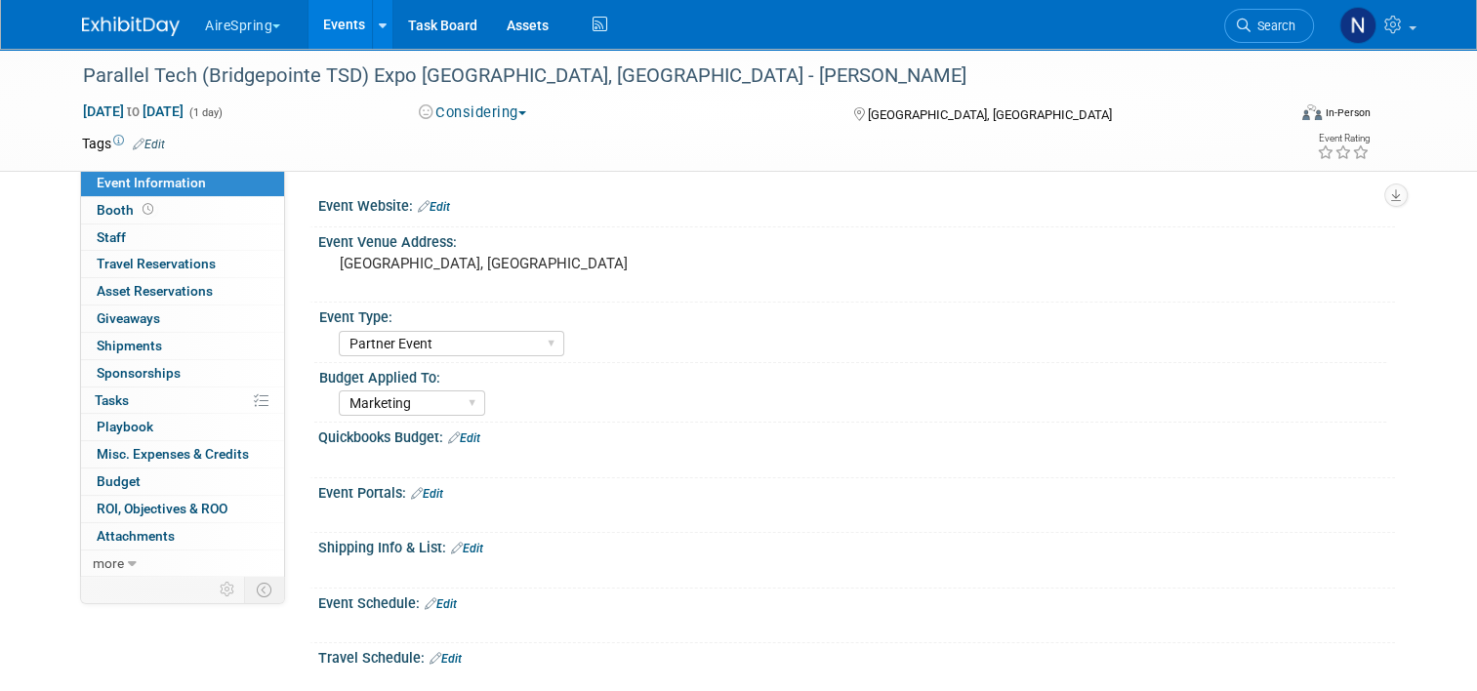
click at [476, 102] on button "Considering" at bounding box center [473, 112] width 122 height 20
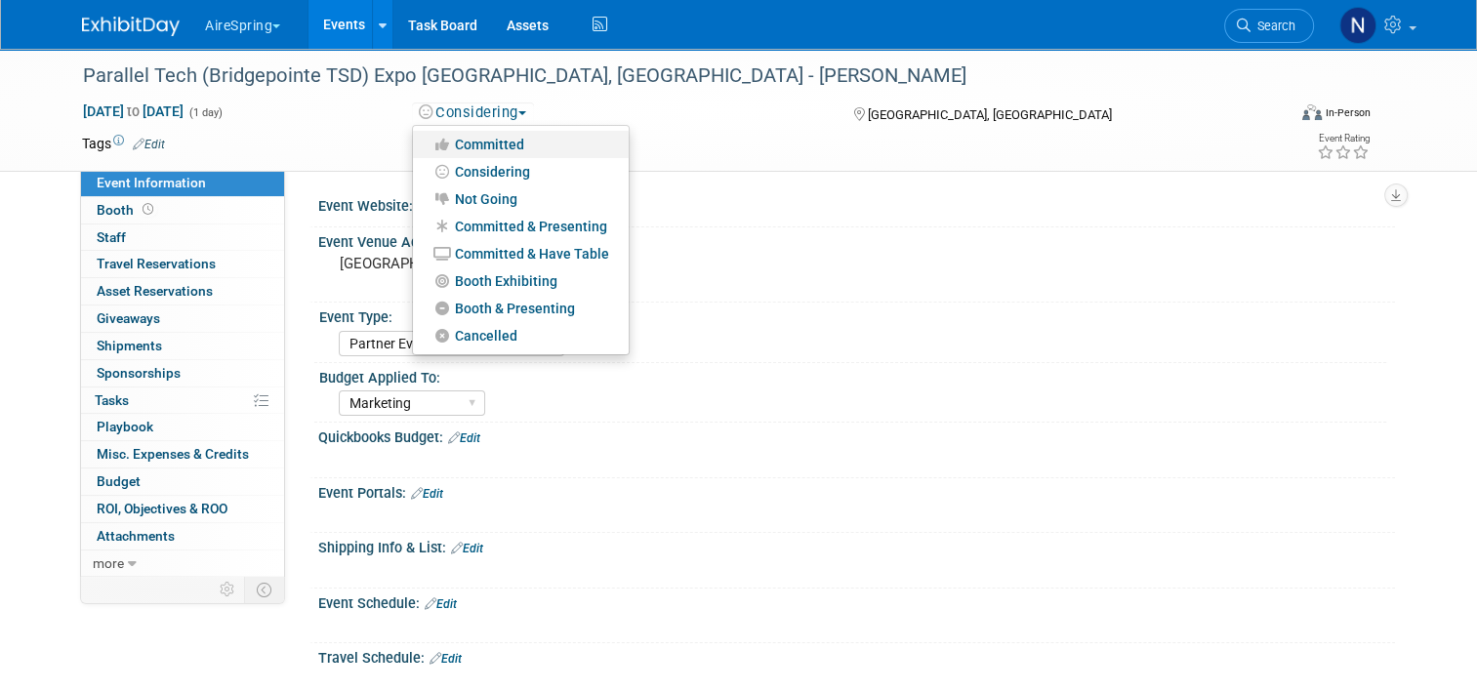
click at [480, 148] on link "Committed" at bounding box center [521, 144] width 216 height 27
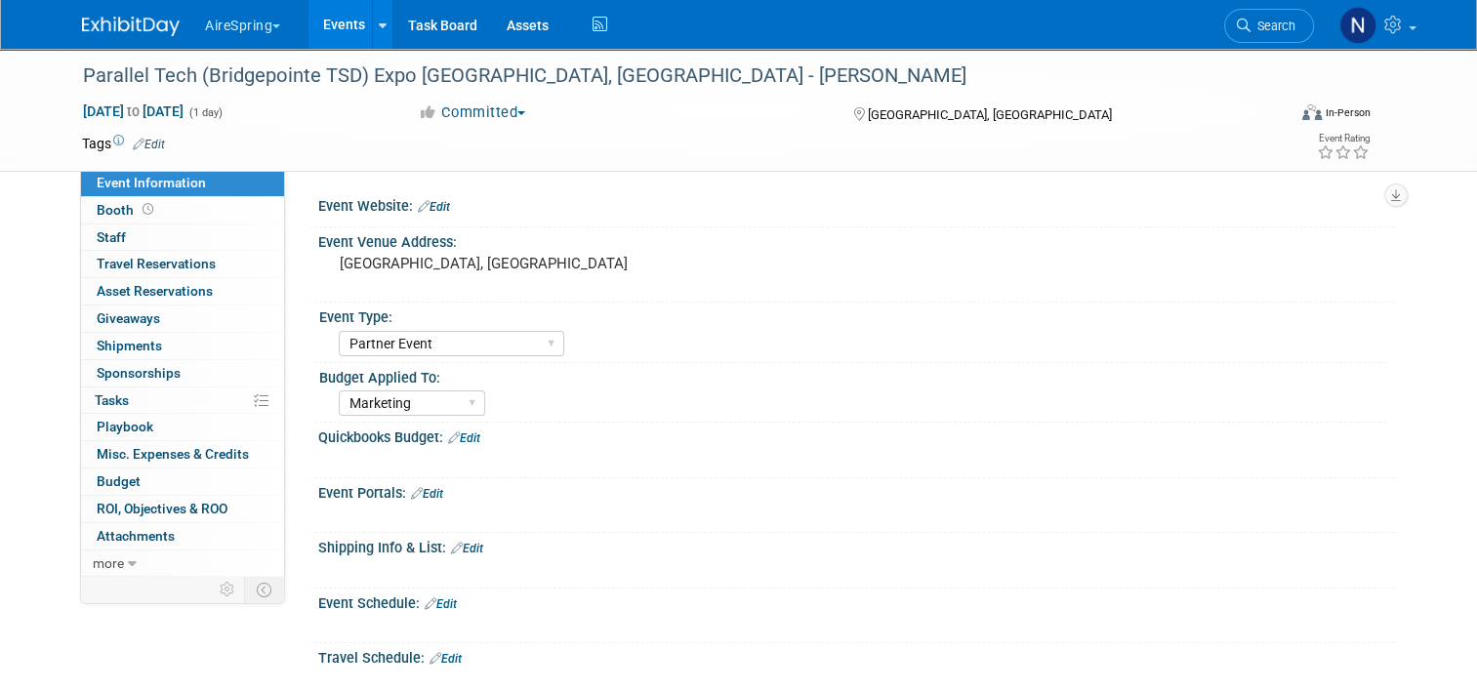
click at [328, 20] on link "Events" at bounding box center [343, 24] width 71 height 49
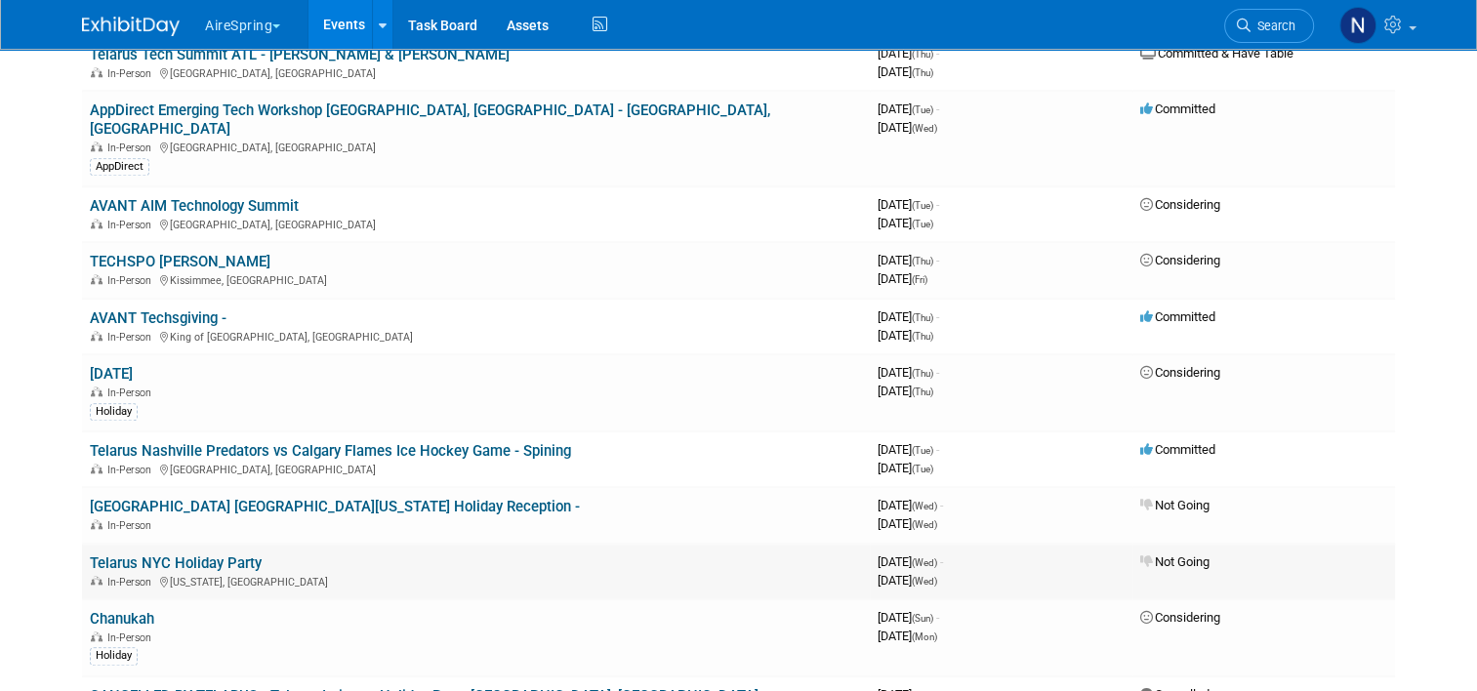
scroll to position [1659, 0]
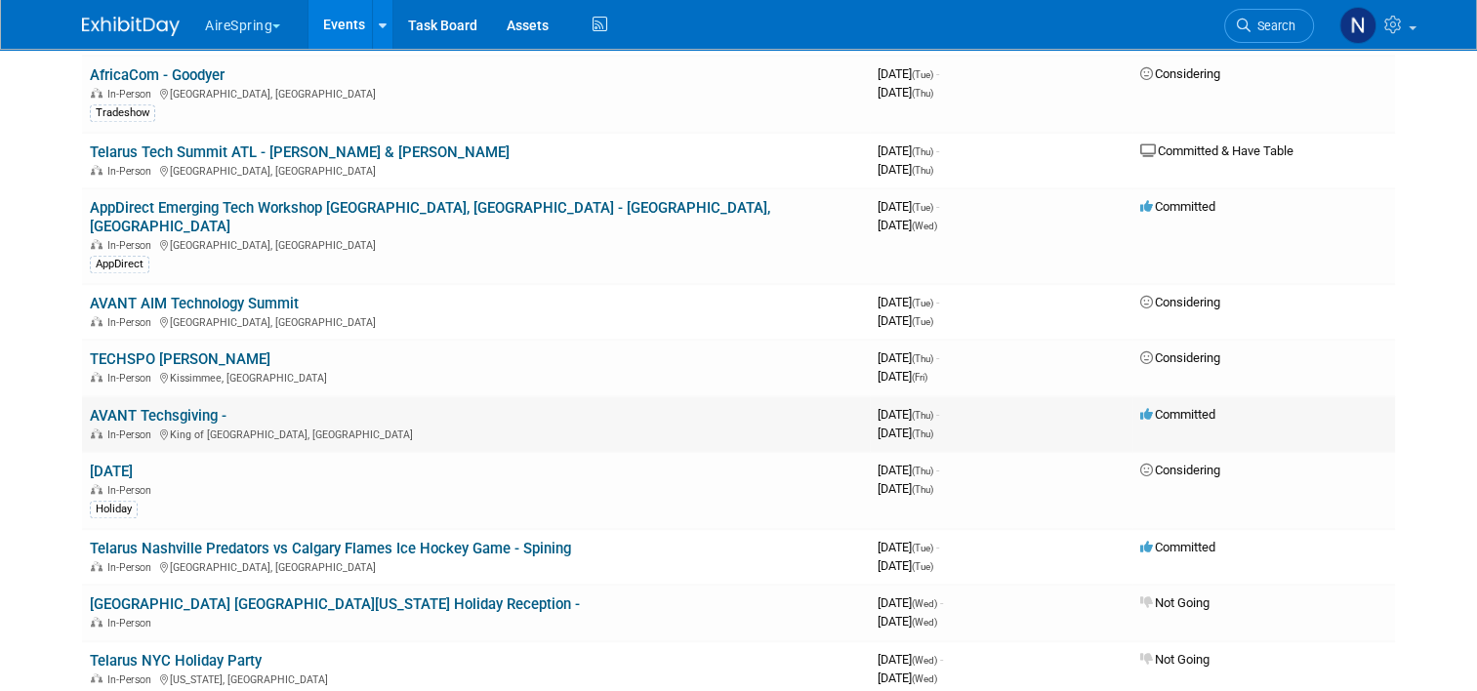
click at [166, 426] on div "In-Person King of Prussia, [GEOGRAPHIC_DATA]" at bounding box center [476, 434] width 772 height 16
click at [166, 407] on link "AVANT Techsgiving -" at bounding box center [158, 416] width 137 height 18
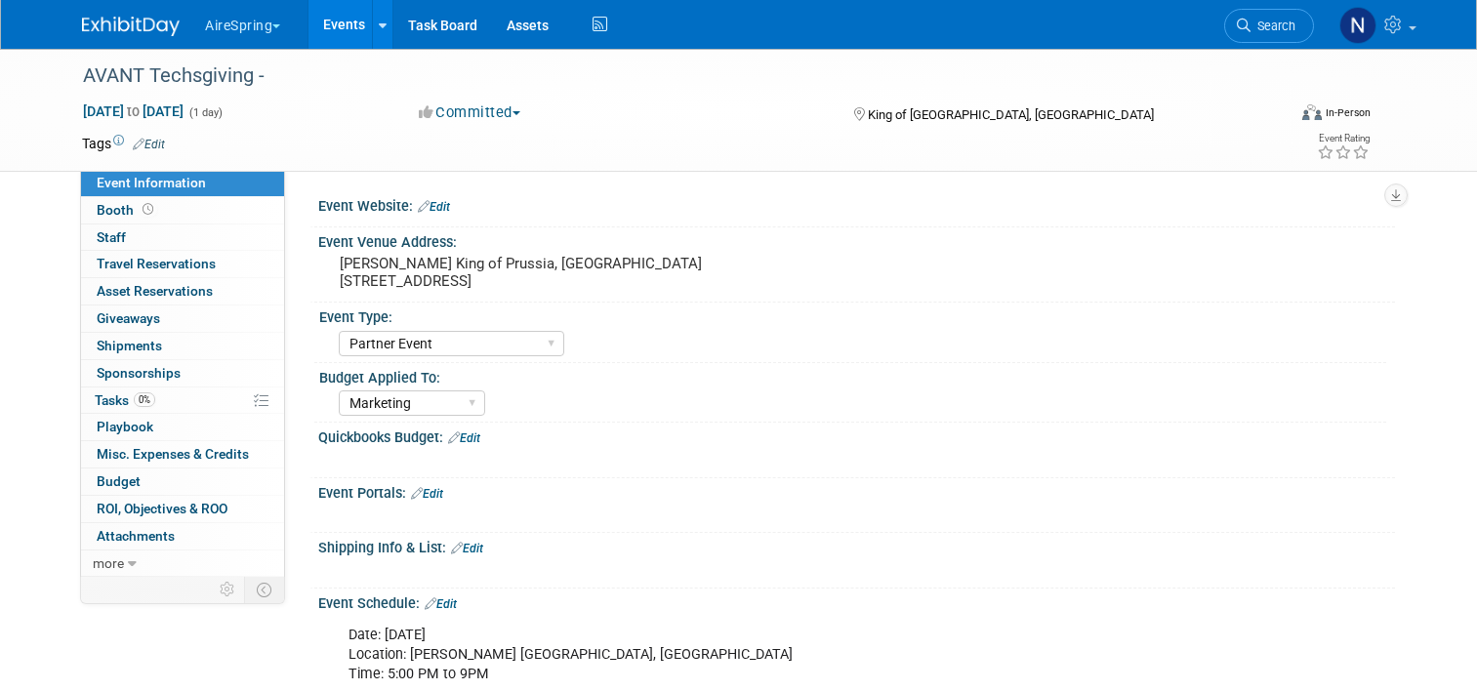
select select "Partner Event"
select select "Marketing"
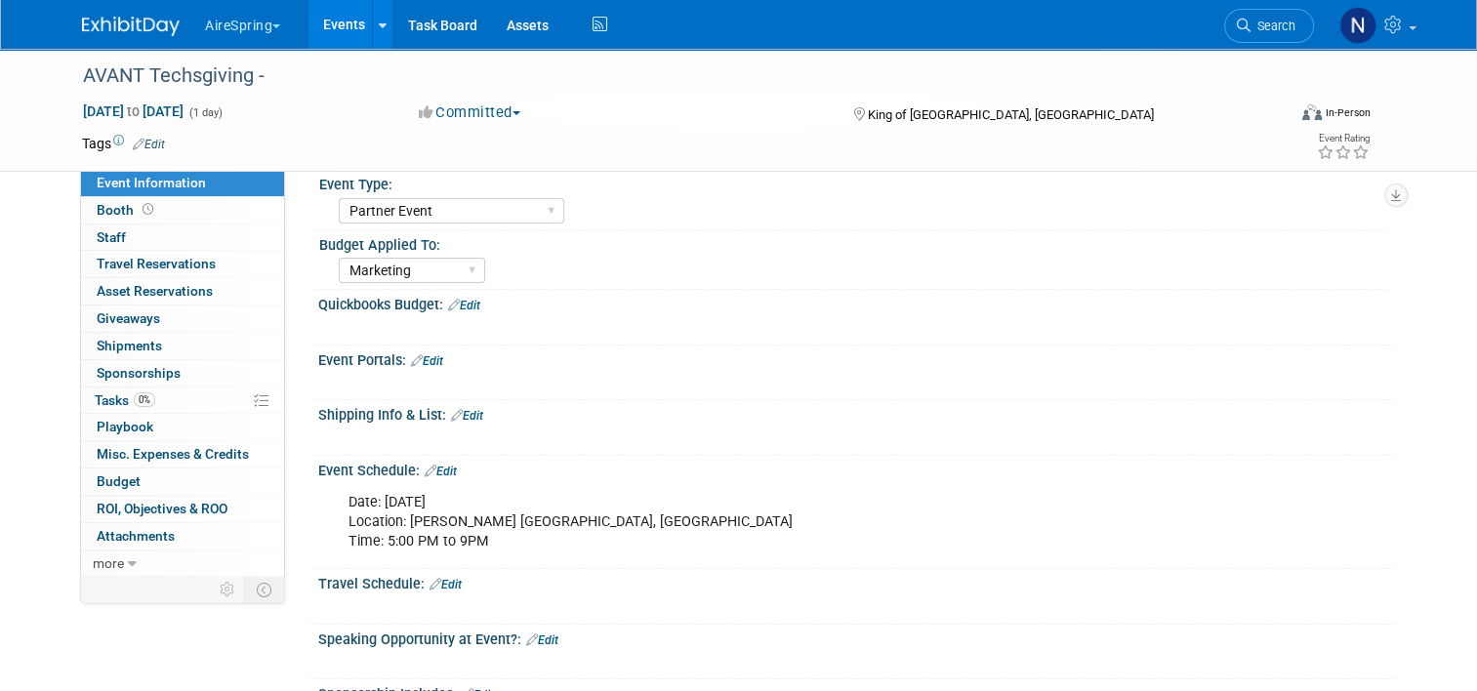
scroll to position [293, 0]
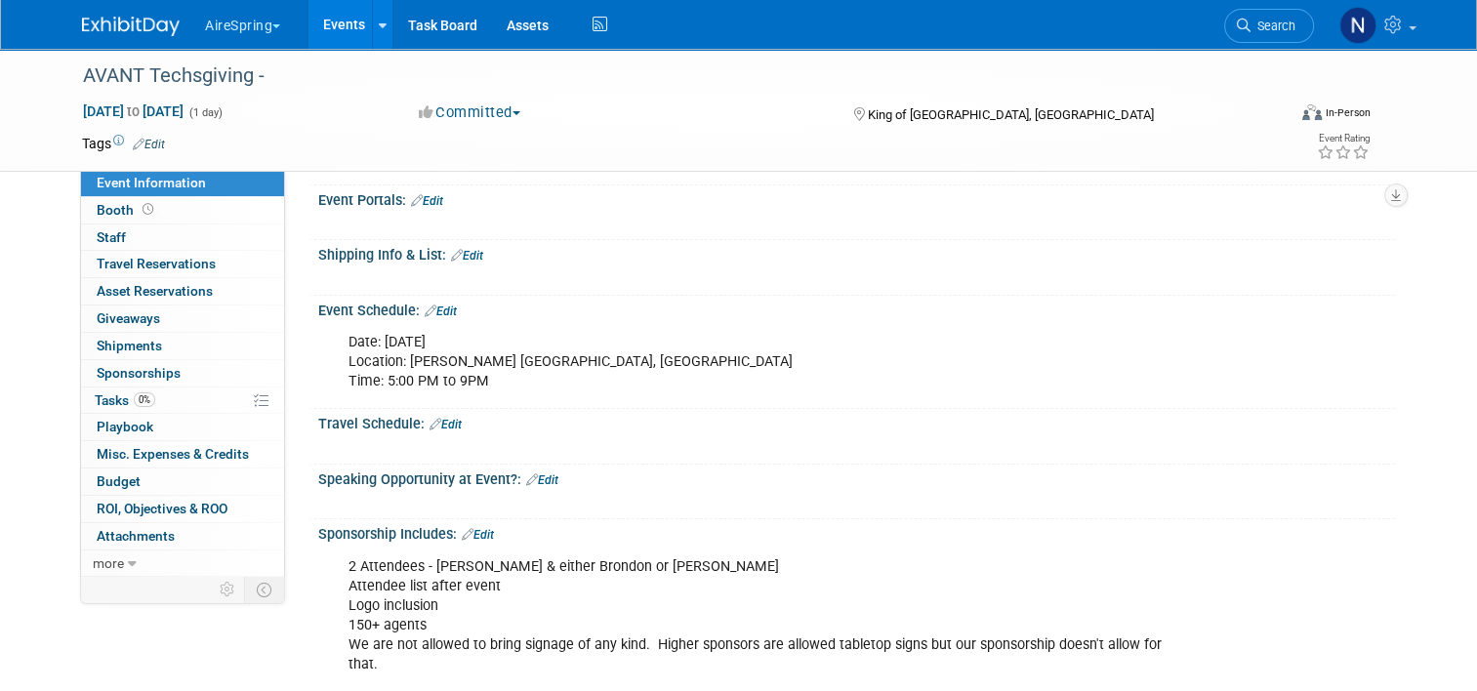
click at [575, 361] on div "Date: [DATE] Location: [PERSON_NAME] [GEOGRAPHIC_DATA], [GEOGRAPHIC_DATA] Time:…" at bounding box center [760, 362] width 851 height 78
click at [525, 361] on div "Date: [DATE] Location: [PERSON_NAME] [GEOGRAPHIC_DATA], [GEOGRAPHIC_DATA] Time:…" at bounding box center [760, 362] width 851 height 78
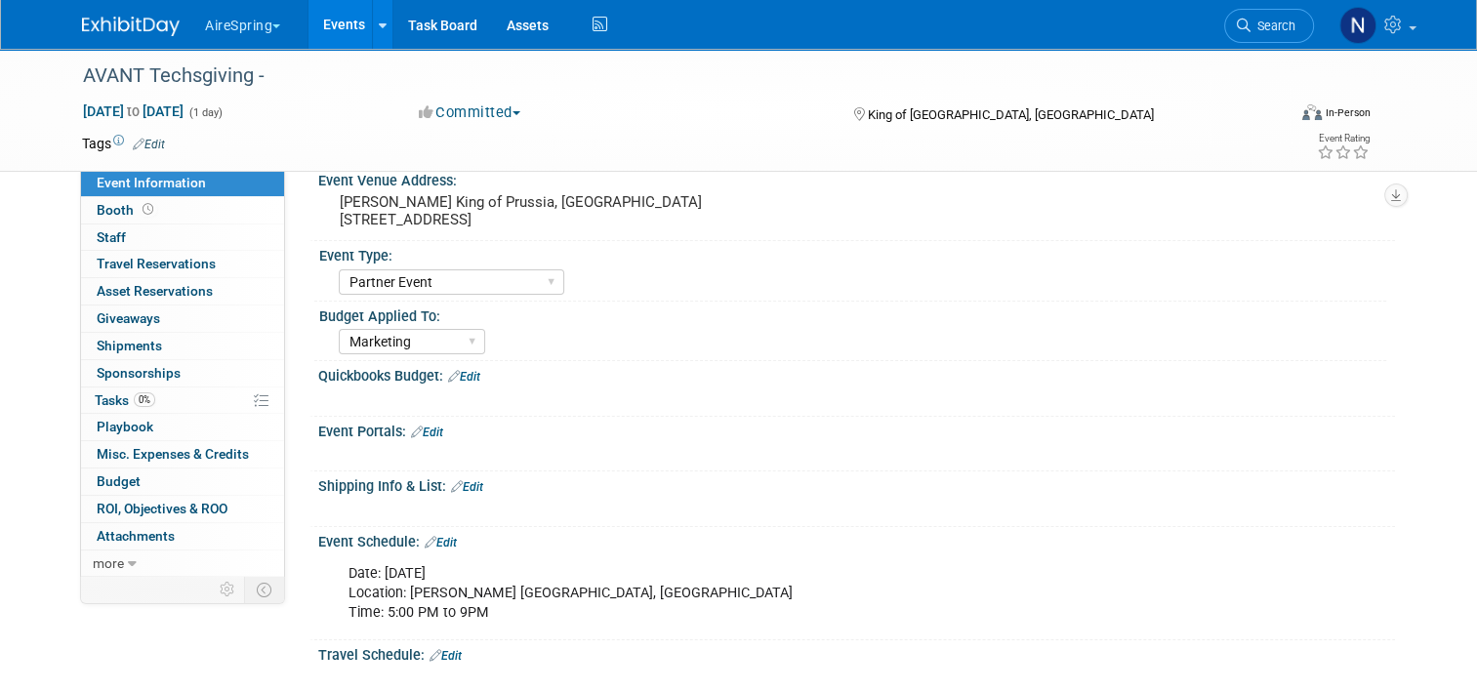
scroll to position [0, 0]
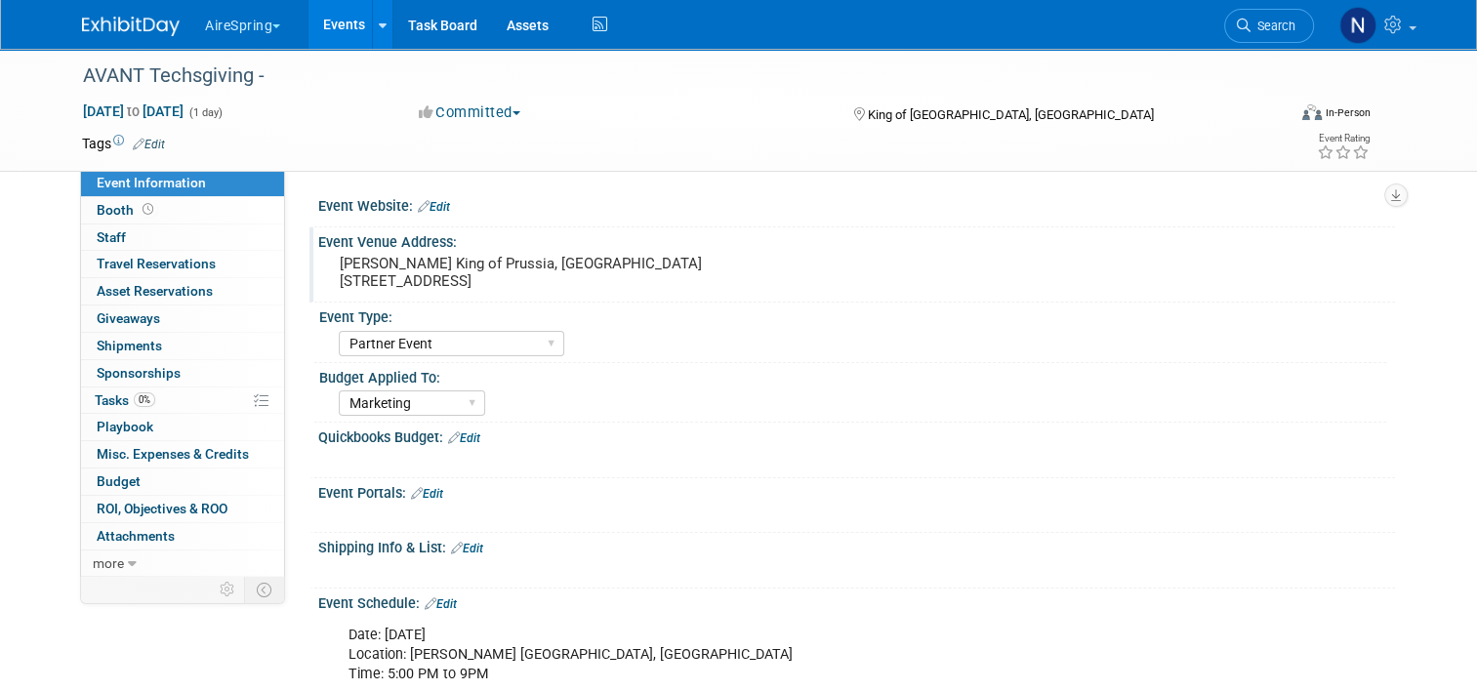
click at [558, 271] on pre "[PERSON_NAME] King of Prussia, [GEOGRAPHIC_DATA] [STREET_ADDRESS]" at bounding box center [543, 272] width 406 height 35
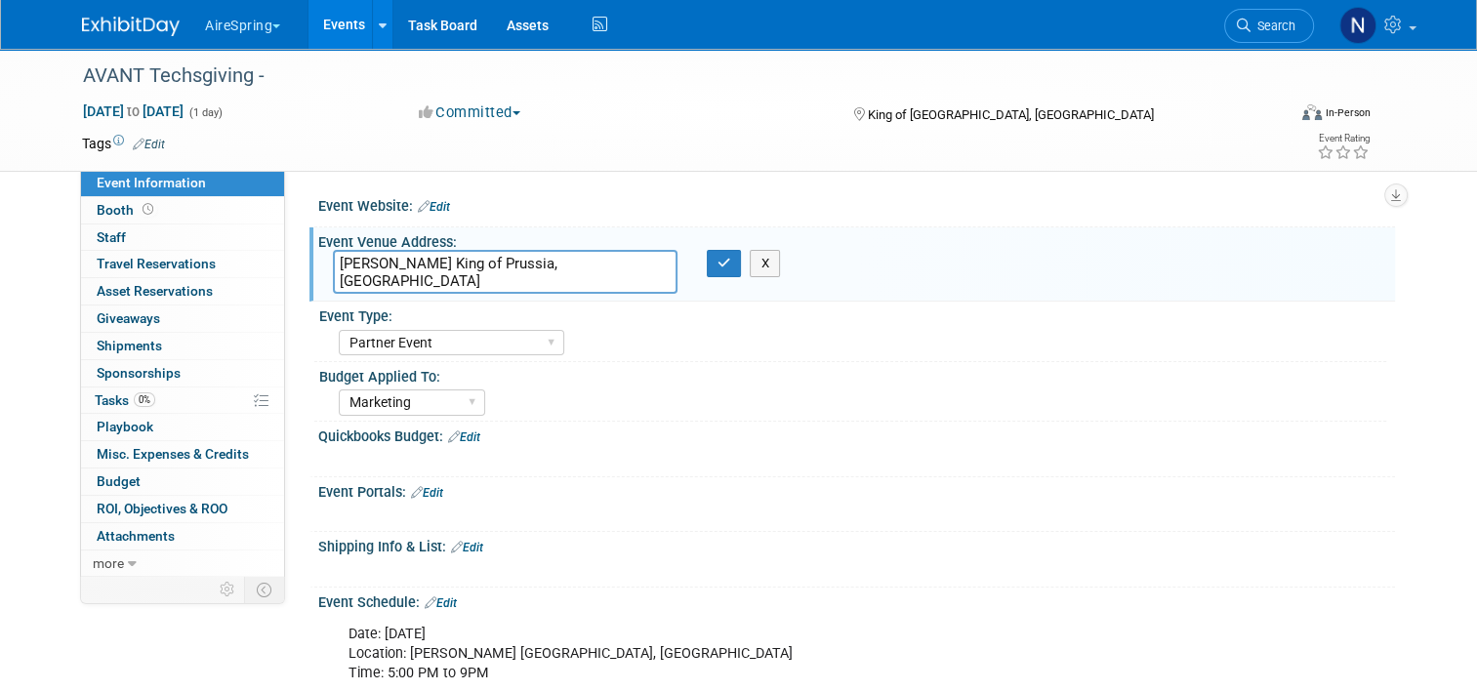
drag, startPoint x: 537, startPoint y: 265, endPoint x: 334, endPoint y: 252, distance: 203.5
click at [334, 252] on textarea "[PERSON_NAME] King of Prussia, [GEOGRAPHIC_DATA] [STREET_ADDRESS]" at bounding box center [505, 272] width 345 height 44
click at [537, 271] on textarea "[PERSON_NAME] King of Prussia, [GEOGRAPHIC_DATA] [STREET_ADDRESS]" at bounding box center [505, 272] width 345 height 44
drag, startPoint x: 475, startPoint y: 262, endPoint x: 321, endPoint y: 259, distance: 154.2
click at [333, 259] on textarea "[PERSON_NAME] King of Prussia, [GEOGRAPHIC_DATA] [STREET_ADDRESS]" at bounding box center [505, 272] width 345 height 44
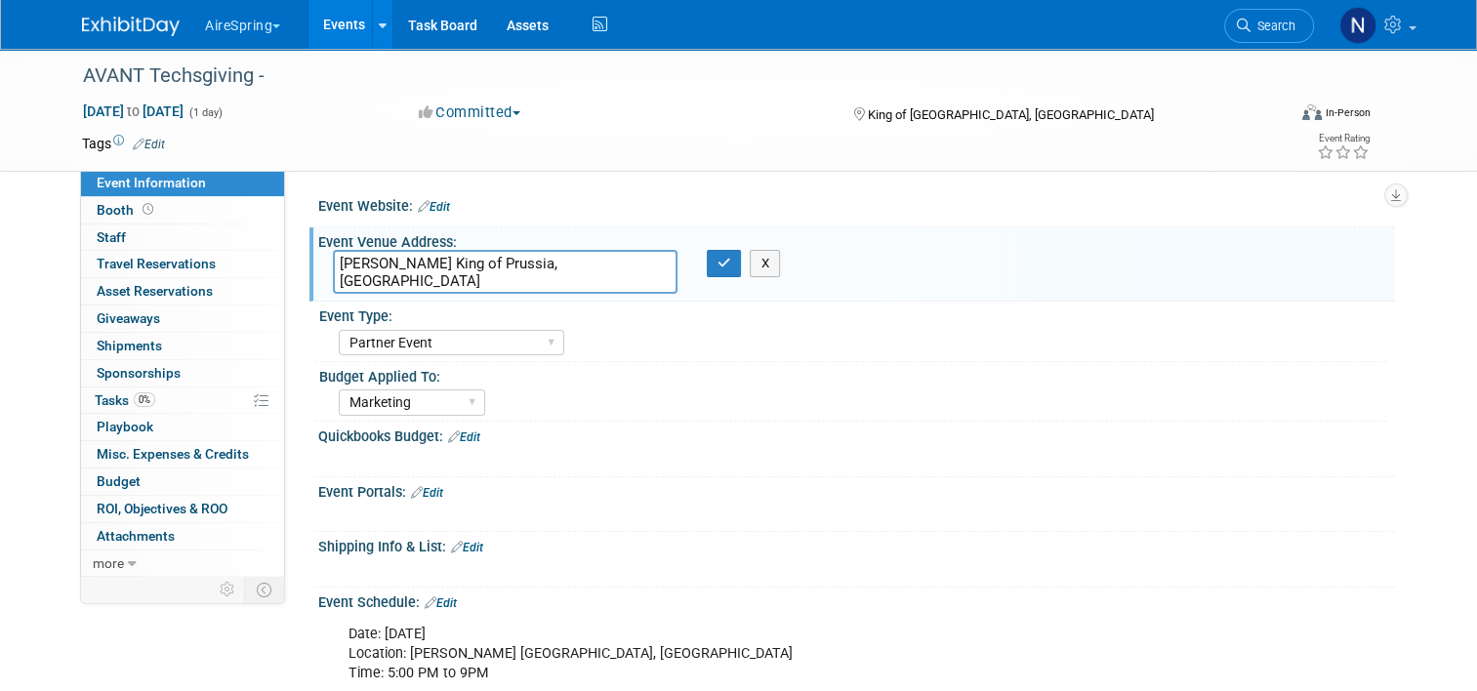
click at [385, 285] on textarea "[PERSON_NAME] King of Prussia, [GEOGRAPHIC_DATA] [STREET_ADDRESS]" at bounding box center [505, 272] width 345 height 44
drag, startPoint x: 595, startPoint y: 279, endPoint x: 315, endPoint y: 281, distance: 280.1
click at [318, 281] on div "[PERSON_NAME] King of Prussia, [GEOGRAPHIC_DATA] [STREET_ADDRESS]" at bounding box center [505, 272] width 374 height 44
click at [722, 267] on icon "button" at bounding box center [724, 263] width 14 height 13
